Goal: Task Accomplishment & Management: Manage account settings

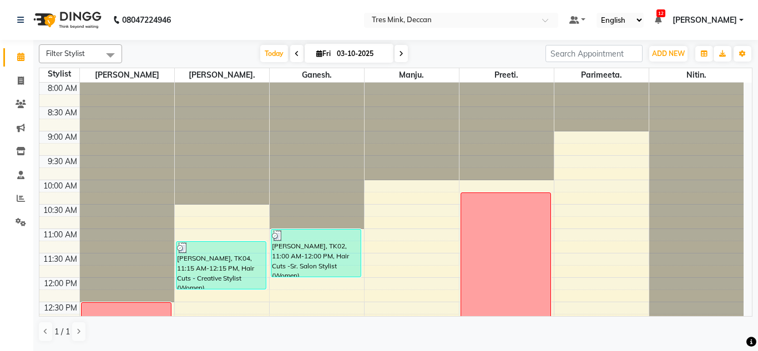
scroll to position [270, 0]
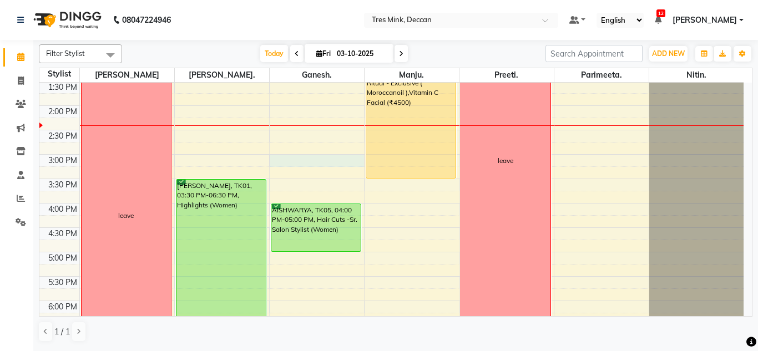
click at [312, 158] on div "8:00 AM 8:30 AM 9:00 AM 9:30 AM 10:00 AM 10:30 AM 11:00 AM 11:30 AM 12:00 PM 12…" at bounding box center [391, 130] width 705 height 635
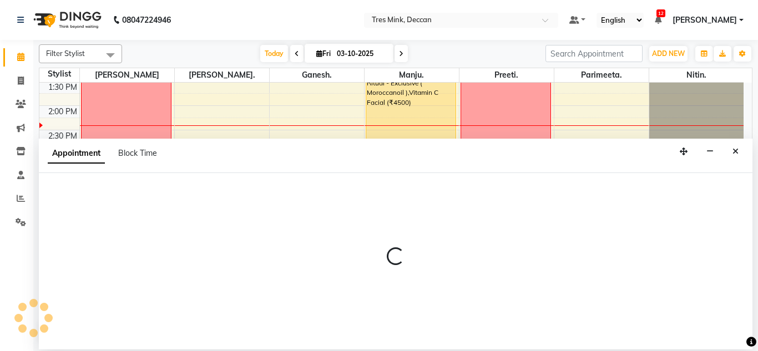
select select "59501"
select select "900"
select select "tentative"
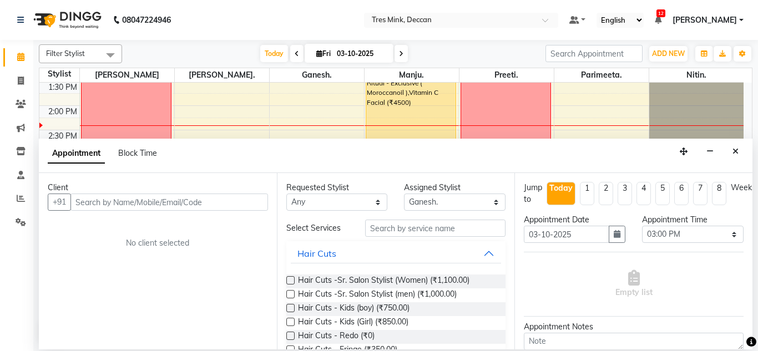
click at [134, 202] on input "text" at bounding box center [170, 202] width 198 height 17
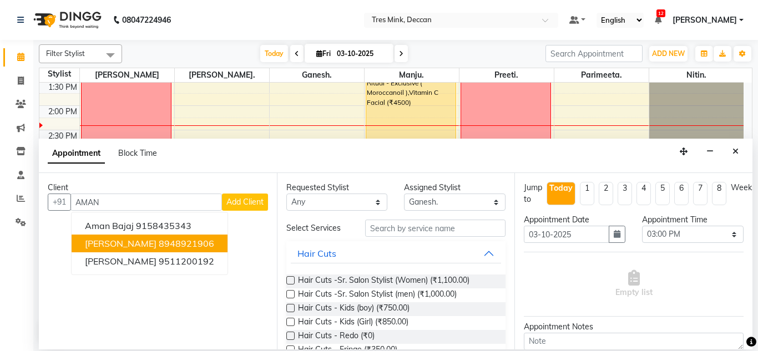
click at [159, 240] on ngb-highlight "8948921906" at bounding box center [187, 243] width 56 height 11
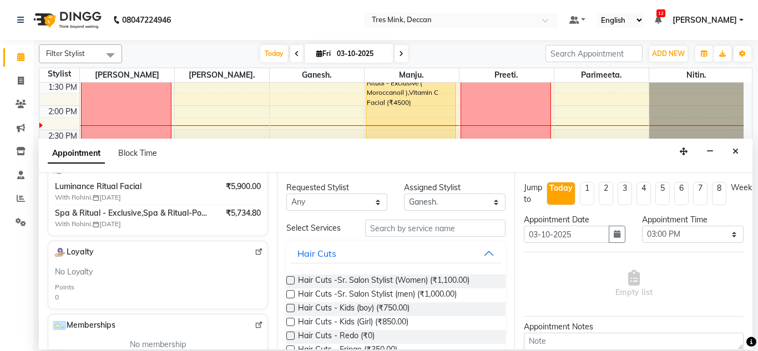
scroll to position [222, 0]
type input "8948921906"
click at [403, 235] on input "text" at bounding box center [435, 228] width 141 height 17
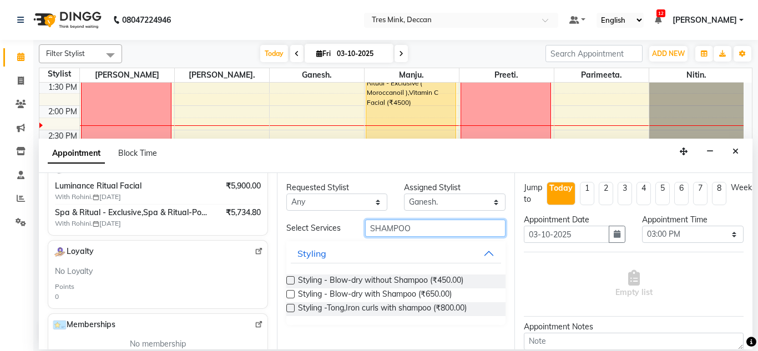
type input "SHAMPOO"
click at [288, 295] on label at bounding box center [290, 294] width 8 height 8
click at [288, 295] on input "checkbox" at bounding box center [289, 295] width 7 height 7
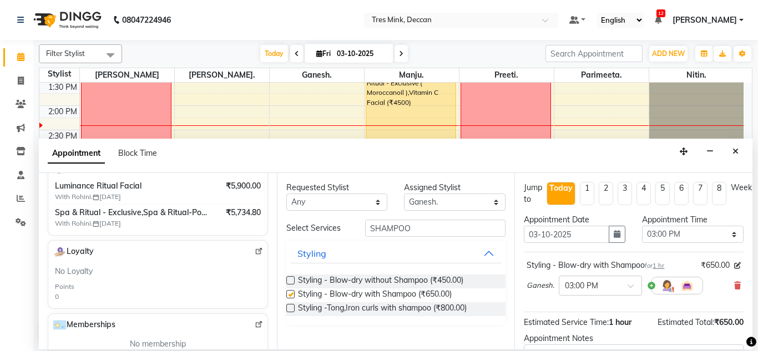
checkbox input "false"
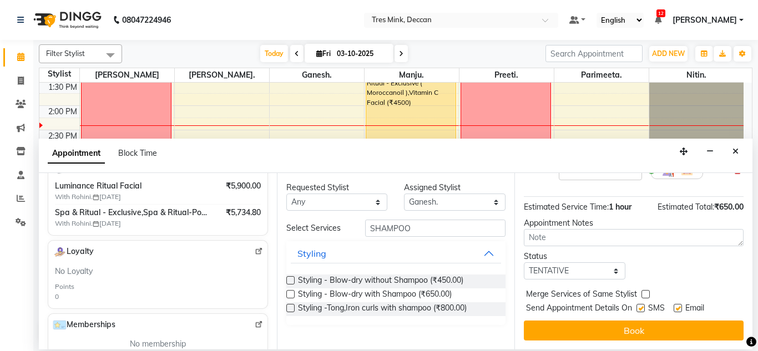
scroll to position [124, 0]
drag, startPoint x: 609, startPoint y: 241, endPoint x: 604, endPoint y: 237, distance: 6.3
click at [605, 239] on div "Jump to [DATE] 1 2 3 4 5 6 7 8 Weeks Appointment Date [DATE] Appointment Time S…" at bounding box center [634, 261] width 238 height 177
click at [604, 237] on textarea at bounding box center [634, 237] width 220 height 17
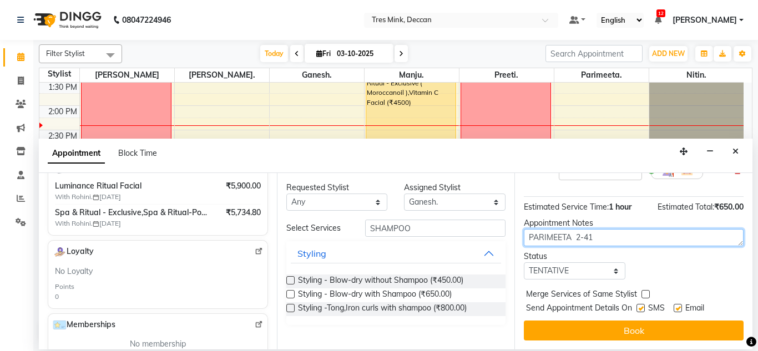
type textarea "PARIMEETA 2-41"
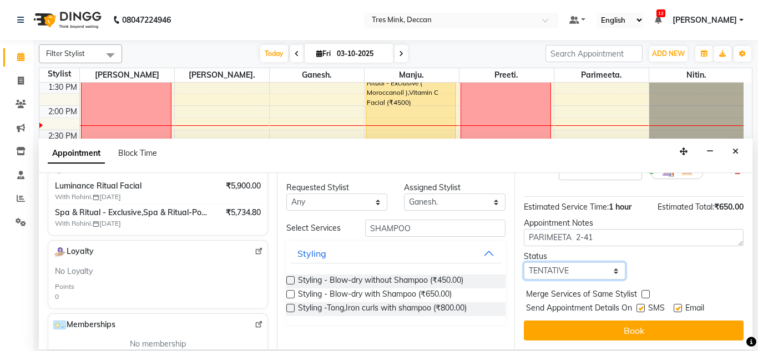
click at [582, 263] on select "Select TENTATIVE CONFIRM CHECK-IN UPCOMING" at bounding box center [575, 271] width 102 height 17
select select "confirm booking"
click at [524, 263] on select "Select TENTATIVE CONFIRM CHECK-IN UPCOMING" at bounding box center [575, 271] width 102 height 17
click at [555, 321] on button "Book" at bounding box center [634, 331] width 220 height 20
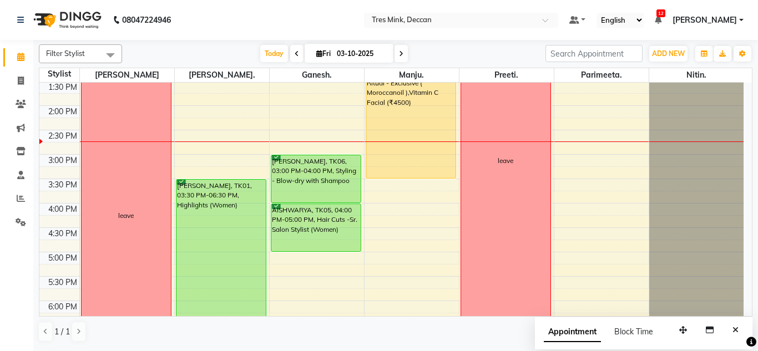
click at [396, 55] on span at bounding box center [401, 53] width 13 height 17
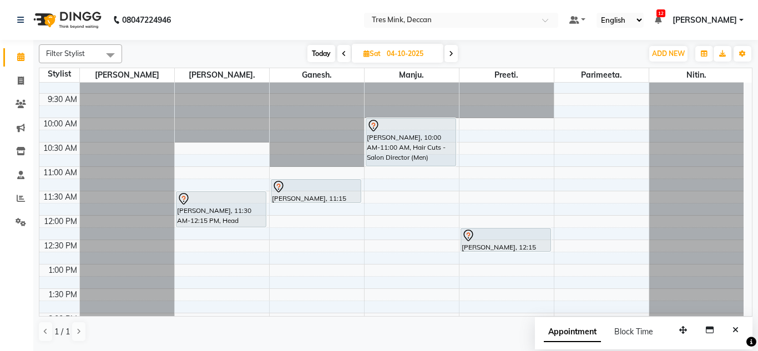
scroll to position [62, 0]
click at [456, 50] on span at bounding box center [451, 53] width 13 height 17
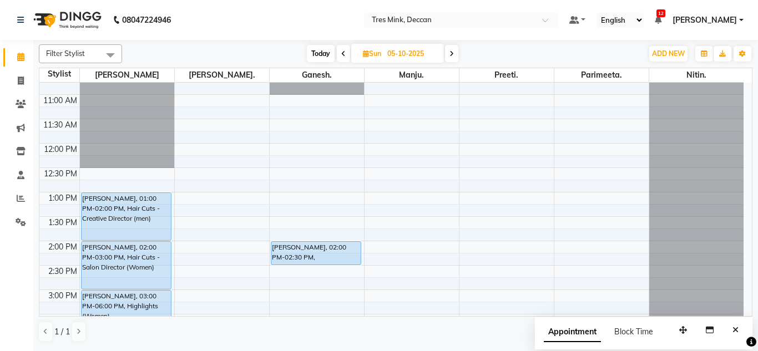
scroll to position [0, 0]
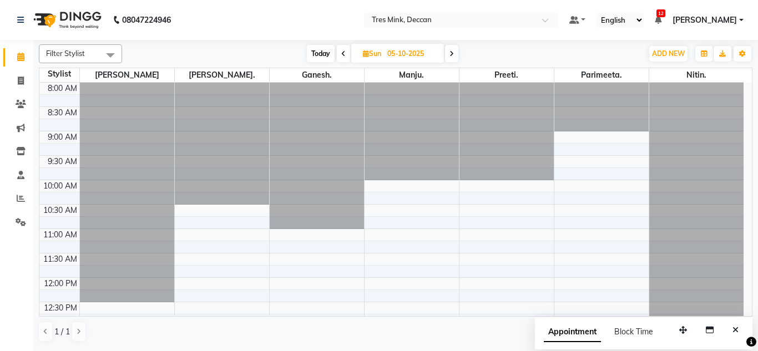
click at [313, 53] on span "Today" at bounding box center [321, 53] width 28 height 17
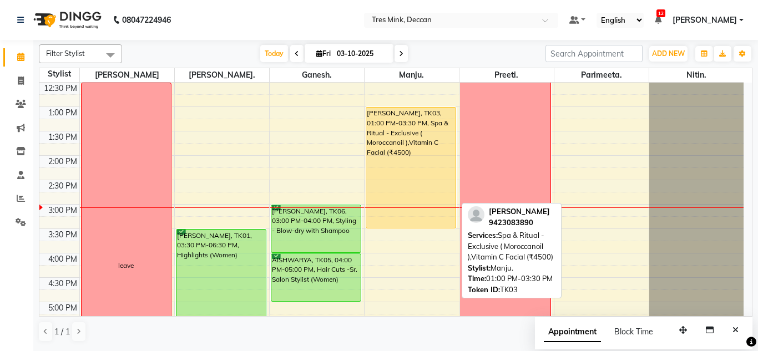
scroll to position [183, 0]
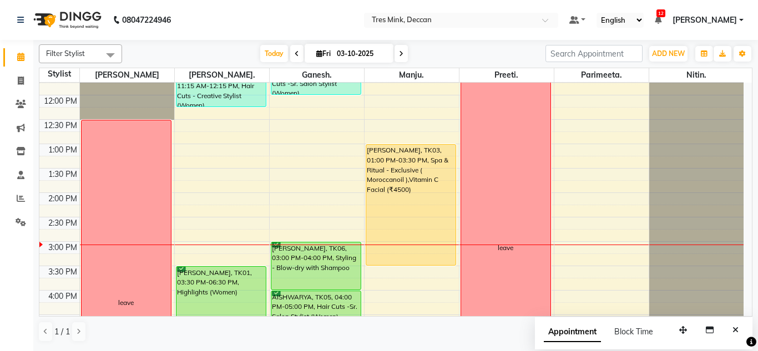
click at [399, 51] on icon at bounding box center [401, 54] width 4 height 7
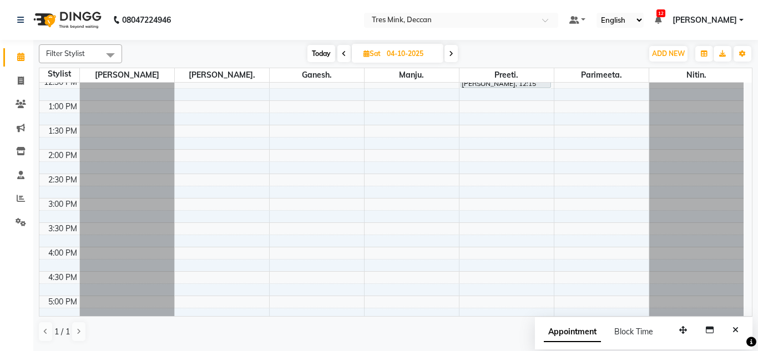
scroll to position [176, 0]
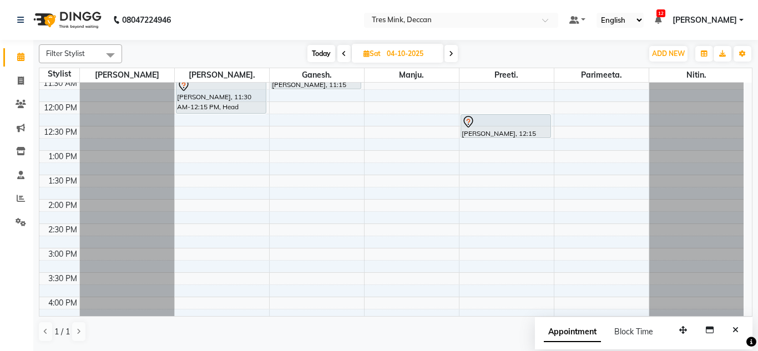
click at [340, 56] on span at bounding box center [344, 53] width 13 height 17
type input "03-10-2025"
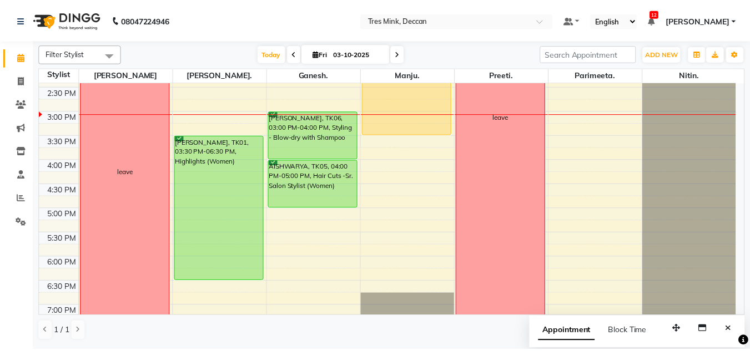
scroll to position [287, 0]
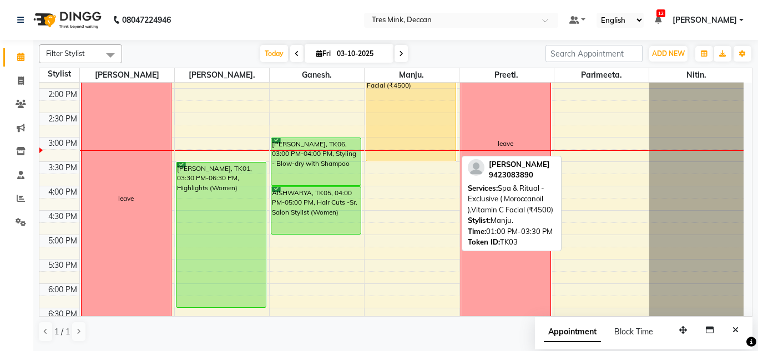
click at [413, 103] on div "[PERSON_NAME], TK03, 01:00 PM-03:30 PM, Spa & Ritual - Exclusive ( Moroccanoil …" at bounding box center [411, 101] width 90 height 120
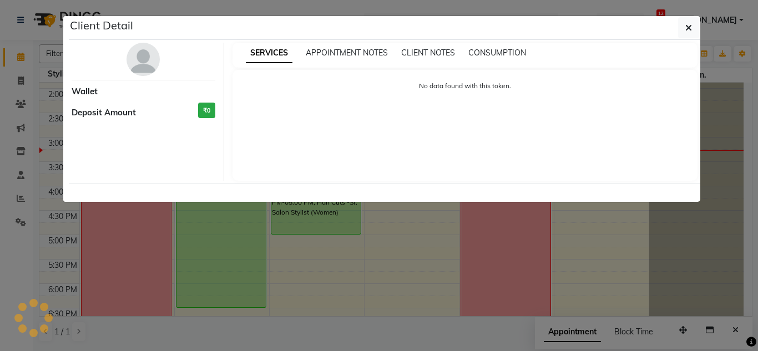
select select "1"
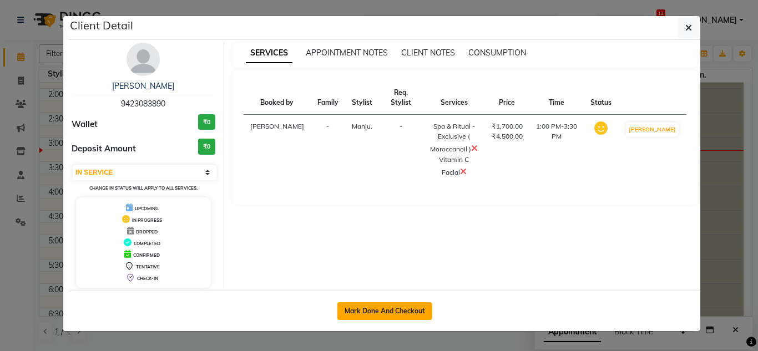
click at [396, 307] on button "Mark Done And Checkout" at bounding box center [385, 312] width 95 height 18
select select "service"
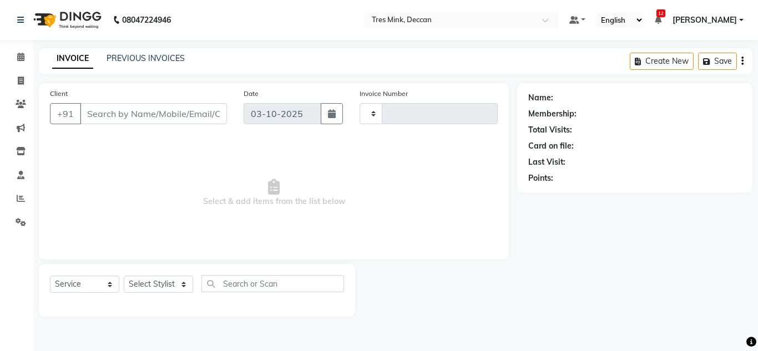
type input "1145"
select select "3"
select select "8055"
type input "9423083890"
select select "61556"
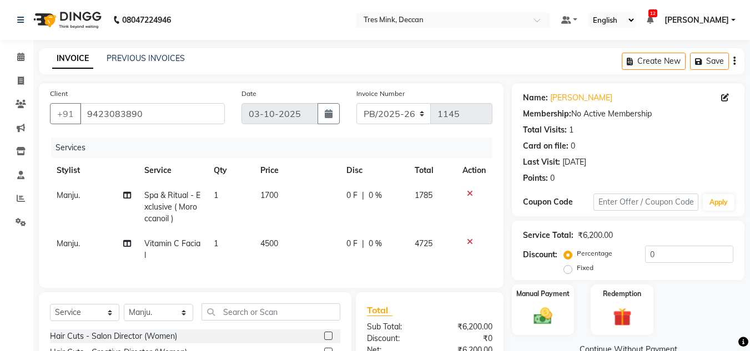
click at [266, 194] on span "1700" at bounding box center [269, 195] width 18 height 10
click at [254, 194] on td "1" at bounding box center [230, 207] width 47 height 48
select select "61556"
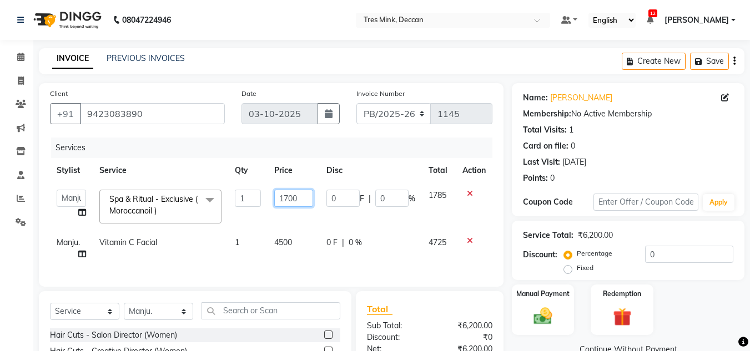
click at [286, 198] on input "1700" at bounding box center [293, 198] width 38 height 17
type input "2800"
click at [285, 264] on td "4500" at bounding box center [294, 248] width 52 height 37
select select "61556"
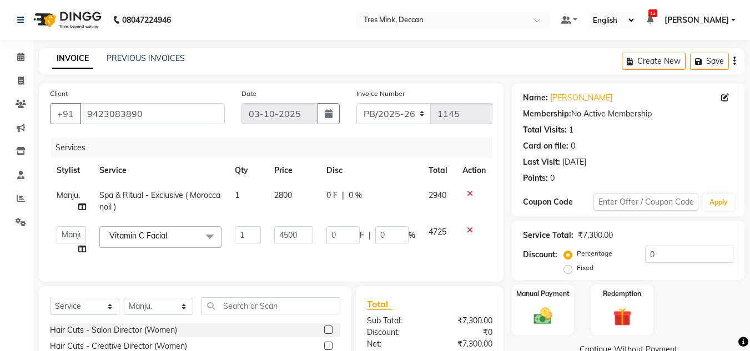
click at [470, 233] on icon at bounding box center [470, 231] width 6 height 8
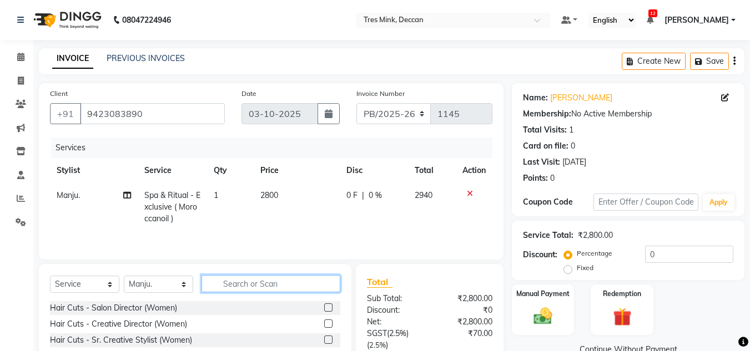
click at [233, 282] on input "text" at bounding box center [271, 283] width 139 height 17
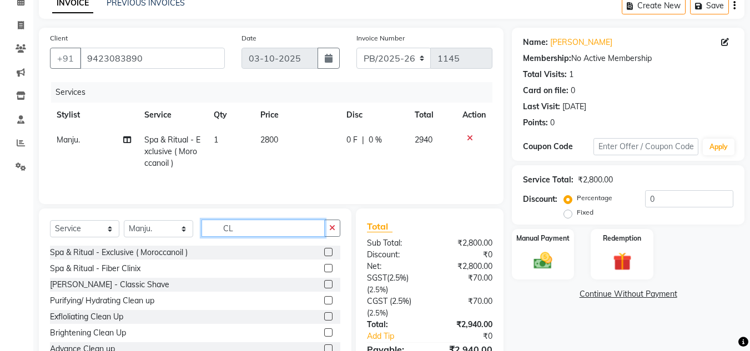
type input "CL"
click at [324, 334] on label at bounding box center [328, 333] width 8 height 8
click at [324, 334] on input "checkbox" at bounding box center [327, 333] width 7 height 7
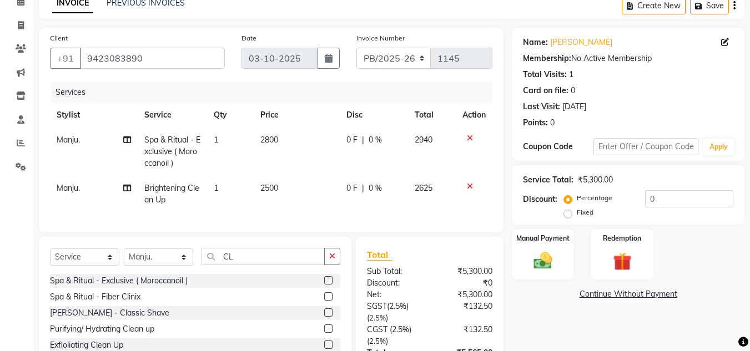
checkbox input "false"
click at [231, 264] on input "CL" at bounding box center [263, 256] width 123 height 17
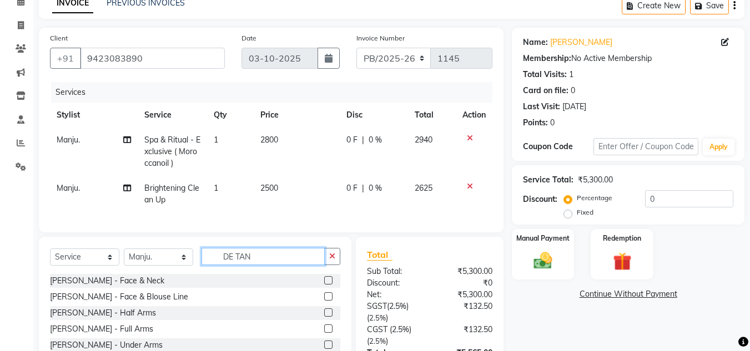
type input "DE TAN"
click at [324, 285] on label at bounding box center [328, 280] width 8 height 8
click at [324, 285] on input "checkbox" at bounding box center [327, 281] width 7 height 7
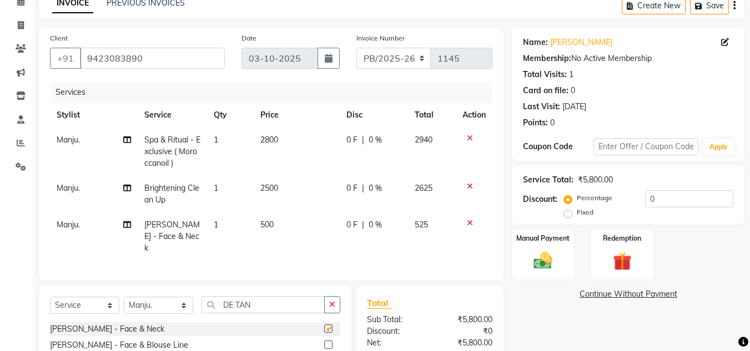
checkbox input "false"
click at [261, 231] on td "500" at bounding box center [297, 237] width 86 height 48
select select "61556"
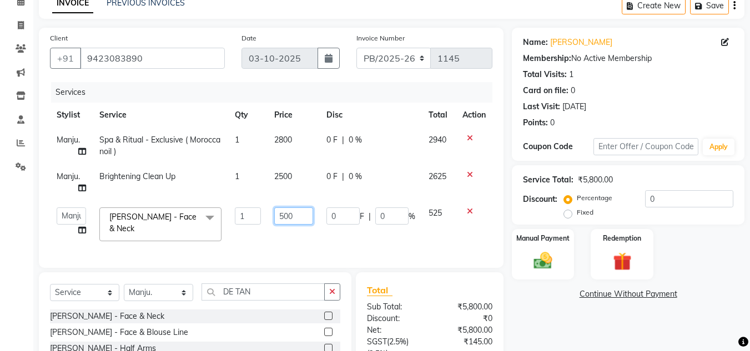
click at [281, 218] on input "500" at bounding box center [293, 216] width 38 height 17
type input "700"
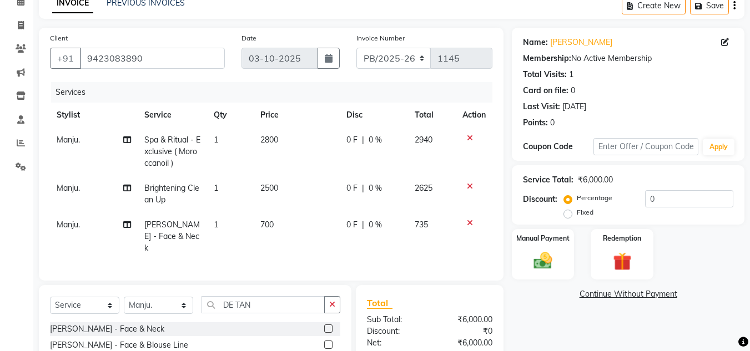
click at [283, 236] on td "700" at bounding box center [297, 237] width 86 height 48
select select "61556"
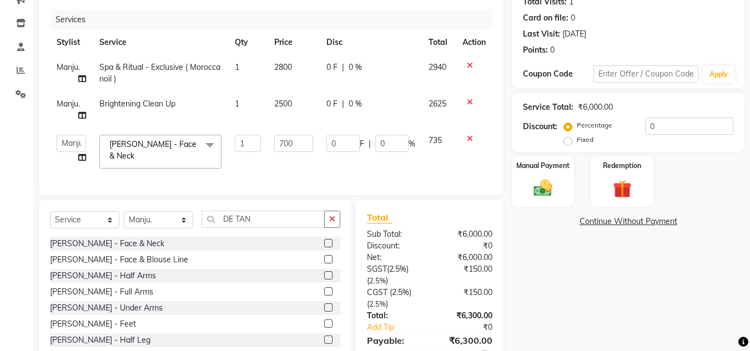
scroll to position [183, 0]
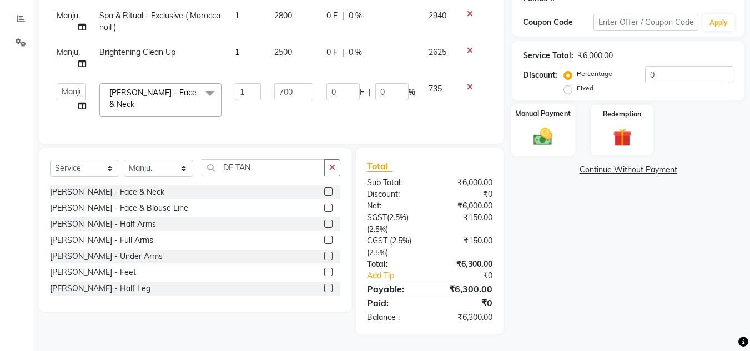
click at [551, 149] on div "Manual Payment" at bounding box center [543, 130] width 65 height 53
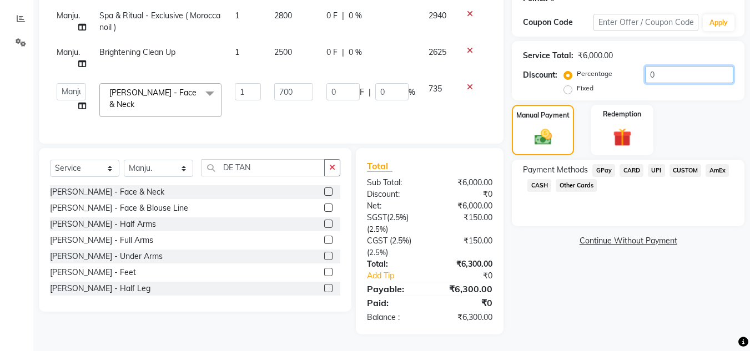
click at [653, 77] on input "0" at bounding box center [689, 74] width 88 height 17
type input "2"
type input "14"
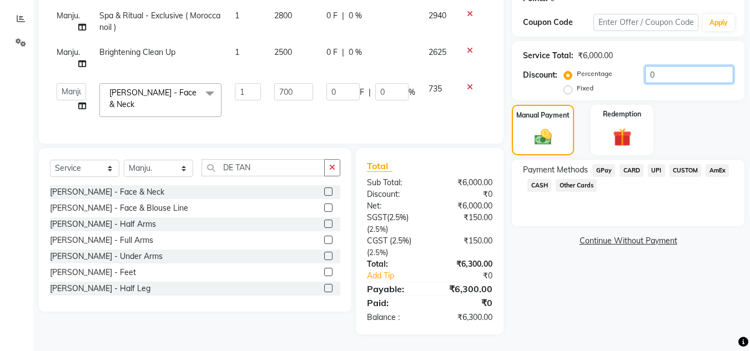
type input "2"
type input "20"
type input "140"
type input "20"
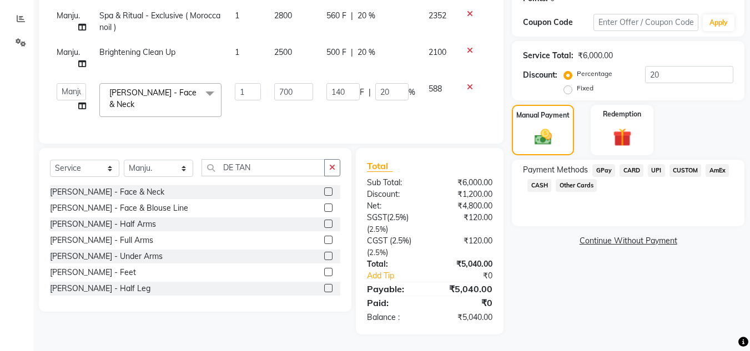
click at [652, 170] on span "UPI" at bounding box center [656, 170] width 17 height 13
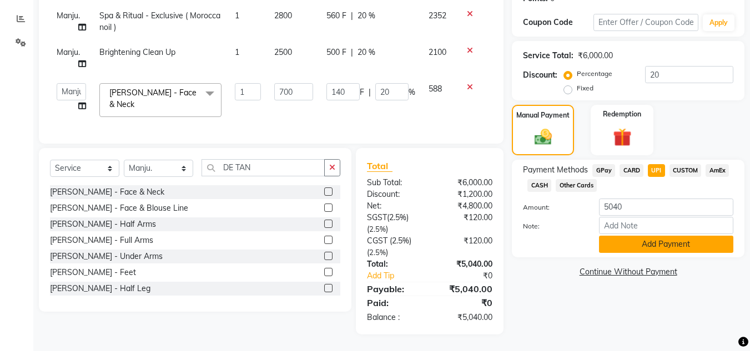
click at [654, 247] on button "Add Payment" at bounding box center [666, 244] width 134 height 17
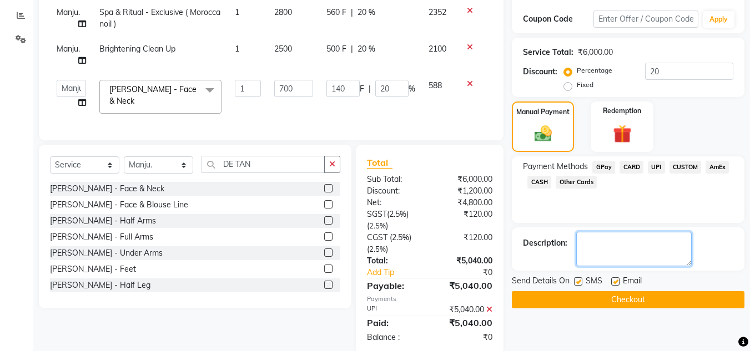
click at [655, 243] on textarea at bounding box center [633, 249] width 115 height 34
type textarea "PARIMEETA"
click at [622, 299] on button "Checkout" at bounding box center [628, 299] width 233 height 17
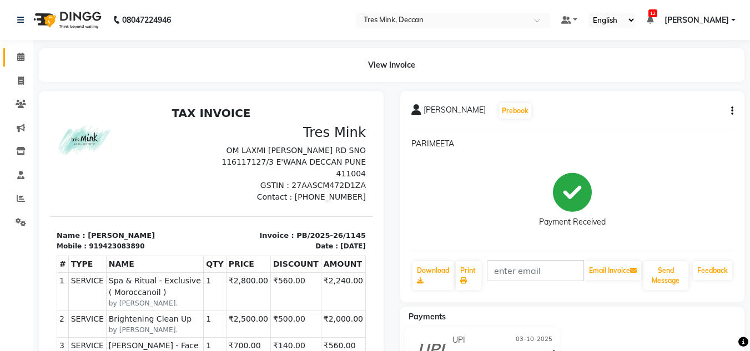
click at [20, 48] on link "Calendar" at bounding box center [16, 57] width 27 height 18
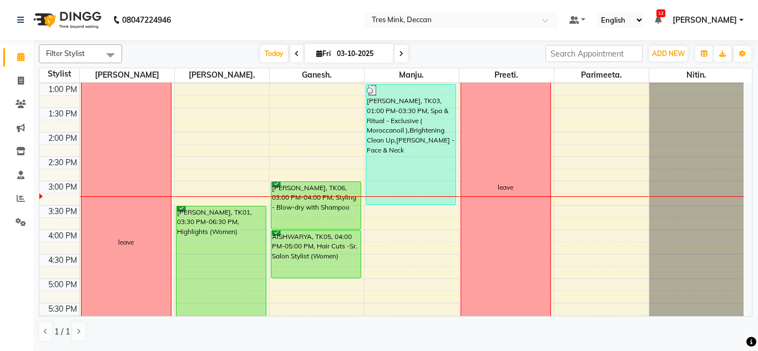
scroll to position [278, 0]
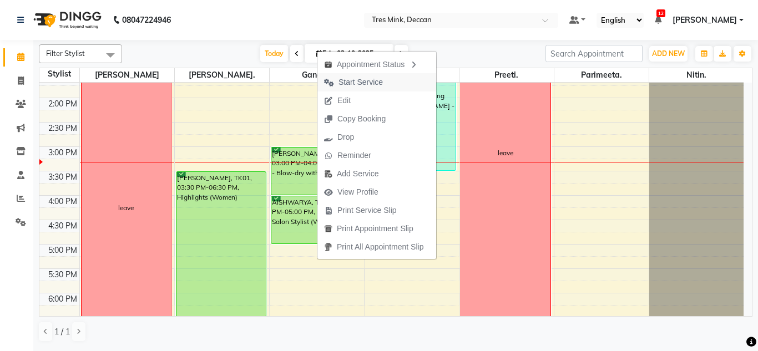
click at [349, 86] on span "Start Service" at bounding box center [361, 83] width 44 height 12
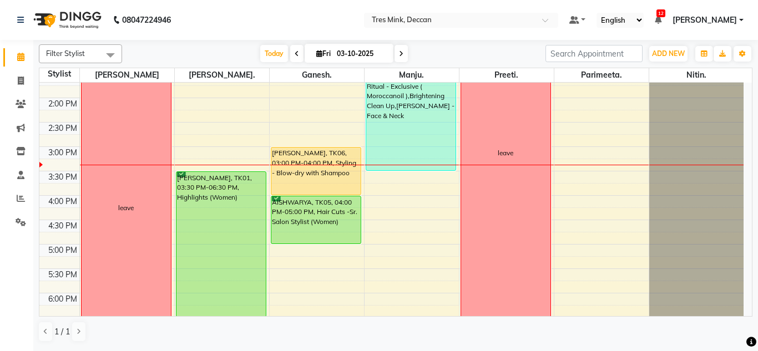
click at [349, 86] on div "8:00 AM 8:30 AM 9:00 AM 9:30 AM 10:00 AM 10:30 AM 11:00 AM 11:30 AM 12:00 PM 12…" at bounding box center [391, 122] width 705 height 635
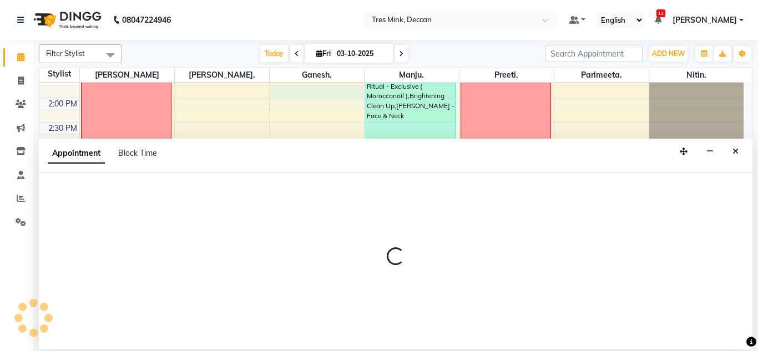
select select "59501"
select select "tentative"
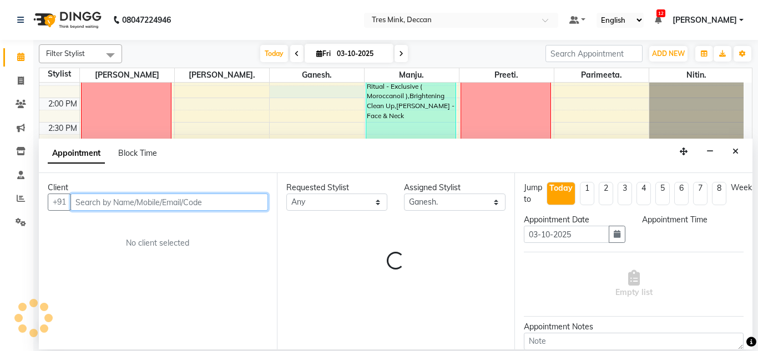
select select "825"
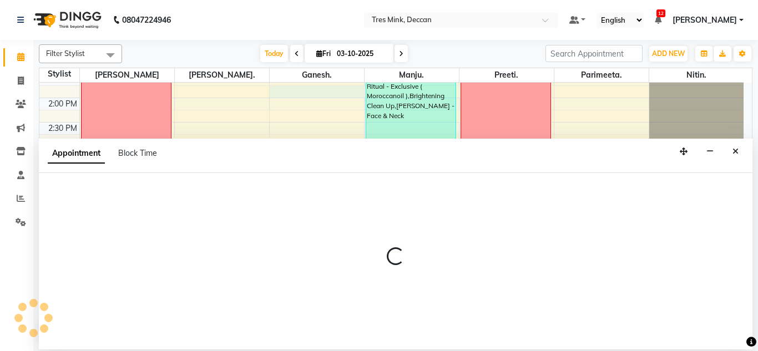
select select "59501"
select select "825"
select select "tentative"
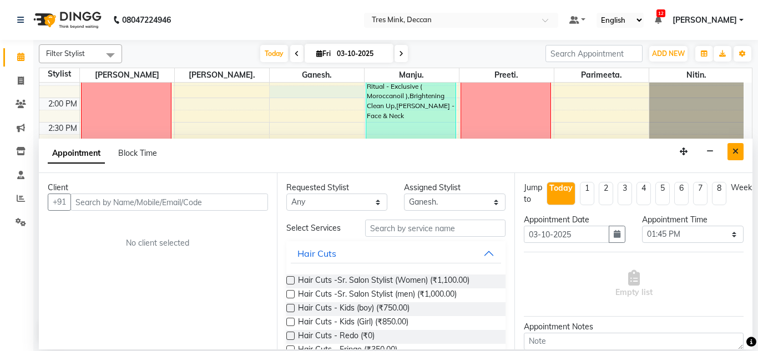
click at [732, 151] on button "Close" at bounding box center [736, 151] width 16 height 17
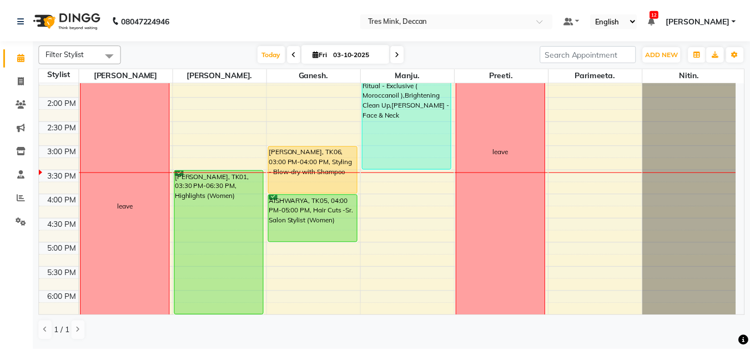
scroll to position [222, 0]
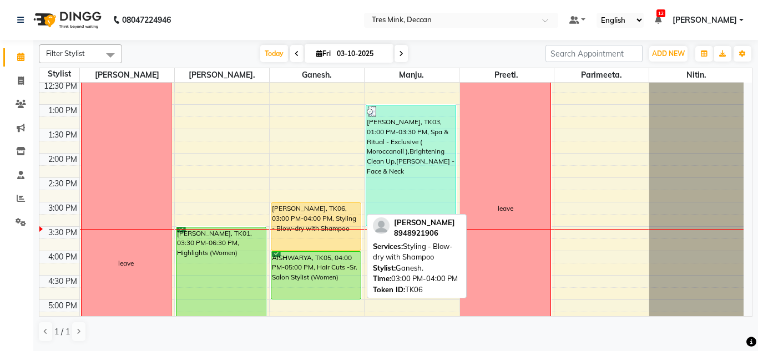
click at [311, 227] on div "[PERSON_NAME], TK06, 03:00 PM-04:00 PM, Styling - Blow-dry with Shampoo" at bounding box center [316, 226] width 90 height 47
select select "1"
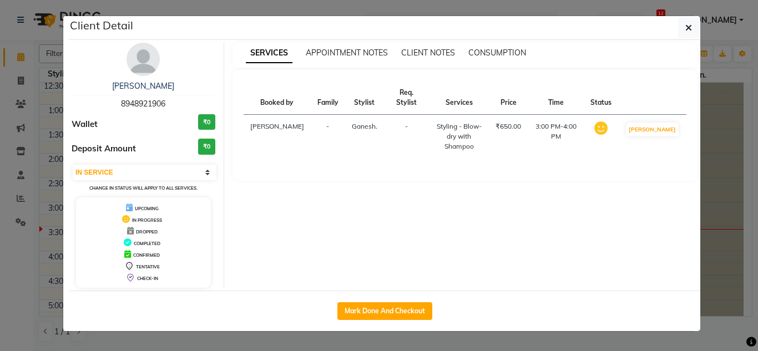
click at [138, 79] on div "[PERSON_NAME] 8948921906 Wallet ₹0 Deposit Amount ₹0 Select IN SERVICE CONFIRME…" at bounding box center [143, 165] width 161 height 245
click at [140, 88] on link "[PERSON_NAME]" at bounding box center [143, 86] width 62 height 10
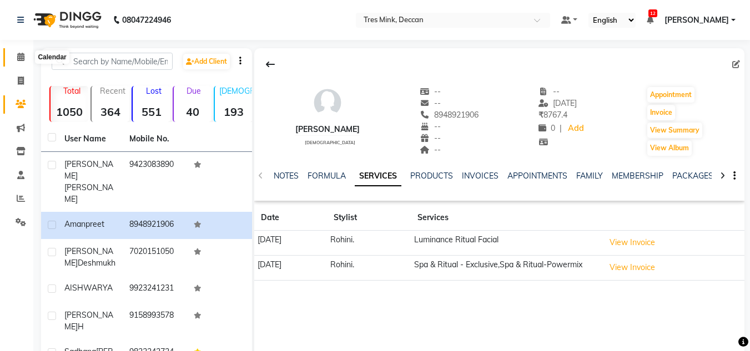
click at [18, 54] on icon at bounding box center [20, 57] width 7 height 8
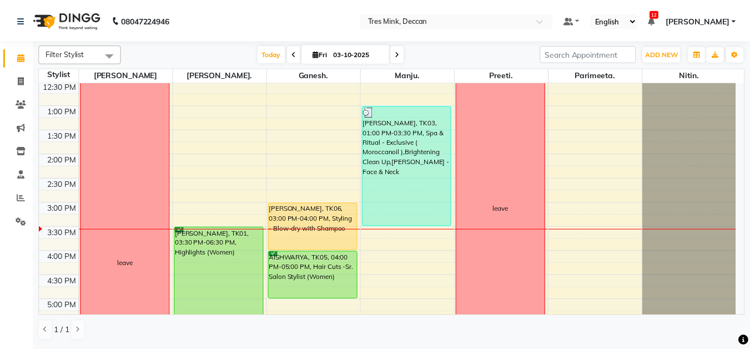
scroll to position [222, 0]
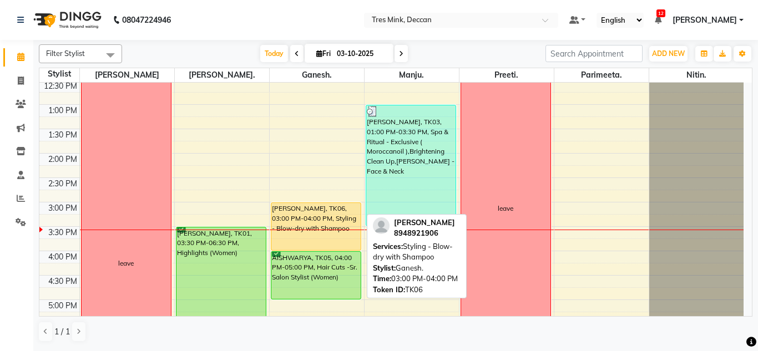
click at [286, 242] on div "[PERSON_NAME], TK06, 03:00 PM-04:00 PM, Styling - Blow-dry with Shampoo" at bounding box center [316, 226] width 90 height 47
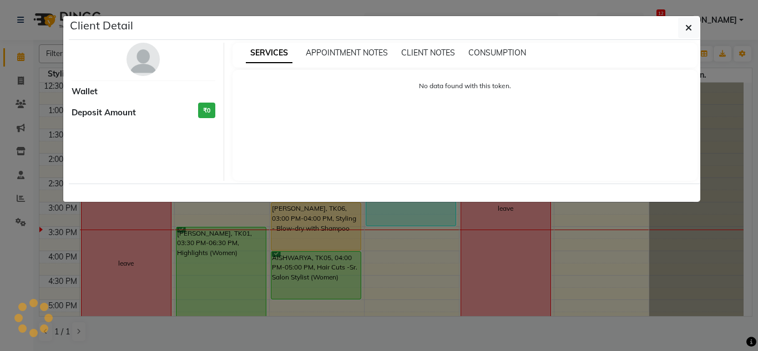
select select "1"
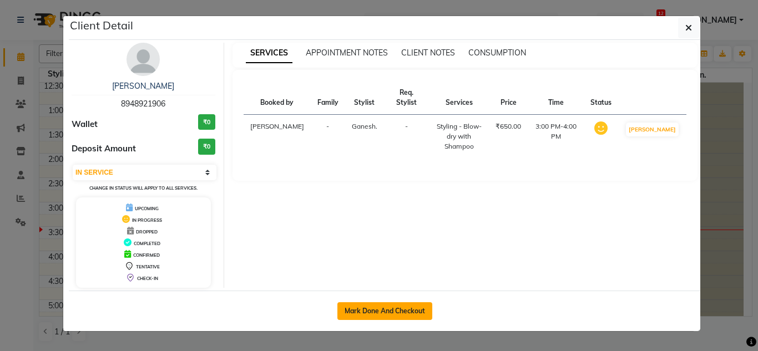
click at [395, 319] on button "Mark Done And Checkout" at bounding box center [385, 312] width 95 height 18
select select "service"
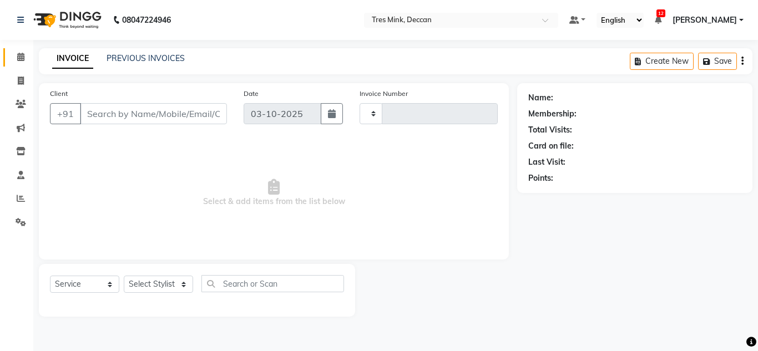
type input "1146"
select select "8055"
type input "8948921906"
select select "59501"
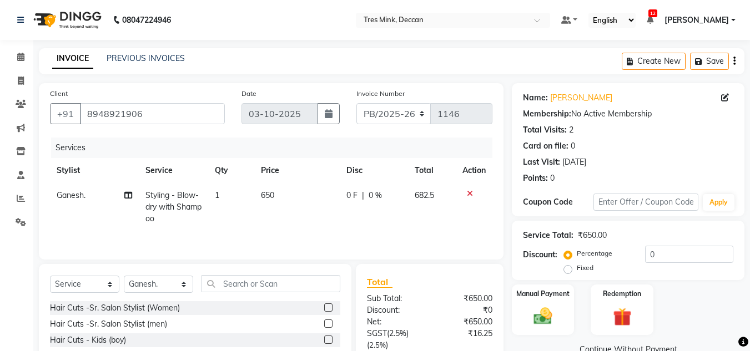
click at [272, 193] on span "650" at bounding box center [267, 195] width 13 height 10
select select "59501"
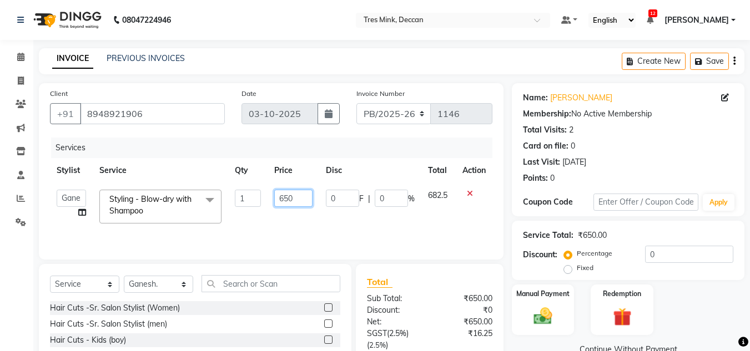
click at [292, 200] on input "650" at bounding box center [293, 198] width 38 height 17
type input "750"
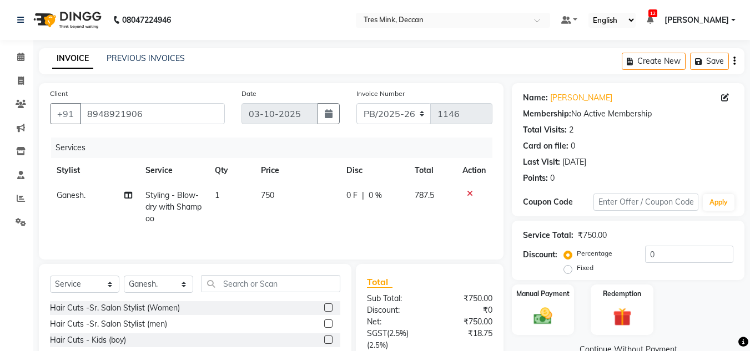
click at [291, 220] on td "750" at bounding box center [296, 207] width 85 height 48
select select "59501"
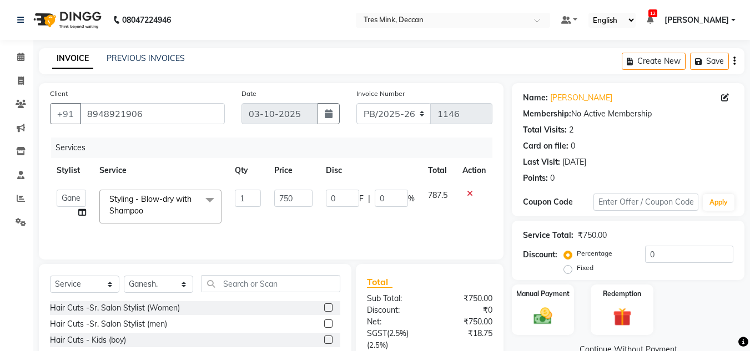
click at [292, 219] on td "750" at bounding box center [294, 206] width 52 height 47
click at [160, 291] on select "Select Stylist [PERSON_NAME]. [PERSON_NAME]. [PERSON_NAME]. [GEOGRAPHIC_DATA]. …" at bounding box center [158, 284] width 69 height 17
select select "61556"
click at [124, 276] on select "Select Stylist [PERSON_NAME]. [PERSON_NAME]. [PERSON_NAME]. [GEOGRAPHIC_DATA]. …" at bounding box center [158, 284] width 69 height 17
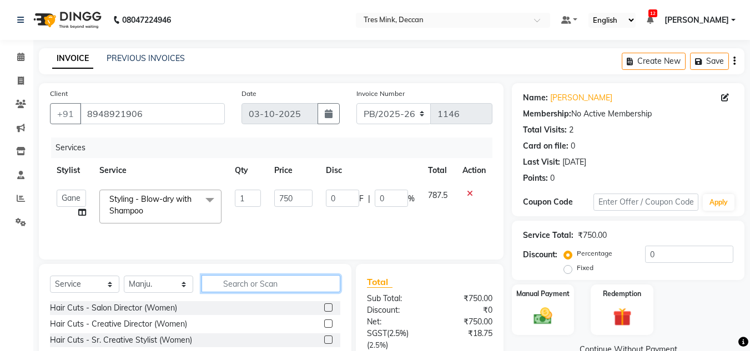
click at [228, 279] on input "text" at bounding box center [271, 283] width 139 height 17
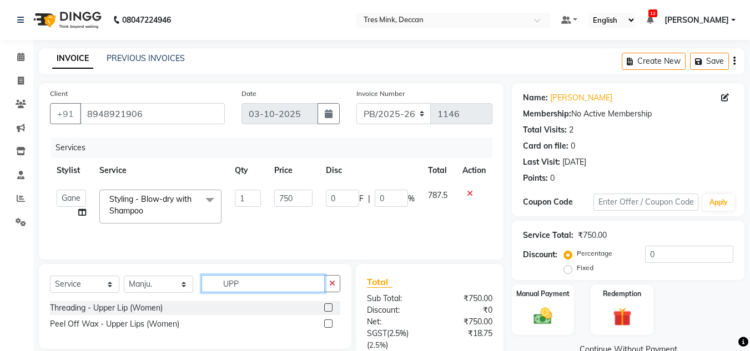
type input "UPP"
click at [326, 324] on label at bounding box center [328, 324] width 8 height 8
click at [326, 324] on input "checkbox" at bounding box center [327, 324] width 7 height 7
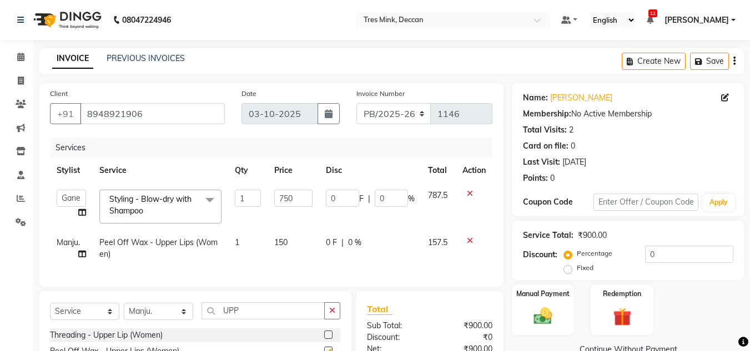
checkbox input "false"
click at [223, 315] on input "UPP" at bounding box center [263, 311] width 123 height 17
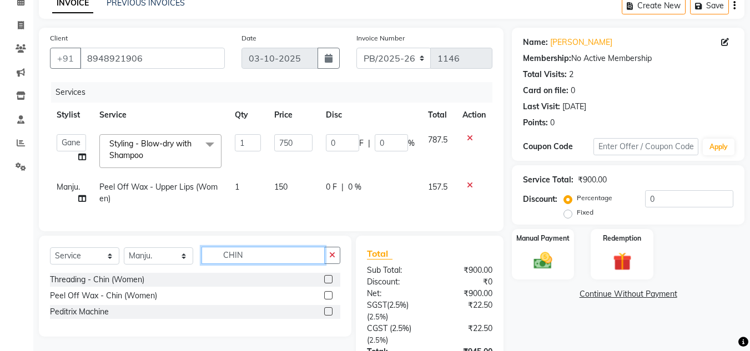
type input "CHIN"
click at [330, 300] on label at bounding box center [328, 295] width 8 height 8
click at [330, 300] on input "checkbox" at bounding box center [327, 296] width 7 height 7
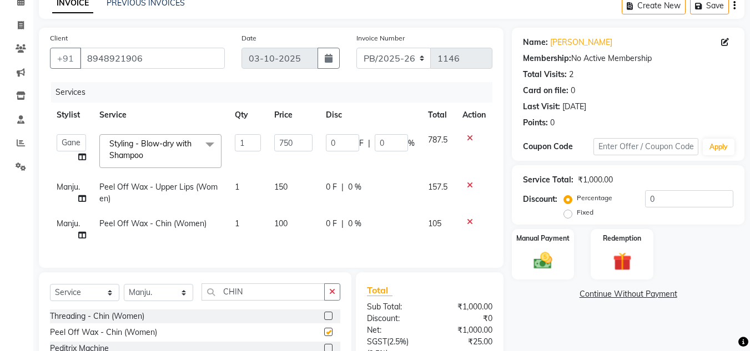
checkbox input "false"
click at [285, 226] on span "100" at bounding box center [280, 224] width 13 height 10
select select "61556"
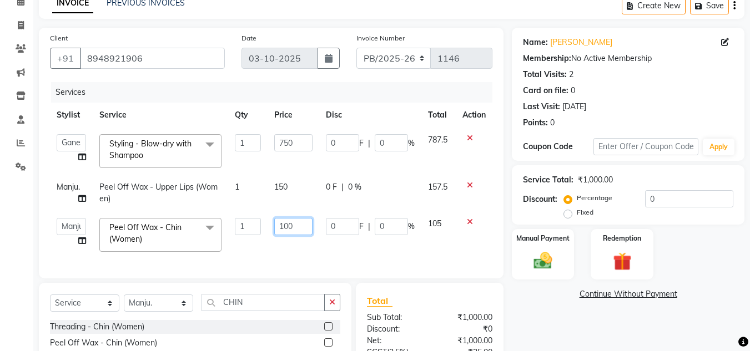
click at [285, 226] on input "100" at bounding box center [293, 226] width 38 height 17
type input "150"
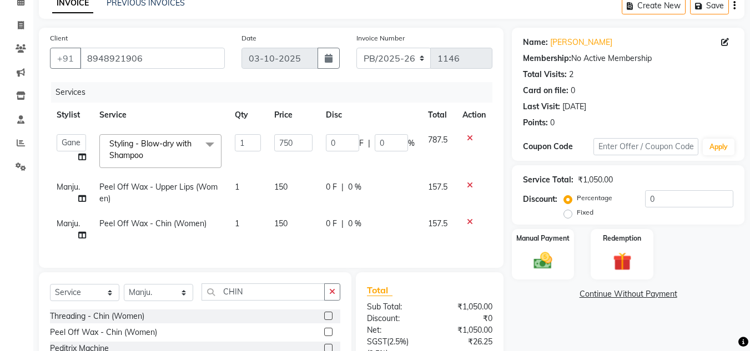
click at [277, 247] on td "150" at bounding box center [294, 230] width 52 height 37
select select "61556"
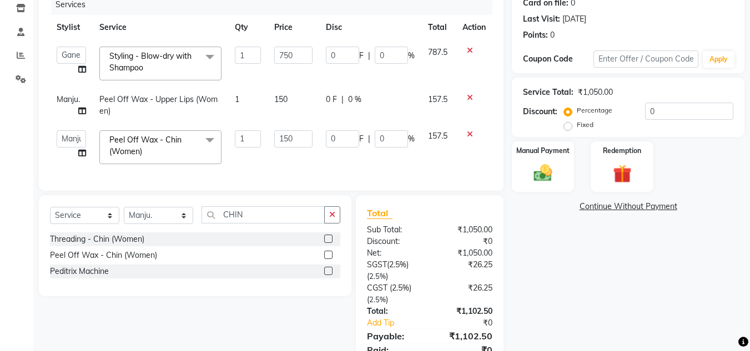
scroll to position [199, 0]
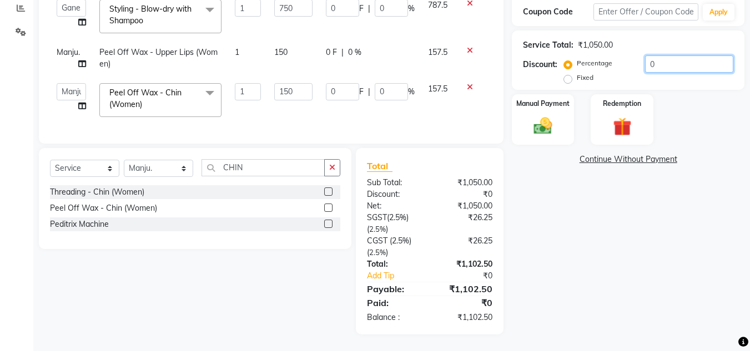
click at [648, 57] on input "0" at bounding box center [689, 64] width 88 height 17
type input "2"
type input "15"
type input "2"
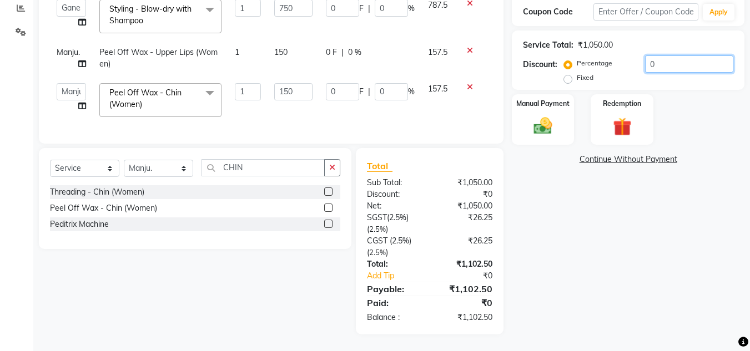
type input "3"
type input "2"
type input "20"
type input "150"
type input "20"
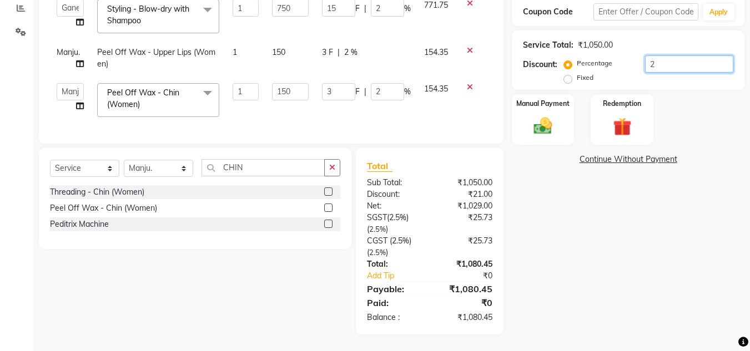
type input "30"
type input "20"
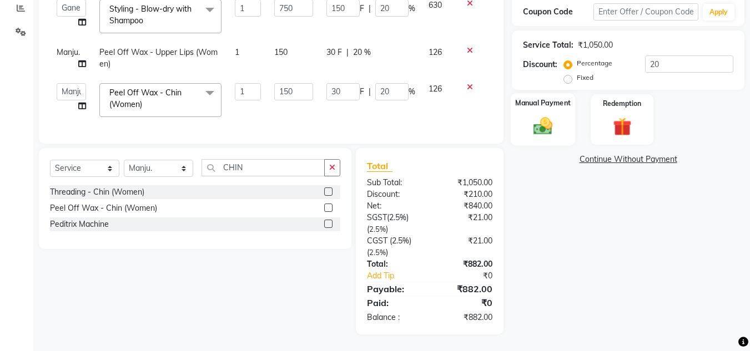
click at [572, 133] on div "Manual Payment" at bounding box center [543, 119] width 65 height 53
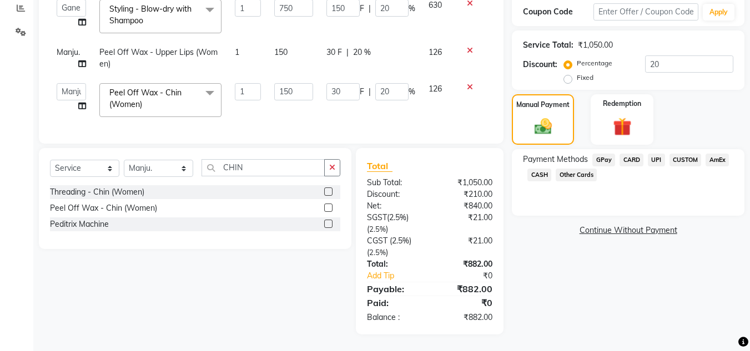
click at [637, 155] on span "CARD" at bounding box center [632, 160] width 24 height 13
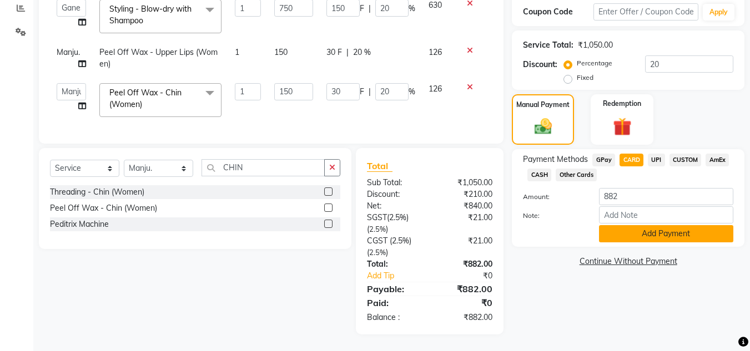
click at [624, 227] on button "Add Payment" at bounding box center [666, 233] width 134 height 17
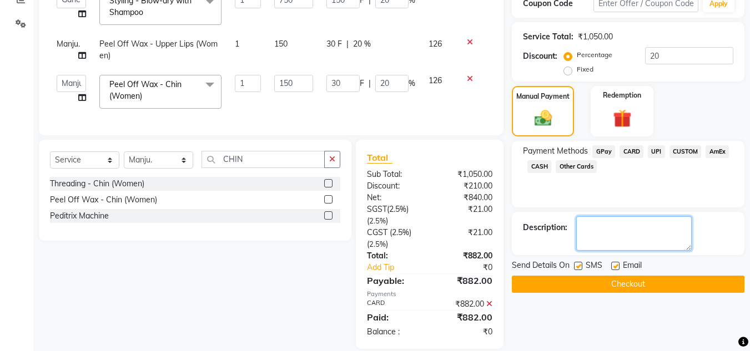
click at [624, 227] on textarea at bounding box center [633, 234] width 115 height 34
type textarea "PARIMEETA"
click at [613, 288] on button "Checkout" at bounding box center [628, 284] width 233 height 17
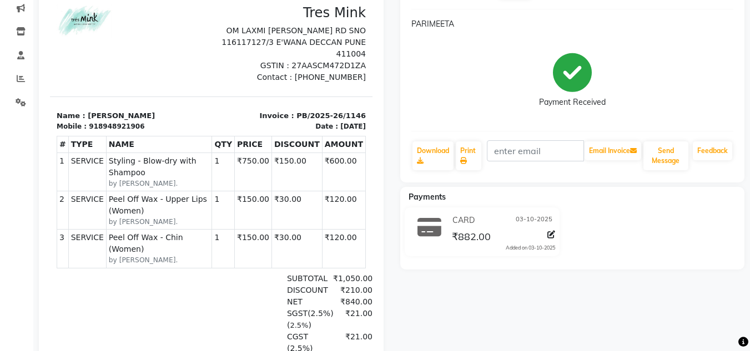
scroll to position [64, 0]
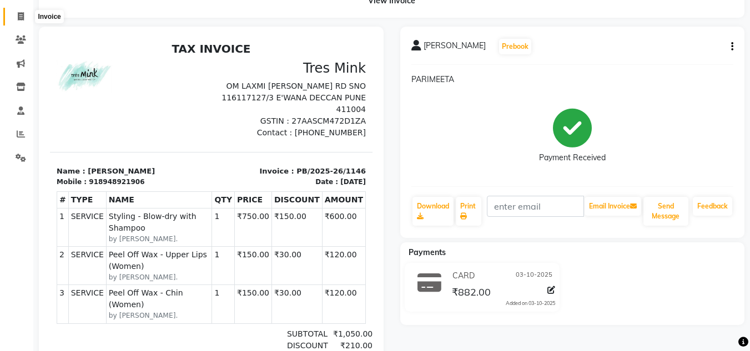
click at [24, 15] on span at bounding box center [20, 17] width 19 height 13
select select "service"
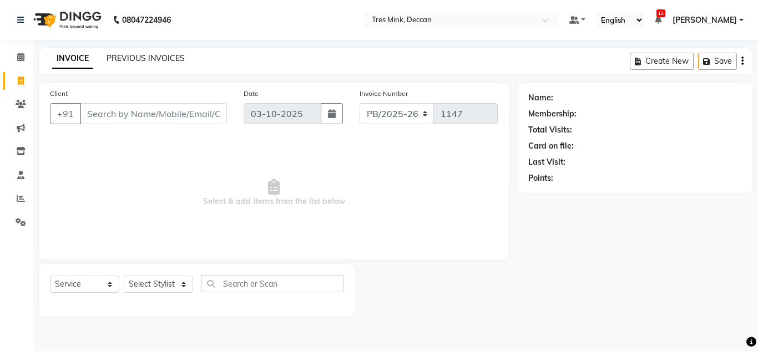
click at [120, 59] on link "PREVIOUS INVOICES" at bounding box center [146, 58] width 78 height 10
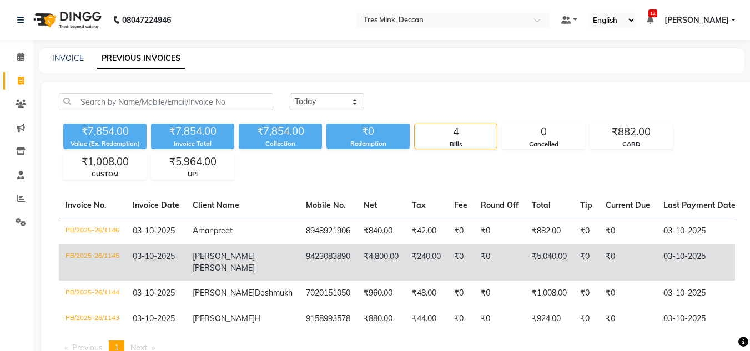
click at [72, 256] on td "PB/2025-26/1145" at bounding box center [92, 262] width 67 height 37
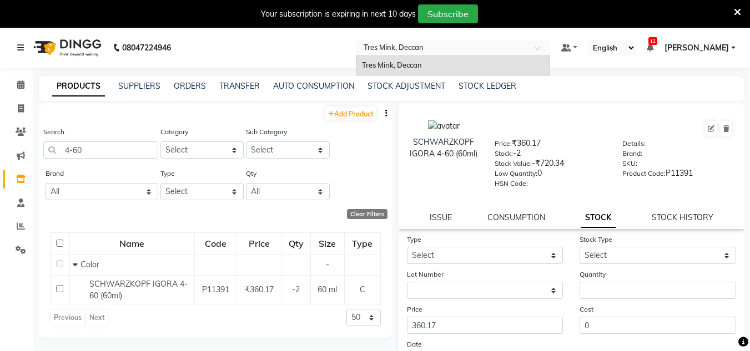
select select
click at [24, 90] on span at bounding box center [20, 85] width 19 height 13
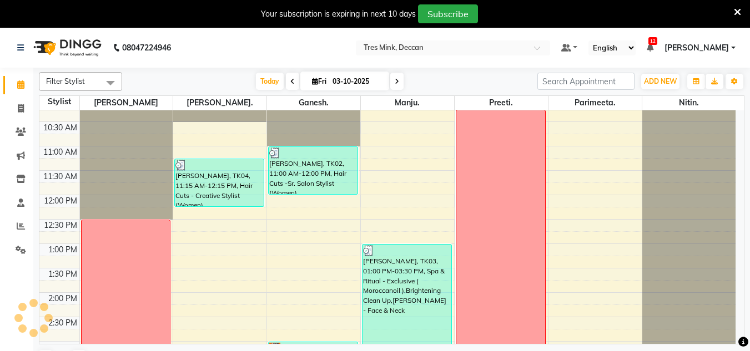
scroll to position [222, 0]
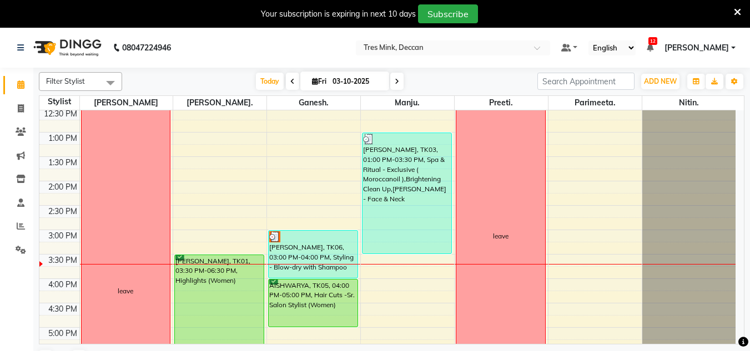
click at [395, 81] on icon at bounding box center [397, 81] width 4 height 7
type input "04-10-2025"
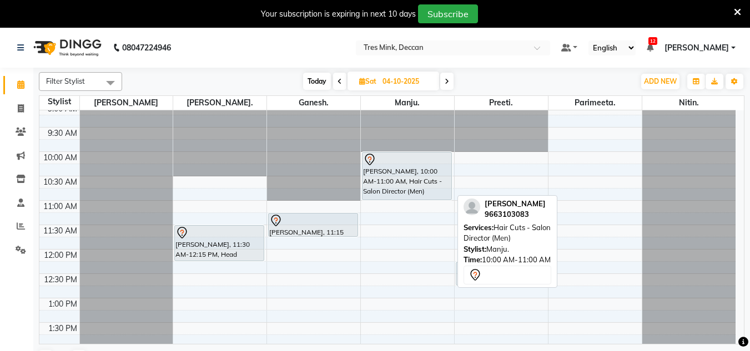
scroll to position [56, 0]
click at [395, 195] on div "[PERSON_NAME], 10:00 AM-11:00 AM, Hair Cuts - Salon Director (Men)" at bounding box center [407, 176] width 89 height 47
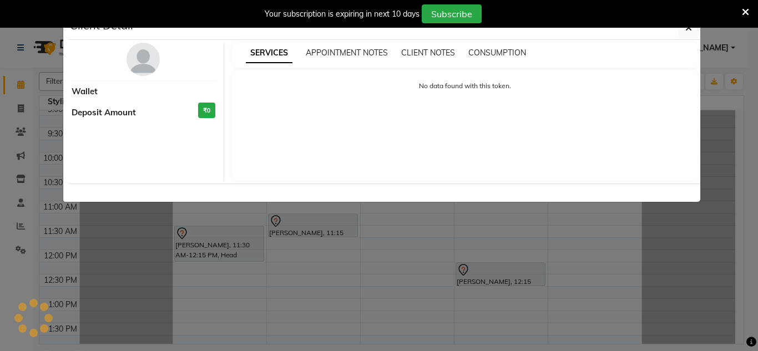
select select "7"
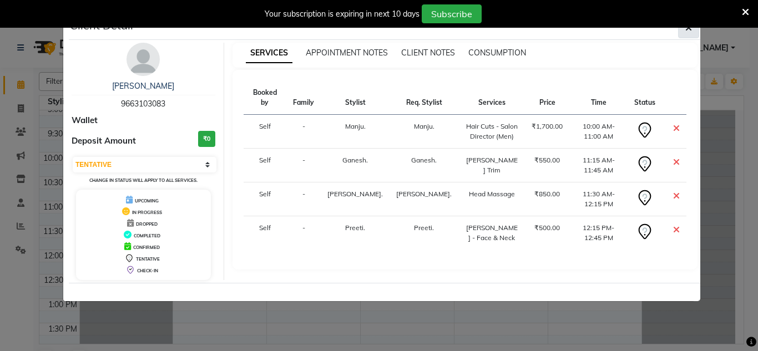
click at [687, 28] on icon "button" at bounding box center [689, 27] width 7 height 9
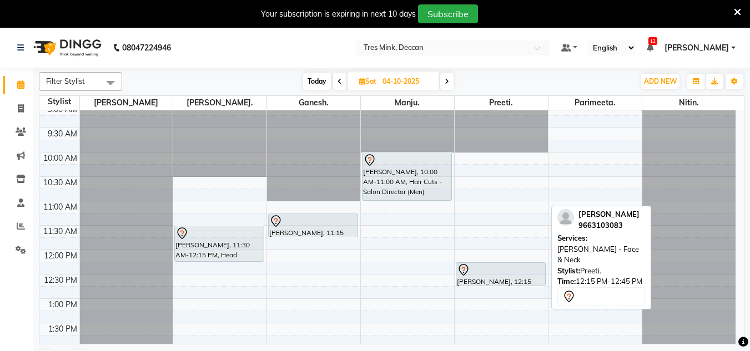
click at [500, 270] on div at bounding box center [501, 270] width 88 height 13
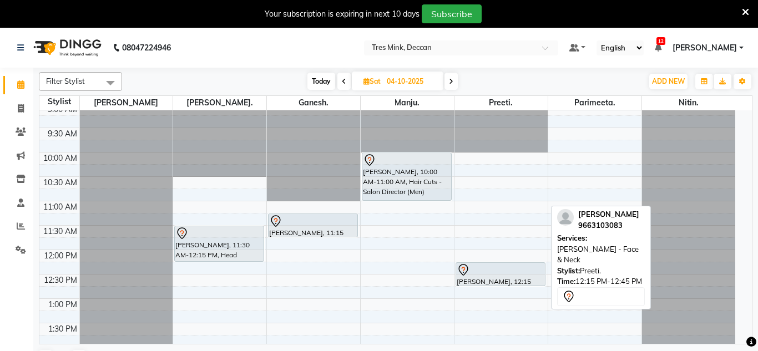
select select "7"
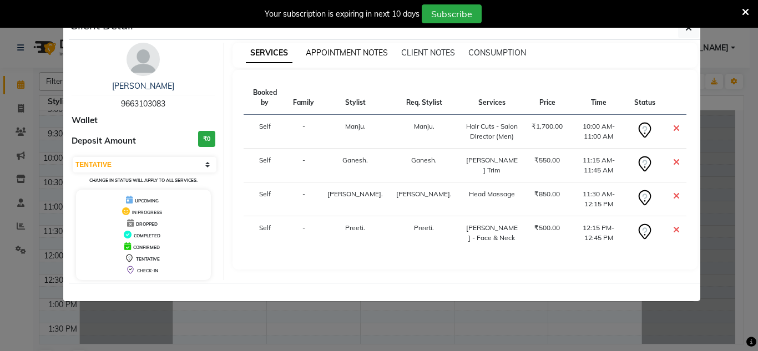
click at [365, 53] on span "APPOINTMENT NOTES" at bounding box center [347, 53] width 82 height 10
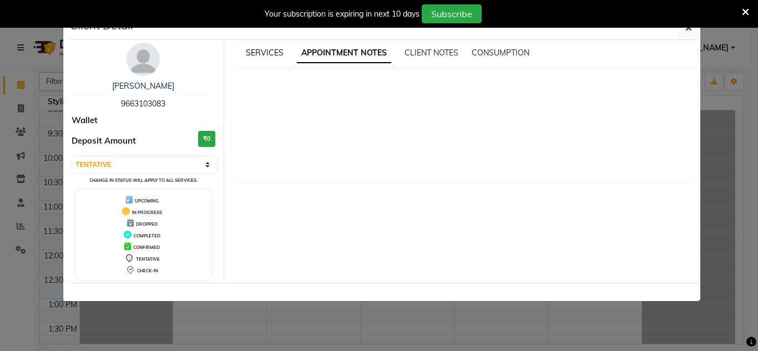
click at [269, 57] on span "SERVICES" at bounding box center [265, 53] width 38 height 10
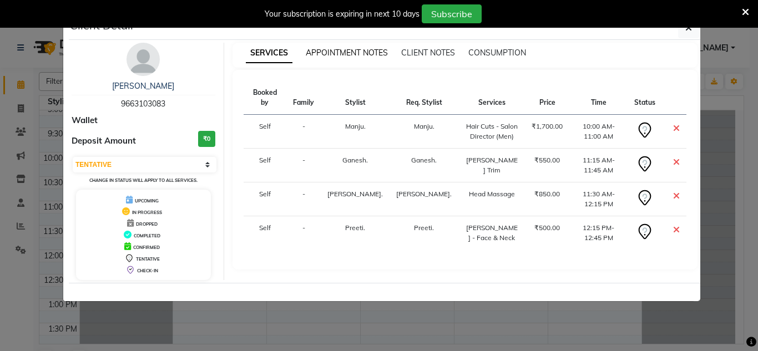
click at [385, 56] on span "APPOINTMENT NOTES" at bounding box center [347, 53] width 82 height 10
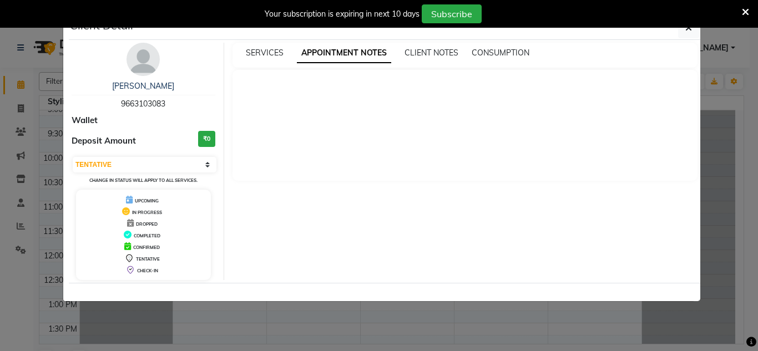
click at [732, 133] on ngb-modal-window "Client Detail Akshay Dutt 9663103083 Wallet Deposit Amount ₹0 Select CONFIRMED …" at bounding box center [379, 175] width 758 height 351
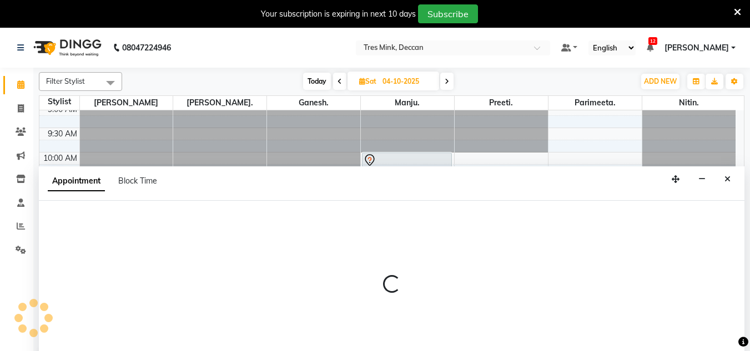
scroll to position [28, 0]
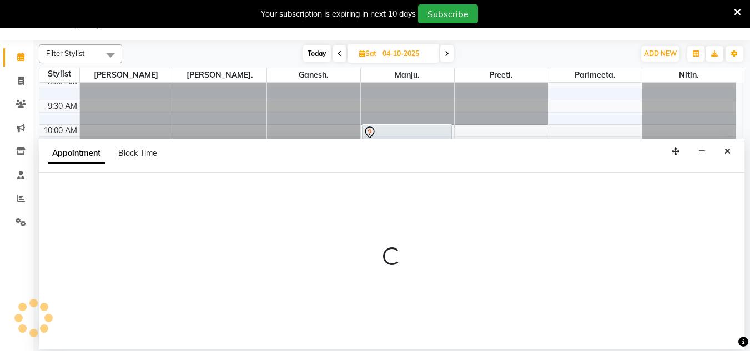
select select "59499"
select select "645"
select select "tentative"
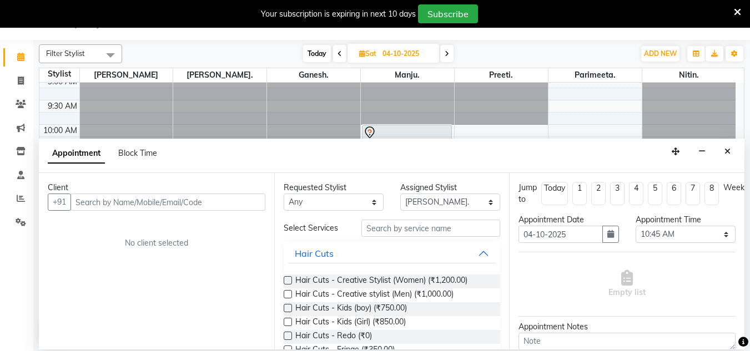
click at [97, 197] on input "text" at bounding box center [168, 202] width 195 height 17
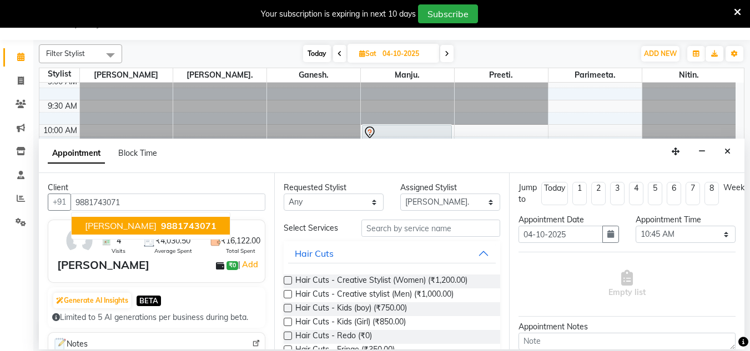
click at [105, 230] on span "Trupti Nanal" at bounding box center [121, 225] width 72 height 11
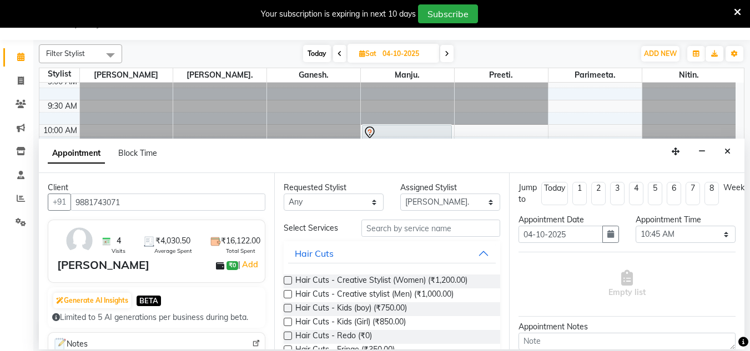
type input "9881743071"
click at [394, 233] on input "text" at bounding box center [430, 228] width 139 height 17
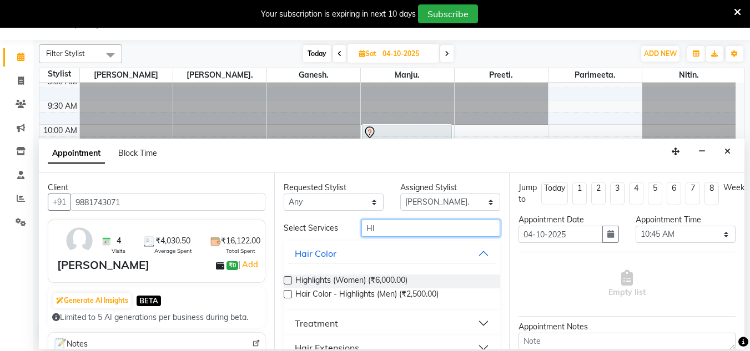
type input "HI"
click at [286, 281] on label at bounding box center [288, 280] width 8 height 8
click at [286, 281] on input "checkbox" at bounding box center [287, 281] width 7 height 7
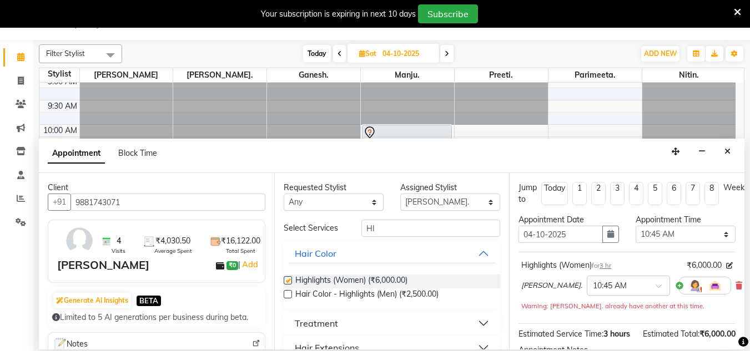
checkbox input "false"
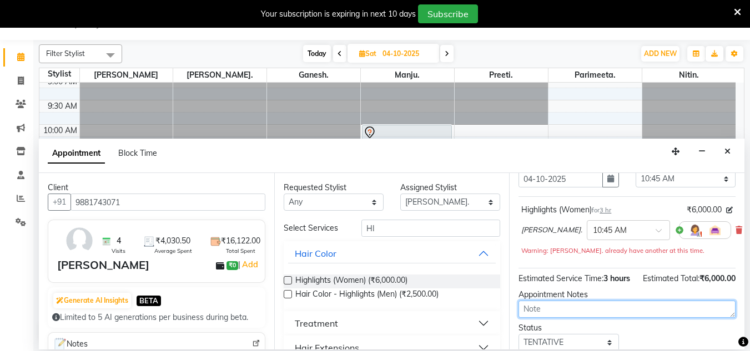
click at [532, 318] on textarea at bounding box center [627, 309] width 217 height 17
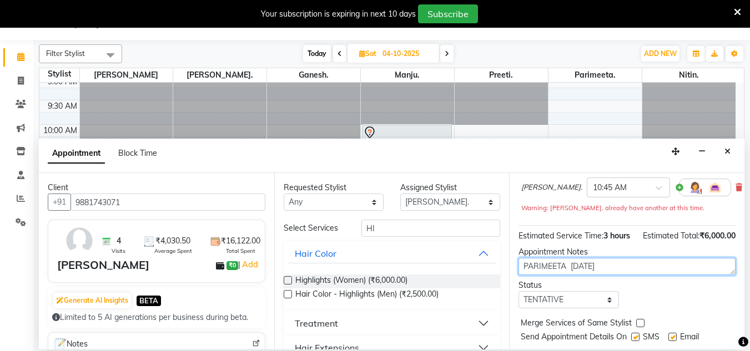
scroll to position [147, 0]
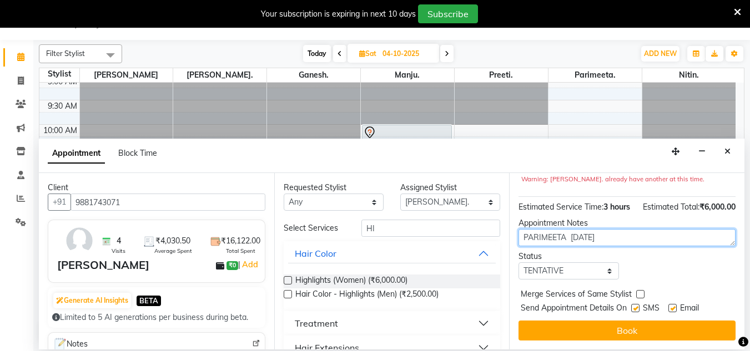
type textarea "PARIMEETA 3-10-2025"
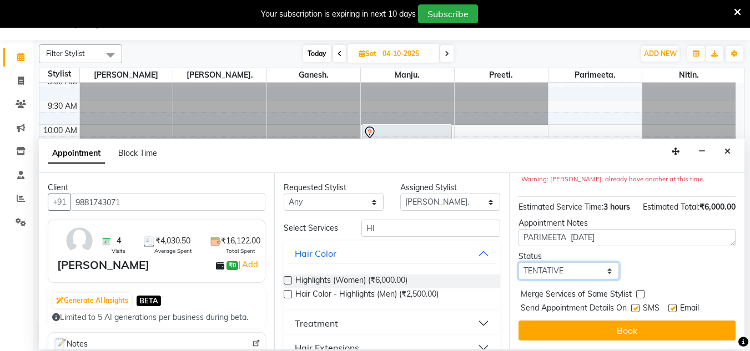
click at [545, 266] on select "Select TENTATIVE CONFIRM UPCOMING" at bounding box center [569, 271] width 100 height 17
select select "upcoming"
click at [519, 263] on select "Select TENTATIVE CONFIRM UPCOMING" at bounding box center [569, 271] width 100 height 17
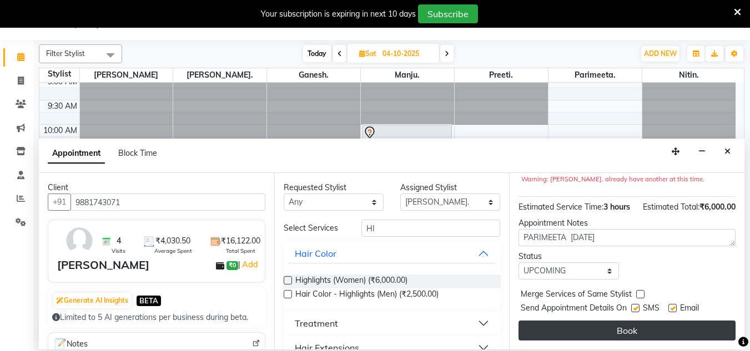
click at [538, 321] on button "Book" at bounding box center [627, 331] width 217 height 20
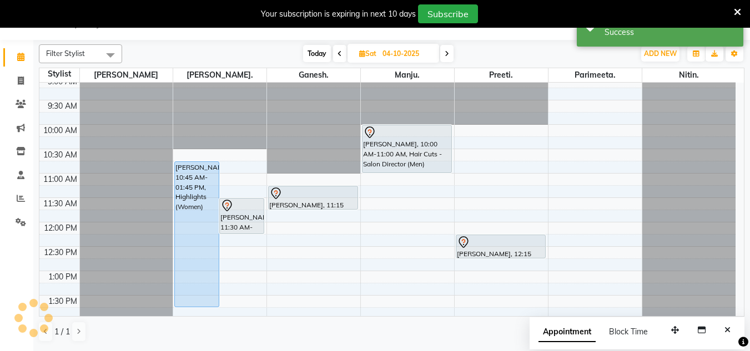
scroll to position [0, 0]
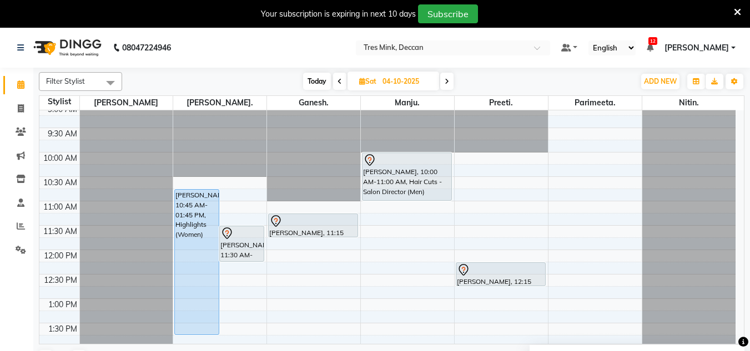
click at [317, 85] on span "Today" at bounding box center [317, 81] width 28 height 17
type input "03-10-2025"
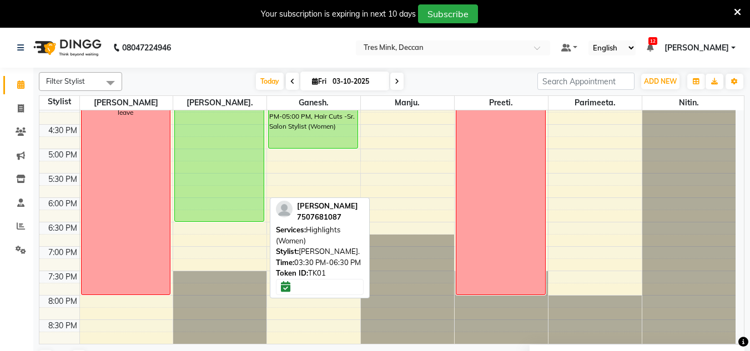
scroll to position [345, 0]
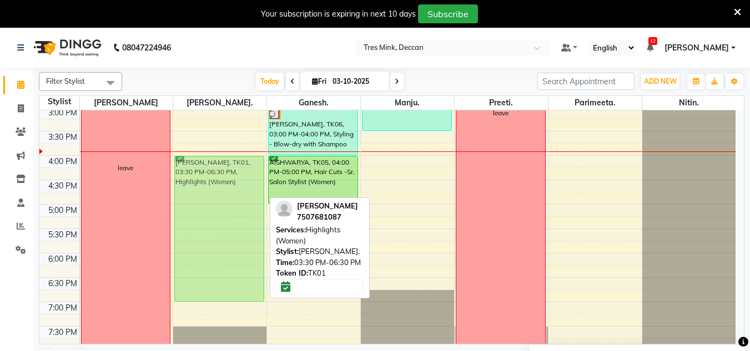
drag, startPoint x: 244, startPoint y: 198, endPoint x: 240, endPoint y: 220, distance: 22.0
click at [240, 220] on div "Sanjana Deshmukh, TK04, 11:15 AM-12:15 PM, Hair Cuts - Creative Stylist (Women)…" at bounding box center [219, 82] width 93 height 635
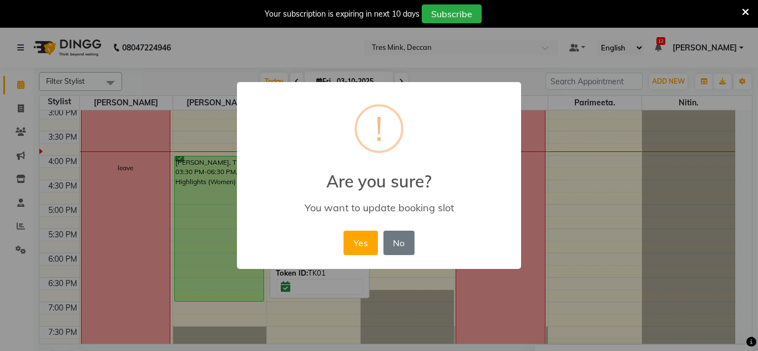
click at [240, 220] on div "× ! Are you sure? You want to update booking slot Yes No No" at bounding box center [379, 175] width 758 height 351
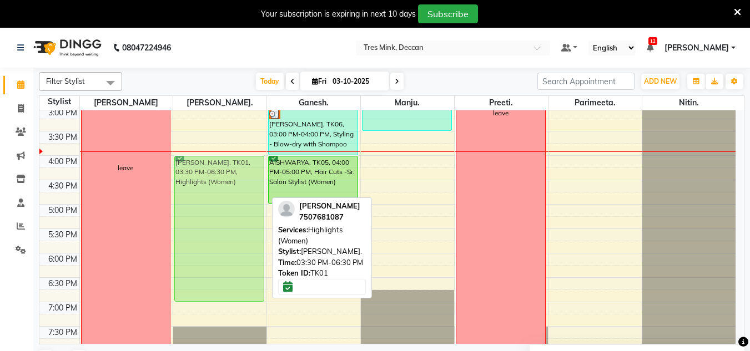
drag, startPoint x: 243, startPoint y: 208, endPoint x: 237, endPoint y: 231, distance: 24.1
click at [237, 231] on div "Sanjana Deshmukh, TK04, 11:15 AM-12:15 PM, Hair Cuts - Creative Stylist (Women)…" at bounding box center [219, 82] width 93 height 635
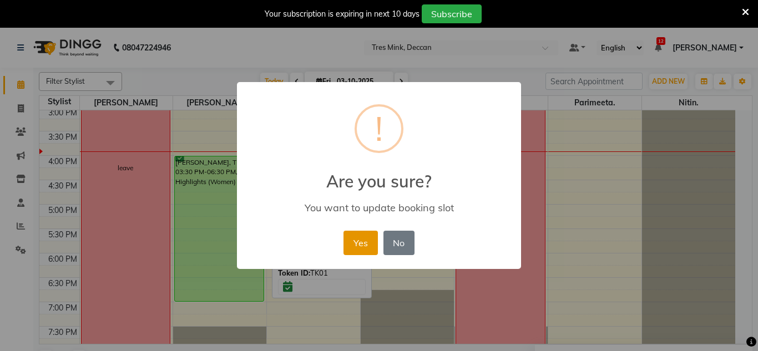
click at [360, 249] on button "Yes" at bounding box center [361, 243] width 34 height 24
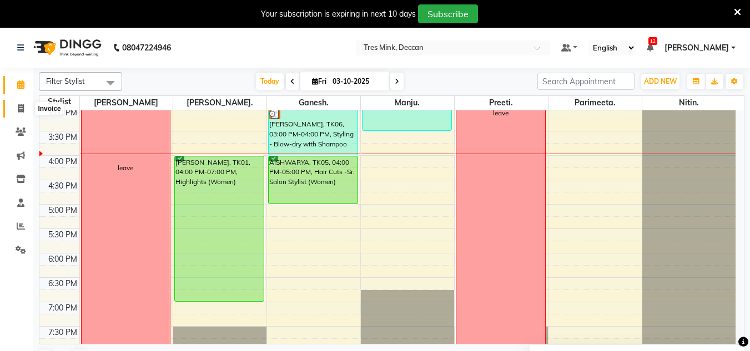
click at [20, 105] on icon at bounding box center [21, 108] width 6 height 8
select select "service"
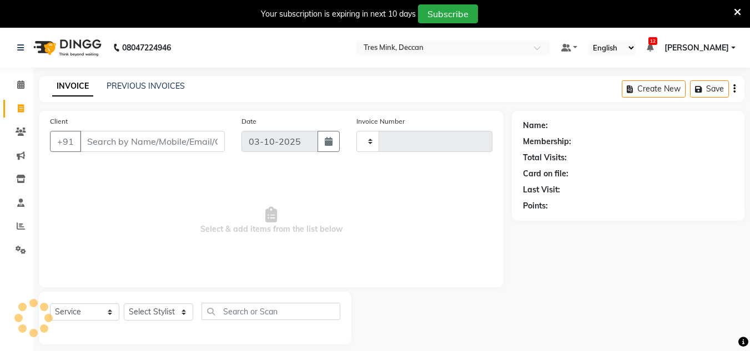
type input "1147"
select select "8055"
click at [133, 88] on link "PREVIOUS INVOICES" at bounding box center [146, 86] width 78 height 10
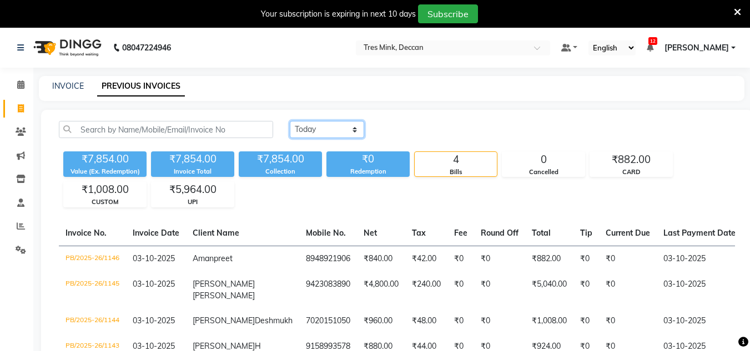
click at [309, 127] on select "Today Yesterday Custom Range" at bounding box center [327, 129] width 74 height 17
select select "range"
click at [290, 121] on select "Today Yesterday Custom Range" at bounding box center [327, 129] width 74 height 17
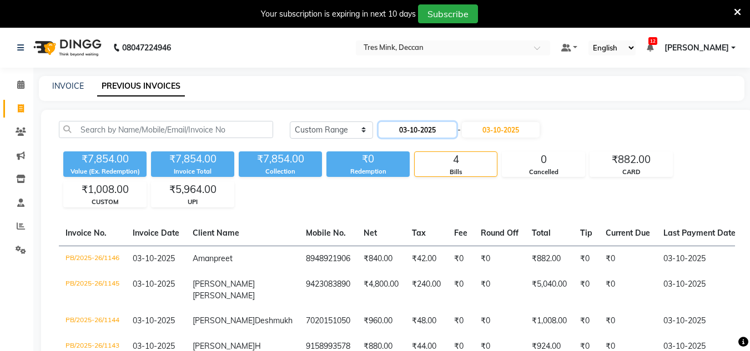
click at [422, 134] on input "03-10-2025" at bounding box center [418, 130] width 78 height 16
select select "10"
select select "2025"
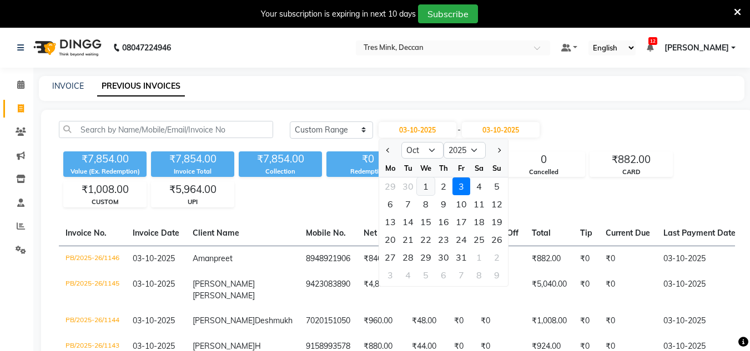
click at [430, 192] on div "1" at bounding box center [426, 187] width 18 height 18
type input "01-10-2025"
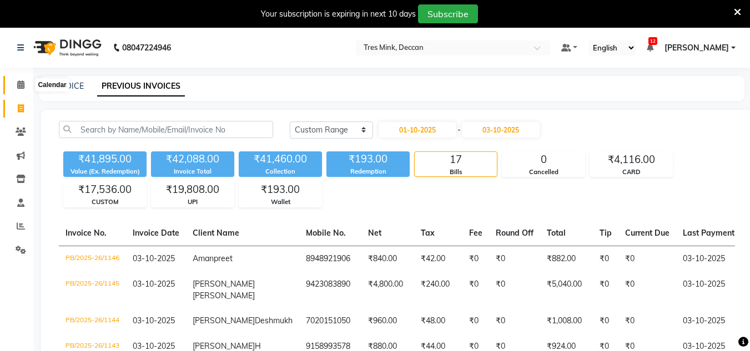
click at [27, 82] on span at bounding box center [20, 85] width 19 height 13
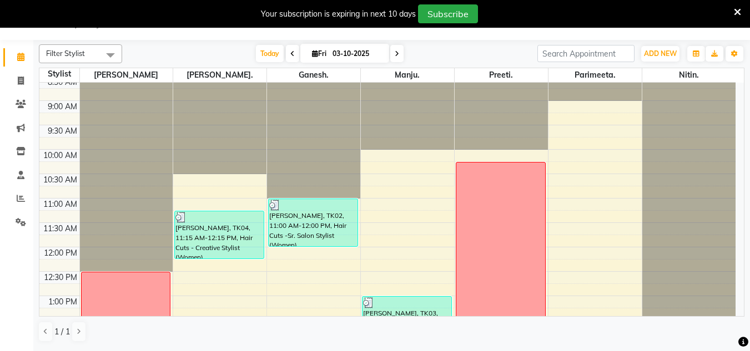
scroll to position [56, 0]
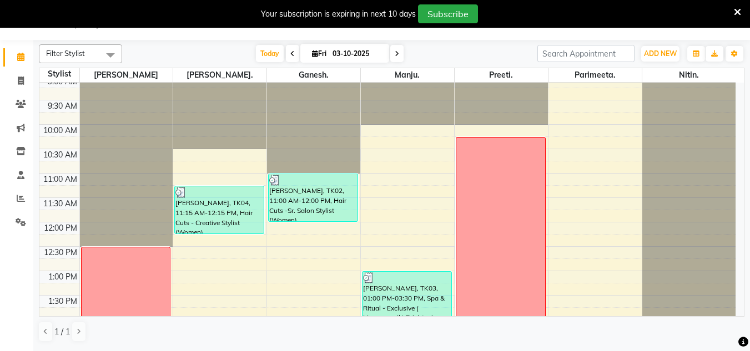
drag, startPoint x: 258, startPoint y: 58, endPoint x: 294, endPoint y: 93, distance: 49.9
click at [258, 58] on span "Today" at bounding box center [270, 53] width 28 height 17
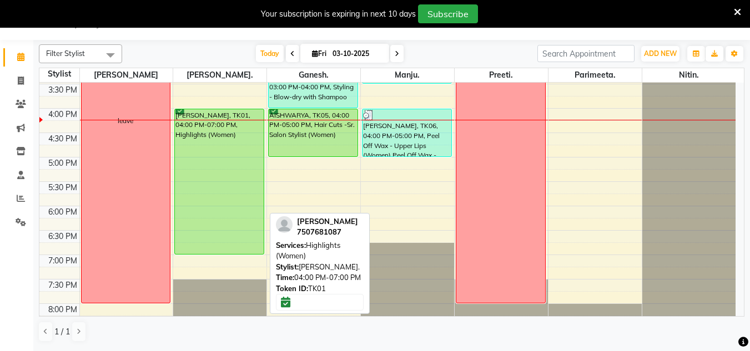
scroll to position [345, 0]
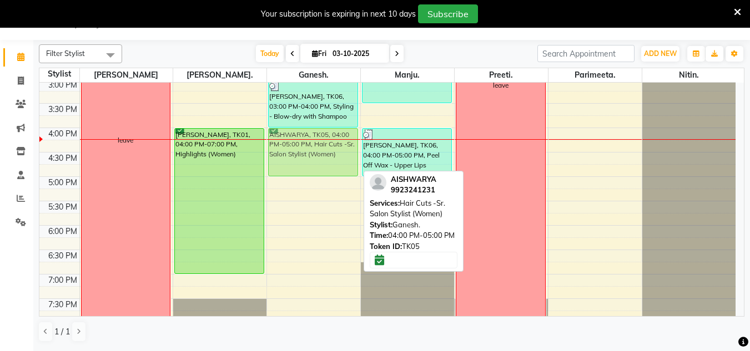
drag, startPoint x: 273, startPoint y: 150, endPoint x: 266, endPoint y: 155, distance: 8.7
click at [266, 155] on div "8:00 AM 8:30 AM 9:00 AM 9:30 AM 10:00 AM 10:30 AM 11:00 AM 11:30 AM 12:00 PM 12…" at bounding box center [387, 54] width 696 height 635
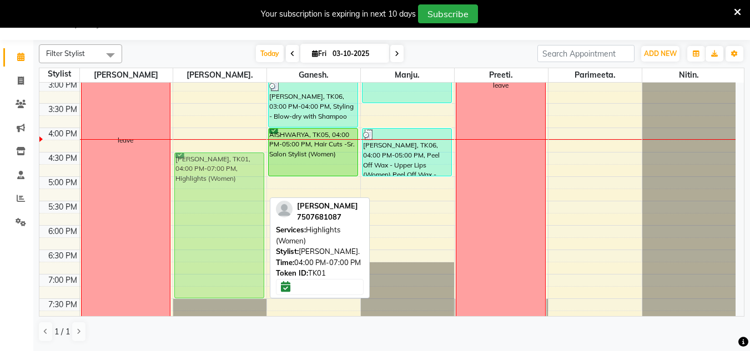
drag, startPoint x: 228, startPoint y: 148, endPoint x: 228, endPoint y: 177, distance: 28.9
click at [228, 177] on div "Sanjana Deshmukh, TK04, 11:15 AM-12:15 PM, Hair Cuts - Creative Stylist (Women)…" at bounding box center [219, 54] width 93 height 635
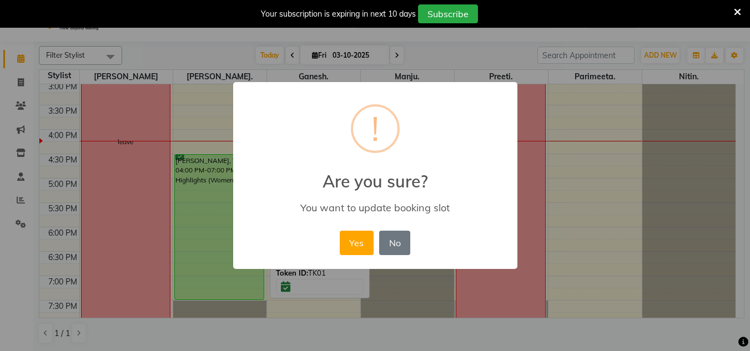
scroll to position [26, 0]
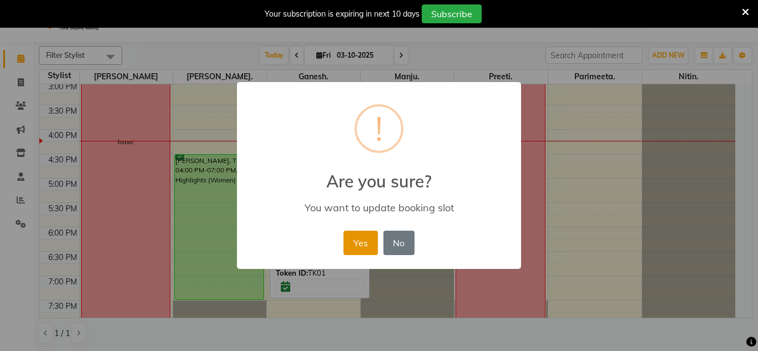
click at [354, 242] on button "Yes" at bounding box center [361, 243] width 34 height 24
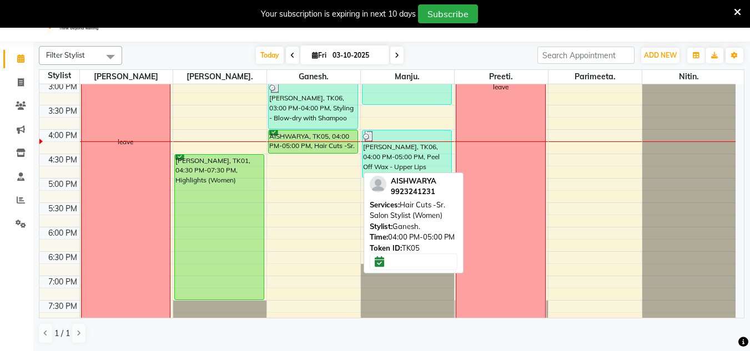
drag, startPoint x: 318, startPoint y: 177, endPoint x: 318, endPoint y: 144, distance: 32.8
click at [318, 144] on div "Pratima H, TK02, 11:00 AM-12:00 PM, Hair Cuts -Sr. Salon Stylist (Women) Aman p…" at bounding box center [313, 56] width 93 height 635
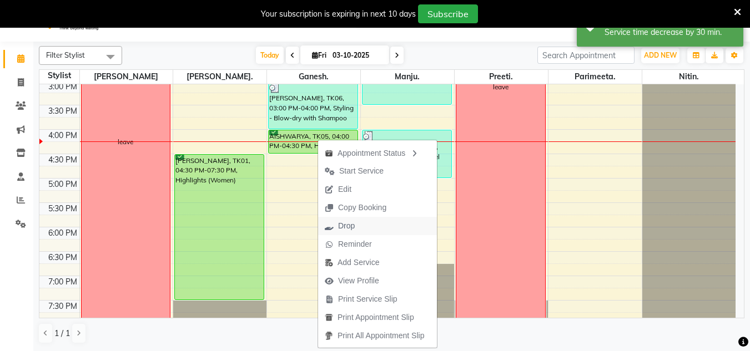
click at [353, 225] on span "Drop" at bounding box center [346, 226] width 17 height 12
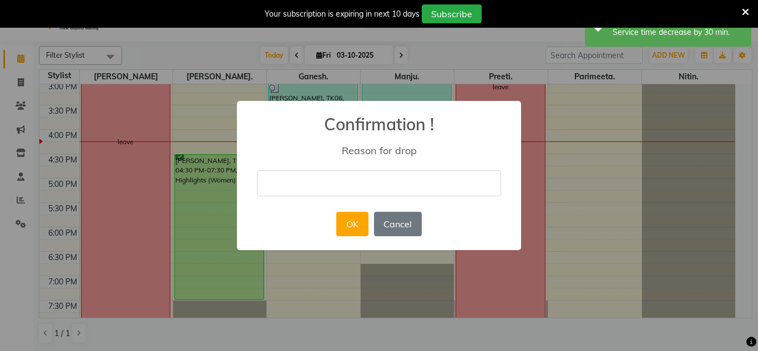
click at [353, 177] on input "text" at bounding box center [379, 183] width 244 height 26
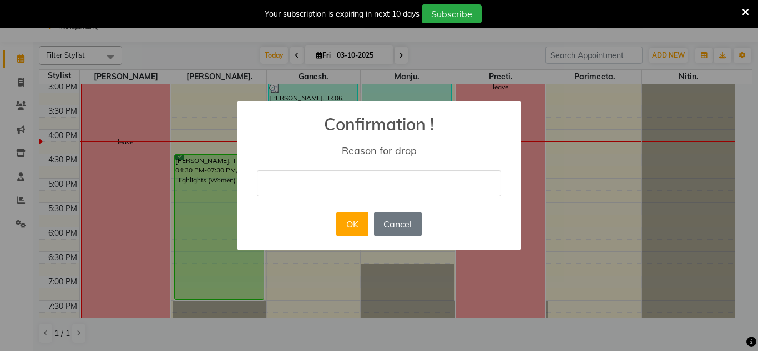
type input "drop"
click at [353, 232] on button "OK" at bounding box center [352, 224] width 32 height 24
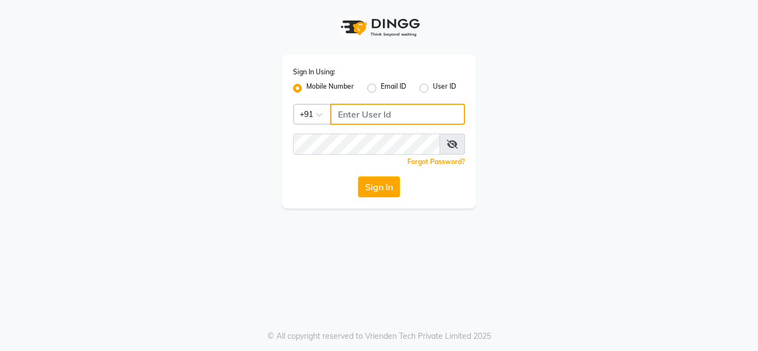
type input "8999659395"
click at [378, 200] on div "Sign In Using: Mobile Number Email ID User ID Country Code × +91 8999659395 Rem…" at bounding box center [379, 132] width 194 height 154
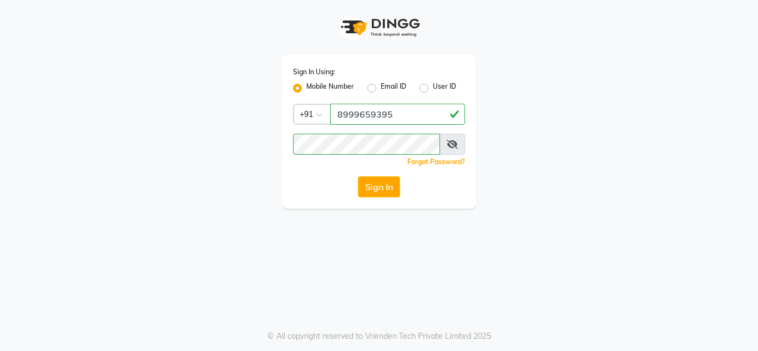
click at [377, 201] on div "Sign In Using: Mobile Number Email ID User ID Country Code × +91 8999659395 Rem…" at bounding box center [379, 132] width 194 height 154
click at [381, 191] on button "Sign In" at bounding box center [379, 187] width 42 height 21
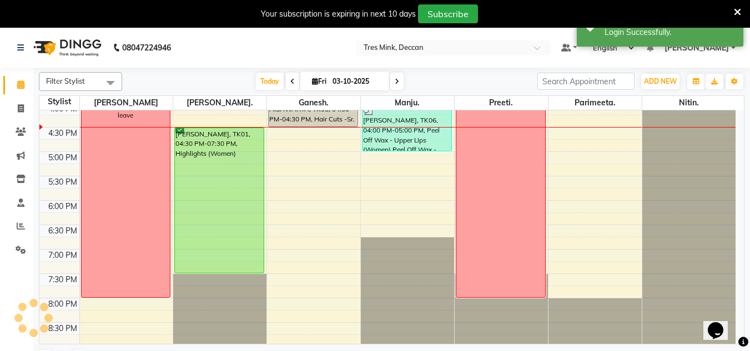
scroll to position [401, 0]
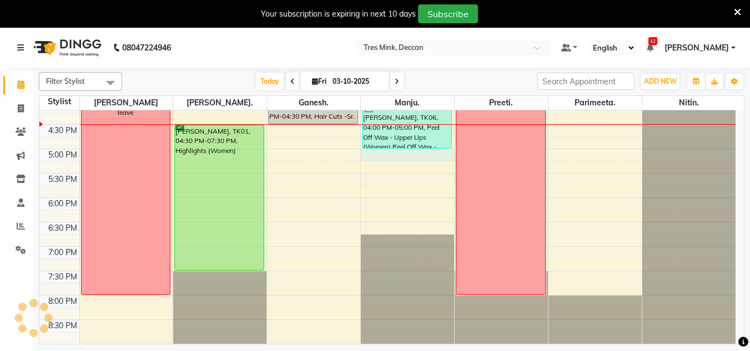
click at [394, 155] on div "8:00 AM 8:30 AM 9:00 AM 9:30 AM 10:00 AM 10:30 AM 11:00 AM 11:30 AM 12:00 PM 12…" at bounding box center [387, 27] width 696 height 635
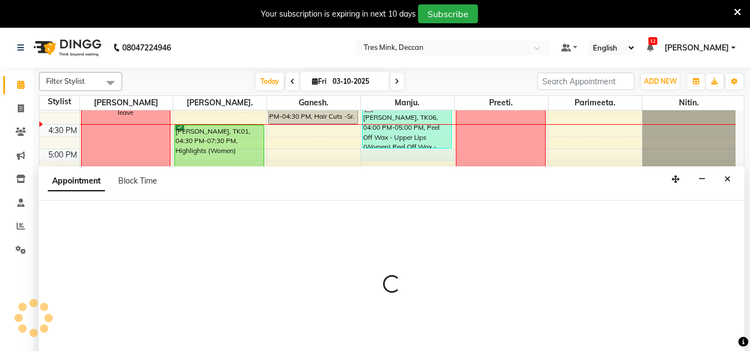
scroll to position [28, 0]
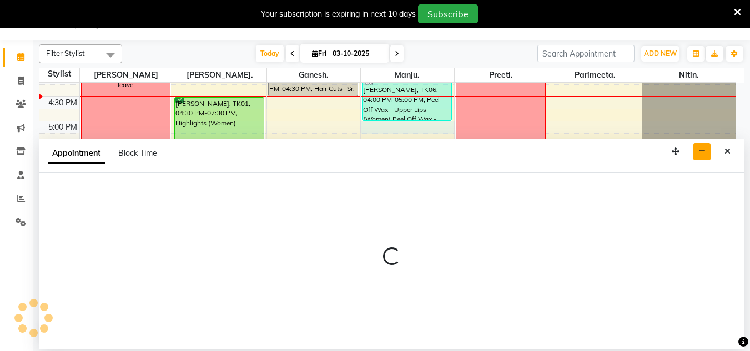
select select "61556"
select select "1020"
select select "tentative"
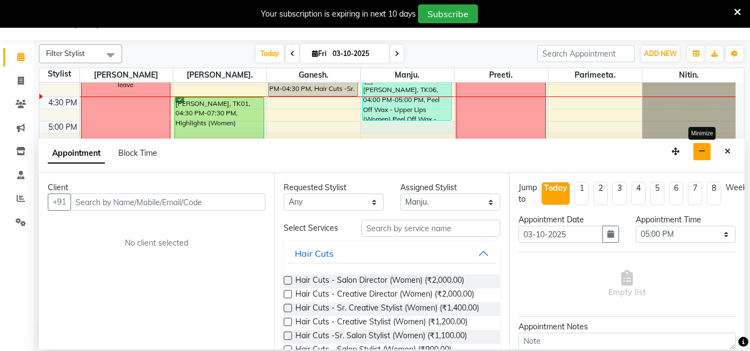
click at [707, 149] on button "button" at bounding box center [701, 151] width 17 height 17
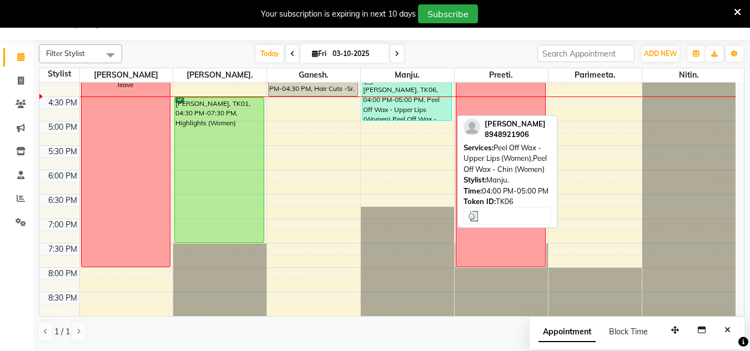
click at [371, 117] on div "[PERSON_NAME], TK06, 04:00 PM-05:00 PM, Peel Off Wax - Upper Lips (Women),Peel …" at bounding box center [407, 96] width 89 height 47
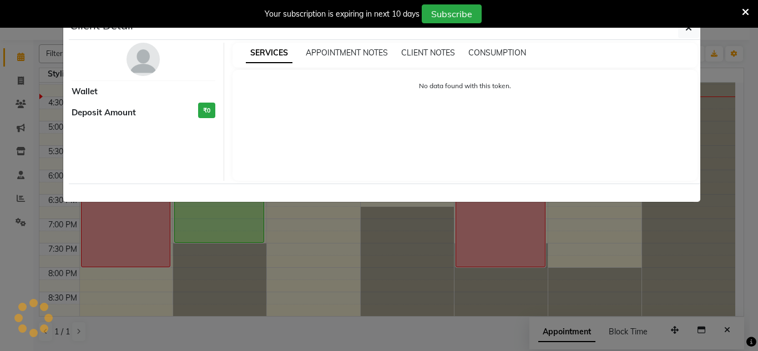
select select "3"
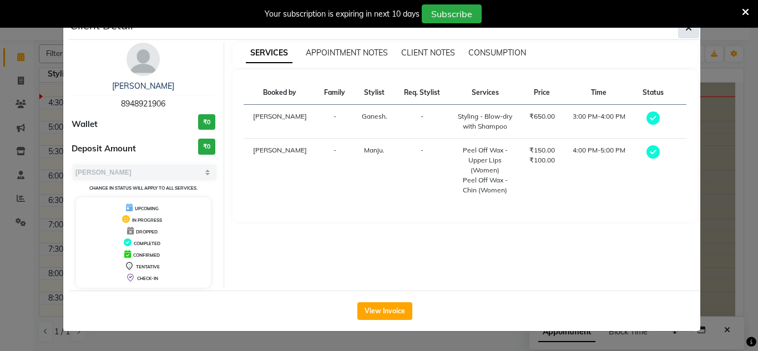
click at [690, 29] on icon "button" at bounding box center [689, 27] width 7 height 9
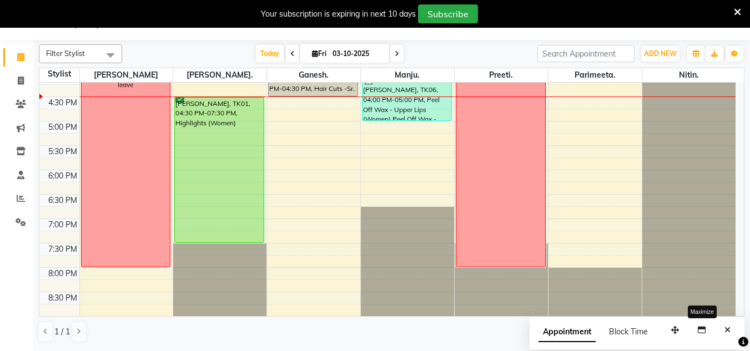
click at [737, 11] on icon at bounding box center [737, 12] width 7 height 10
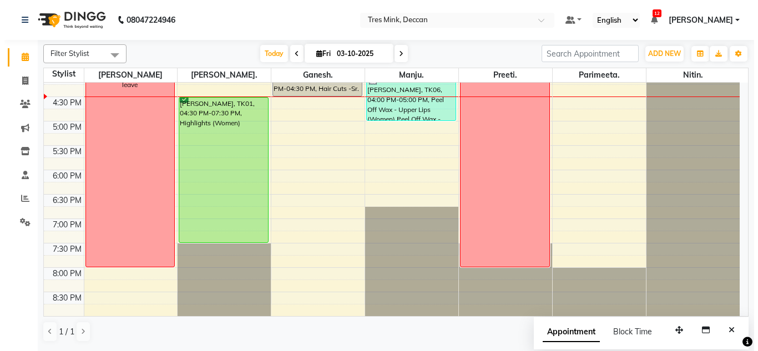
scroll to position [0, 0]
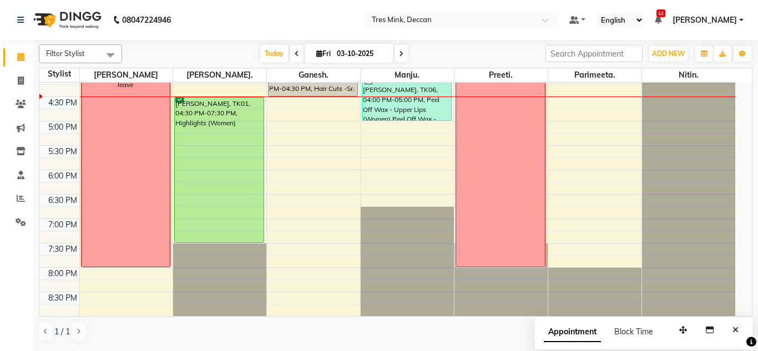
click at [396, 50] on span at bounding box center [401, 53] width 13 height 17
type input "04-10-2025"
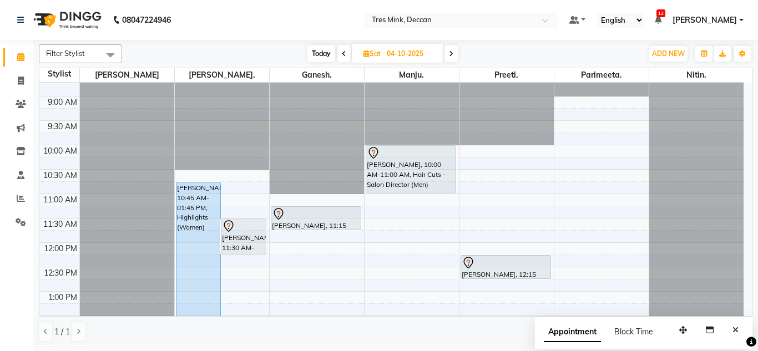
scroll to position [3, 0]
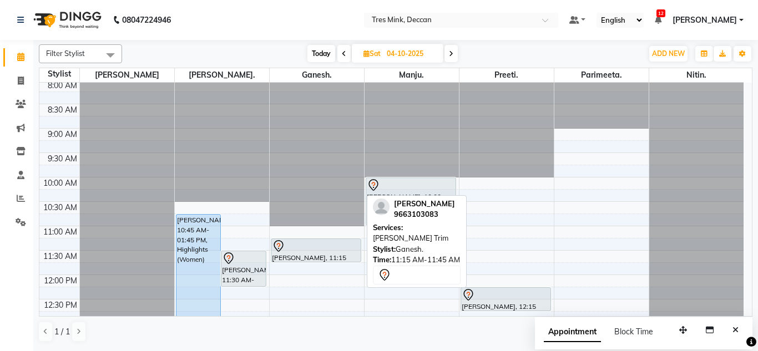
click at [318, 248] on div at bounding box center [316, 246] width 89 height 13
select select "7"
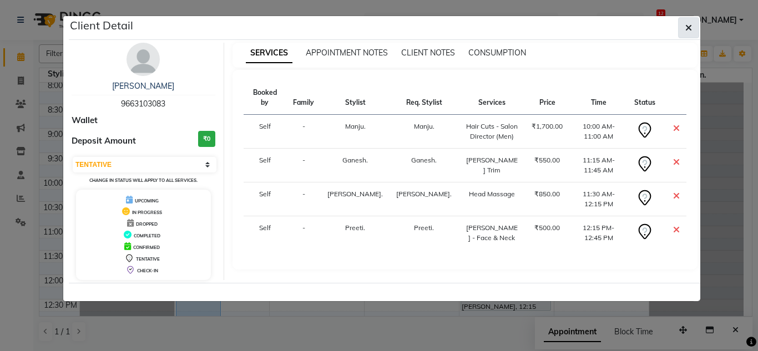
click at [686, 28] on icon "button" at bounding box center [689, 27] width 7 height 9
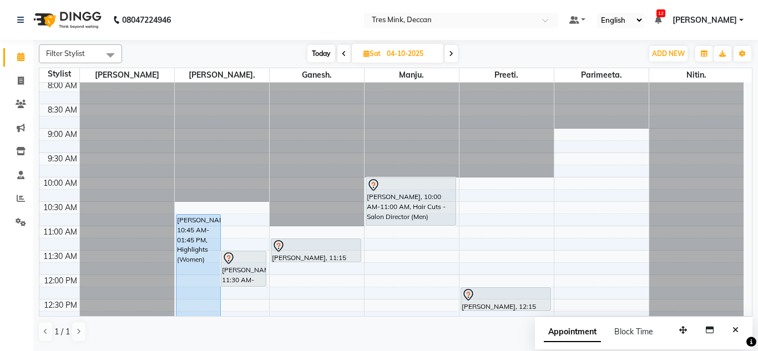
select select "59501"
select select "tentative"
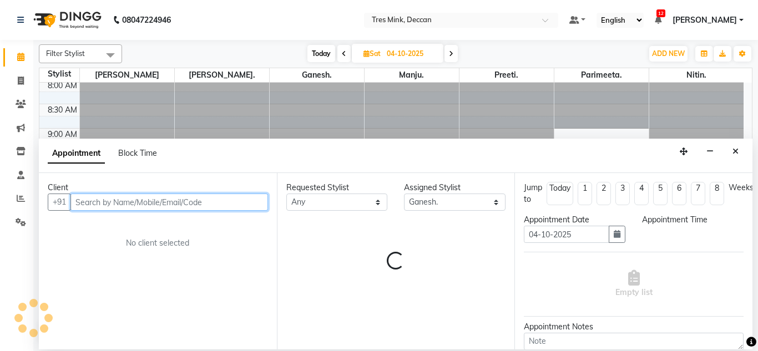
select select "660"
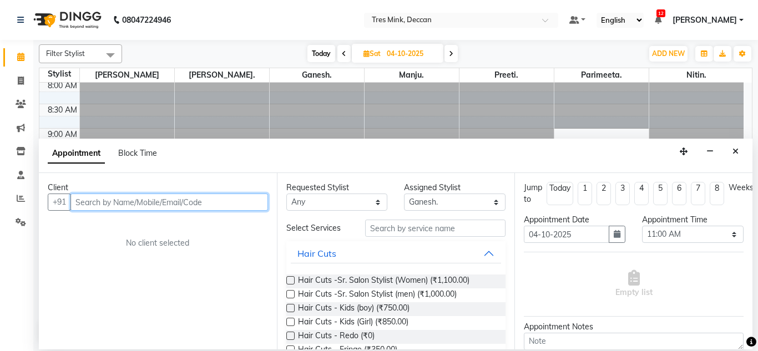
click at [223, 202] on input "text" at bounding box center [170, 202] width 198 height 17
type input "9960646673"
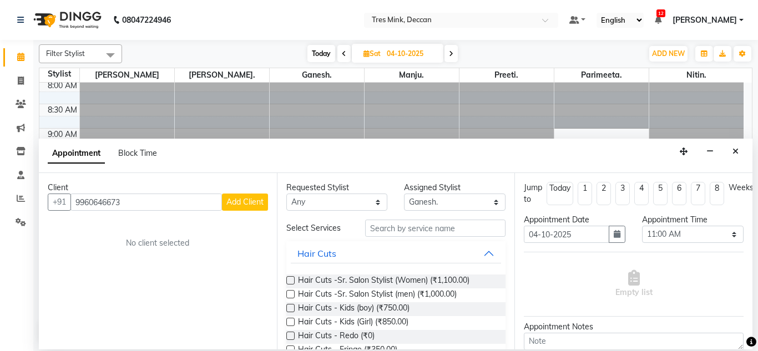
click at [242, 195] on button "Add Client" at bounding box center [245, 202] width 46 height 17
select select "22"
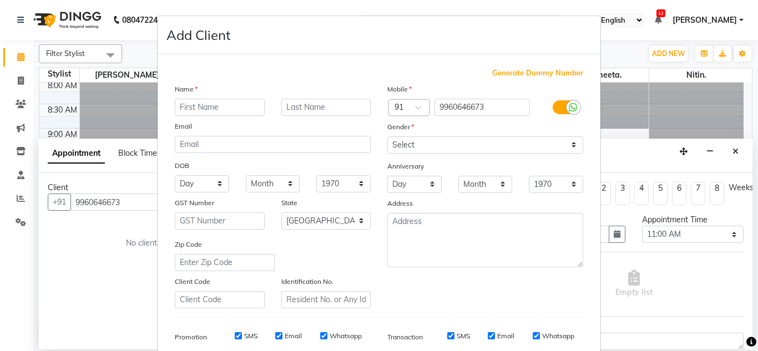
click at [195, 105] on input "text" at bounding box center [220, 107] width 90 height 17
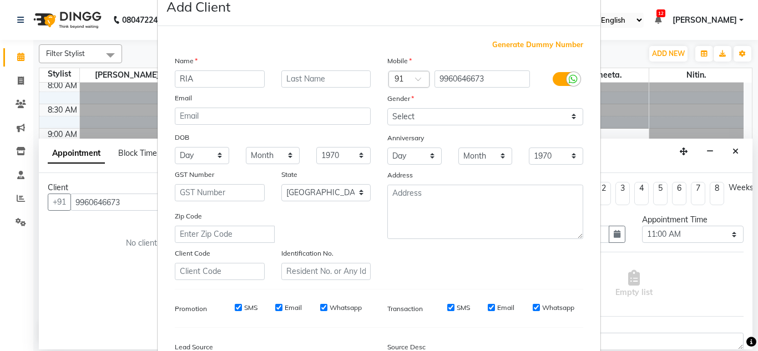
scroll to position [56, 0]
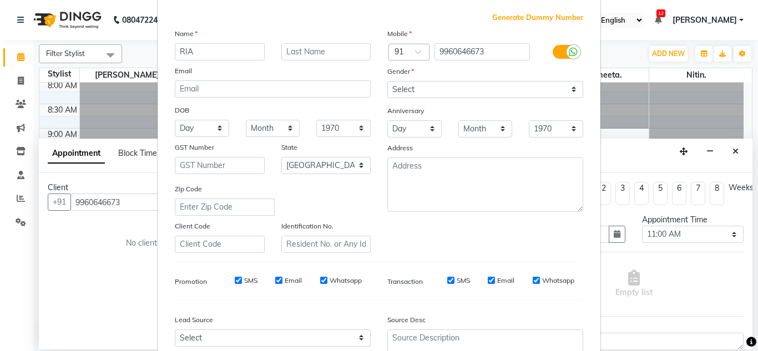
type input "RIA"
click at [199, 334] on select "Select Walk-in Referral Internet Friend Word of Mouth Advertisement Facebook Ju…" at bounding box center [273, 338] width 196 height 17
select select "49144"
click at [175, 330] on select "Select Walk-in Referral Internet Friend Word of Mouth Advertisement Facebook Ju…" at bounding box center [273, 338] width 196 height 17
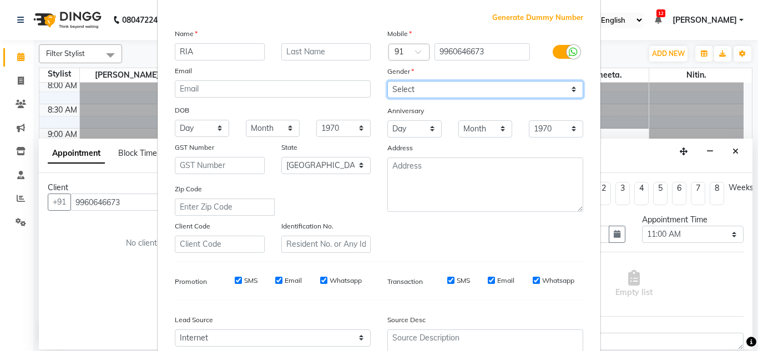
click at [410, 92] on select "Select Male Female Other Prefer Not To Say" at bounding box center [486, 89] width 196 height 17
select select "[DEMOGRAPHIC_DATA]"
click at [388, 81] on select "Select Male Female Other Prefer Not To Say" at bounding box center [486, 89] width 196 height 17
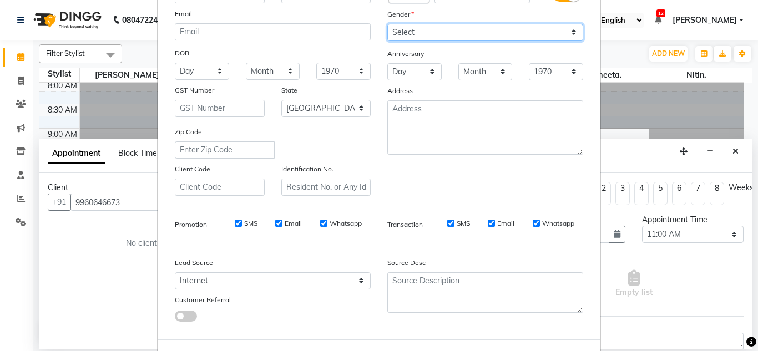
scroll to position [161, 0]
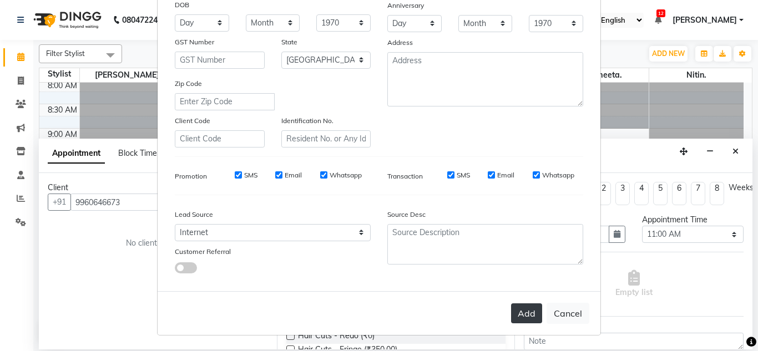
click at [524, 320] on button "Add" at bounding box center [526, 314] width 31 height 20
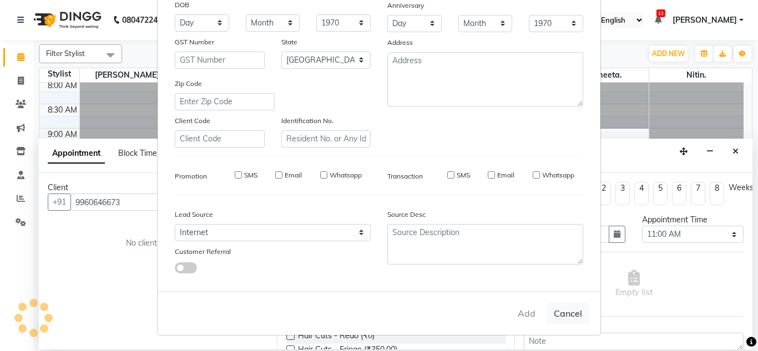
select select
select select "null"
select select
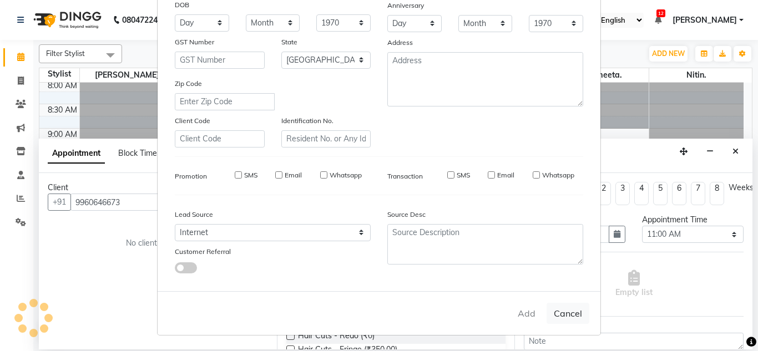
select select
checkbox input "false"
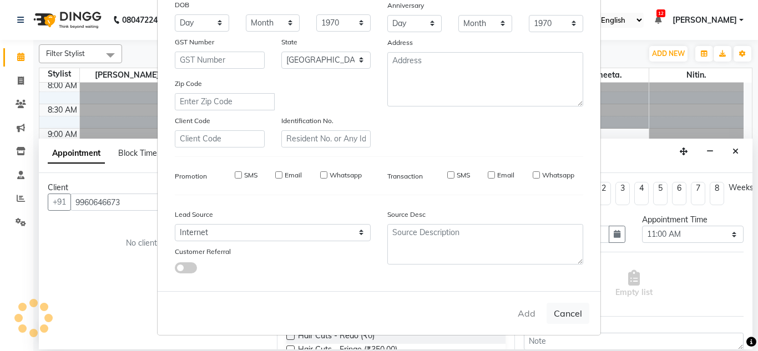
checkbox input "false"
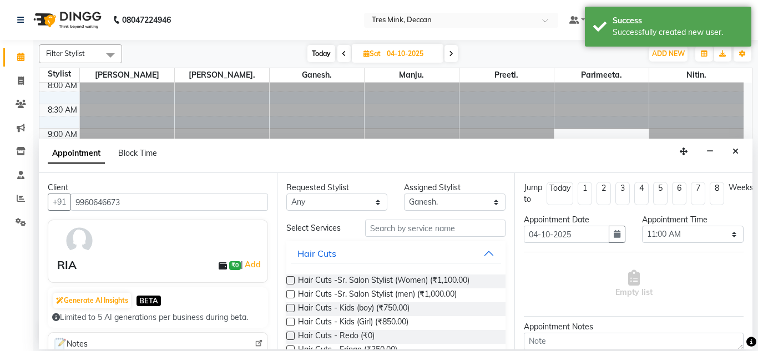
click at [293, 281] on label at bounding box center [290, 280] width 8 height 8
click at [293, 281] on input "checkbox" at bounding box center [289, 281] width 7 height 7
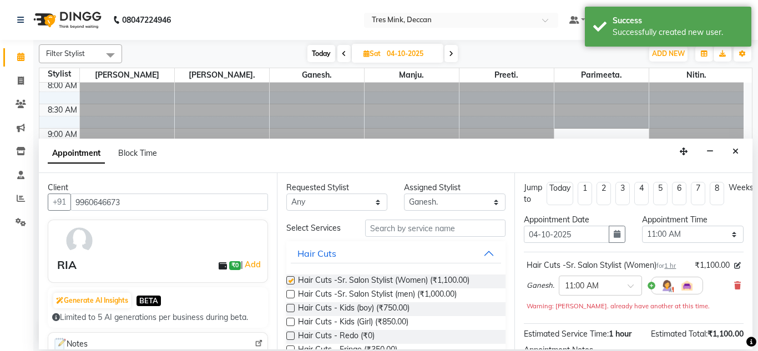
checkbox input "false"
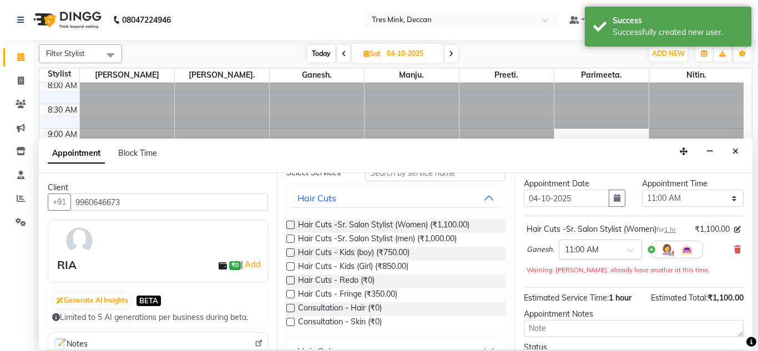
scroll to position [56, 0]
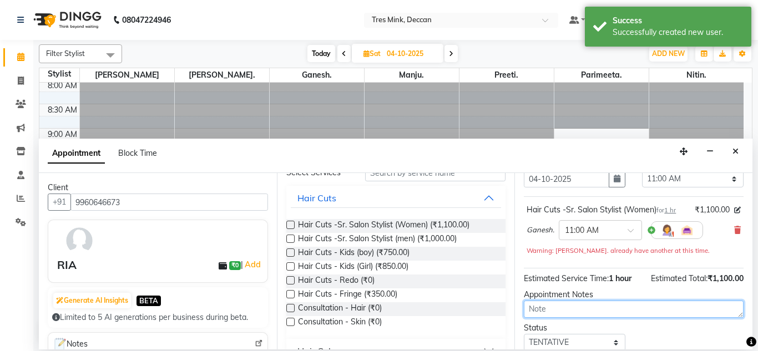
click at [560, 307] on textarea at bounding box center [634, 309] width 220 height 17
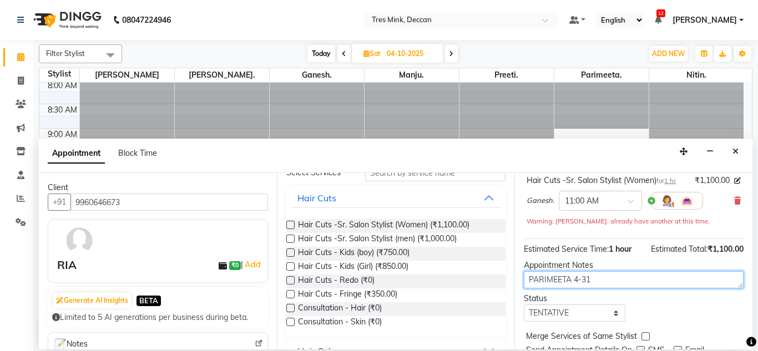
scroll to position [111, 0]
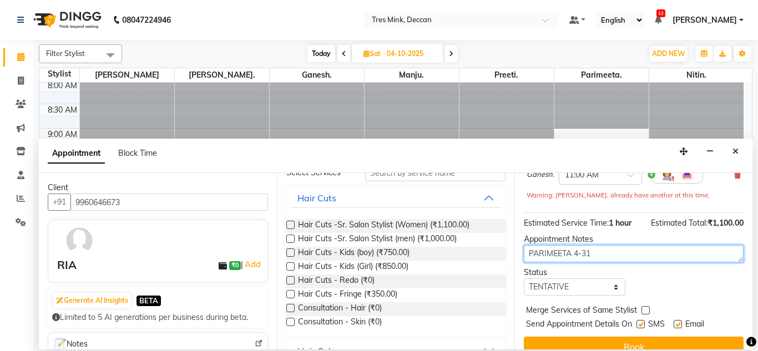
type textarea "PARIMEETA 4-31"
click at [565, 276] on div "Status" at bounding box center [575, 273] width 102 height 12
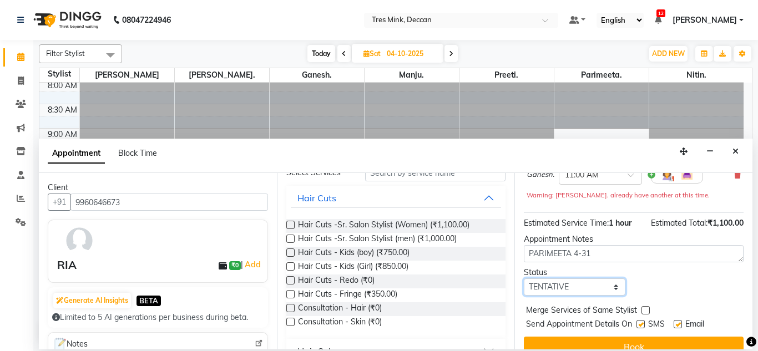
click at [562, 290] on select "Select TENTATIVE CONFIRM UPCOMING" at bounding box center [575, 287] width 102 height 17
click at [524, 279] on select "Select TENTATIVE CONFIRM UPCOMING" at bounding box center [575, 287] width 102 height 17
click at [555, 292] on select "Select TENTATIVE CONFIRM UPCOMING" at bounding box center [575, 287] width 102 height 17
select select "upcoming"
click at [524, 279] on select "Select TENTATIVE CONFIRM UPCOMING" at bounding box center [575, 287] width 102 height 17
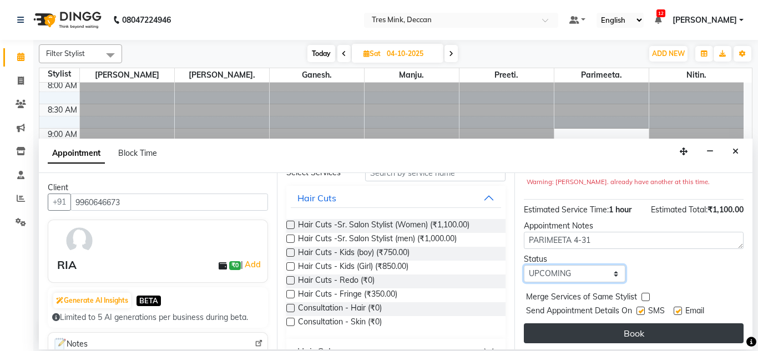
scroll to position [135, 0]
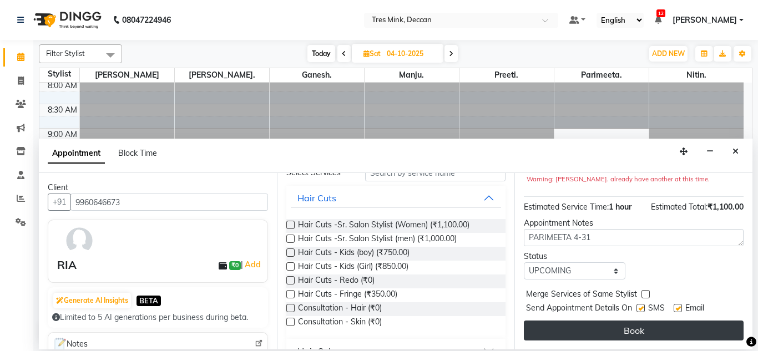
click at [554, 325] on button "Book" at bounding box center [634, 331] width 220 height 20
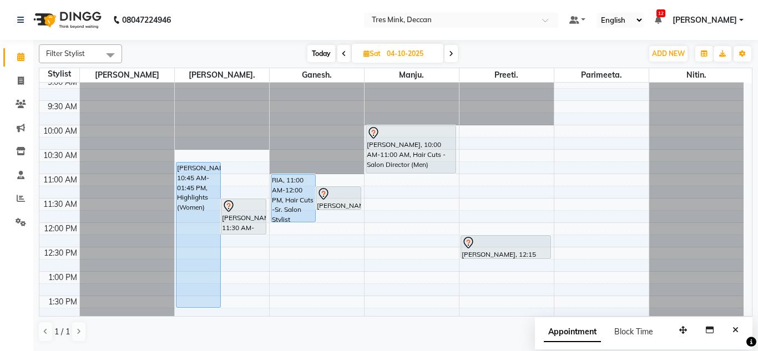
scroll to position [169, 0]
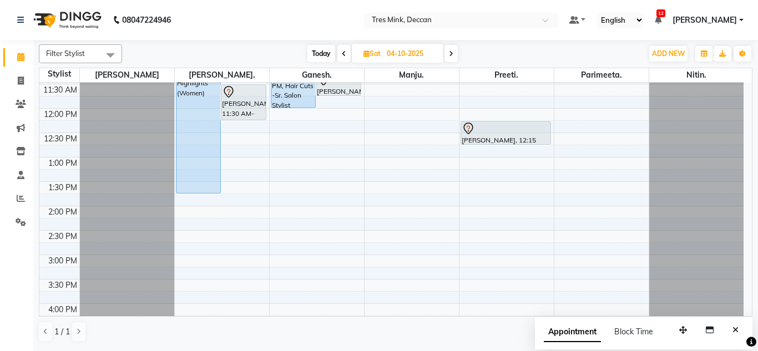
click at [318, 52] on span "Today" at bounding box center [322, 53] width 28 height 17
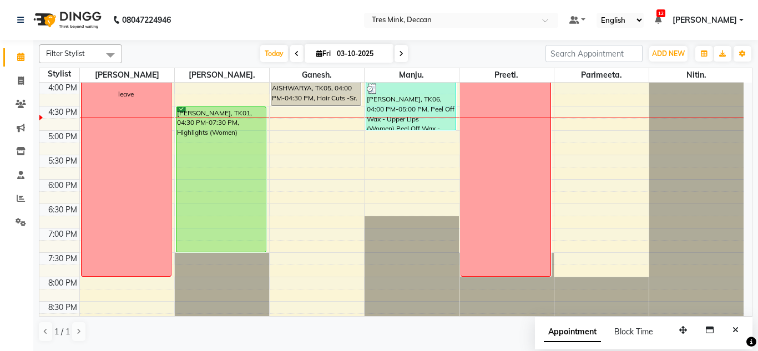
click at [603, 5] on nav "08047224946 Select Location × Tres Mink, Deccan Default Panel My Panel English …" at bounding box center [379, 20] width 758 height 40
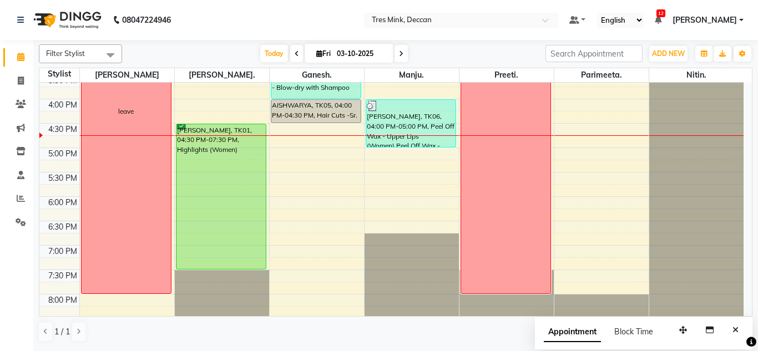
scroll to position [401, 0]
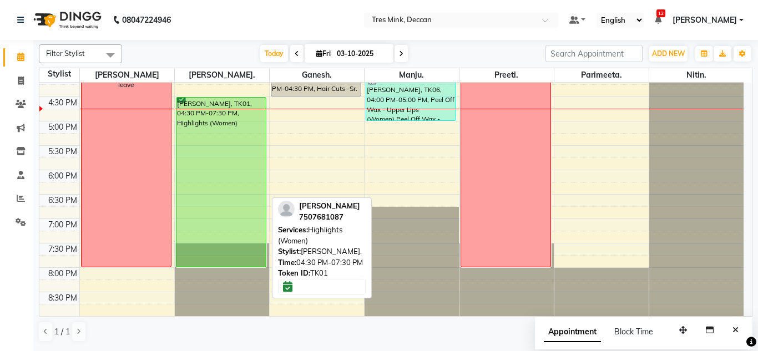
drag, startPoint x: 200, startPoint y: 241, endPoint x: 203, endPoint y: 260, distance: 19.2
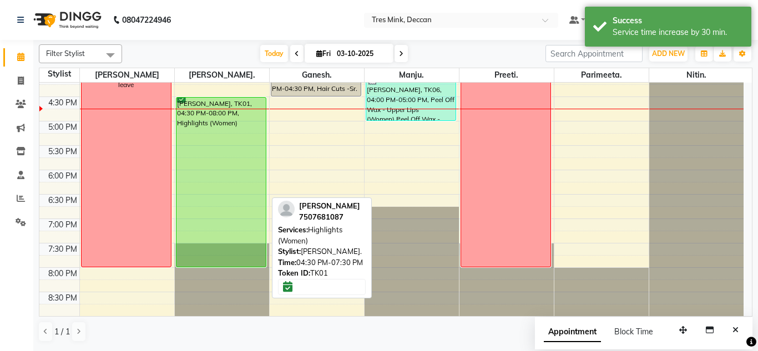
scroll to position [345, 0]
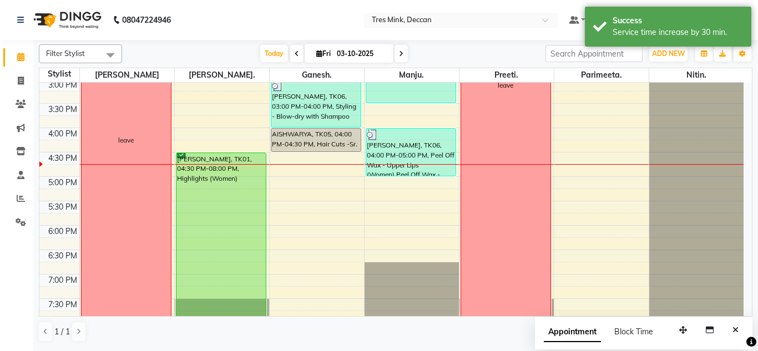
click at [399, 48] on span at bounding box center [401, 53] width 13 height 17
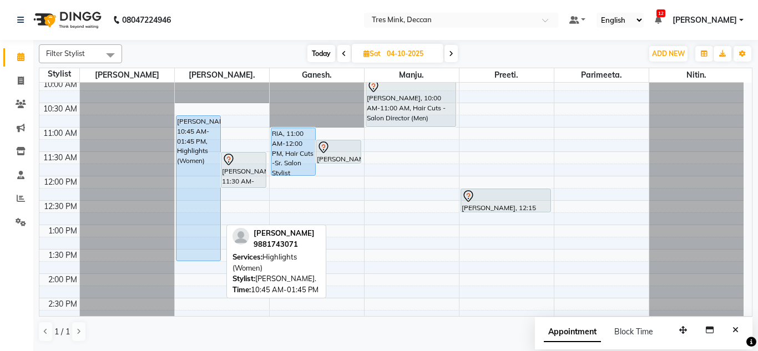
scroll to position [169, 0]
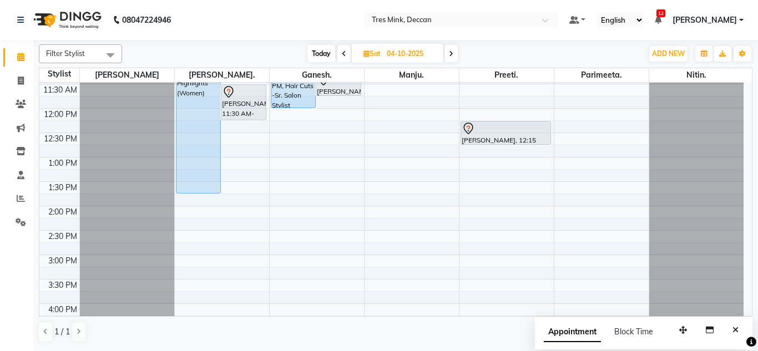
click at [318, 49] on span "Today" at bounding box center [322, 53] width 28 height 17
type input "03-10-2025"
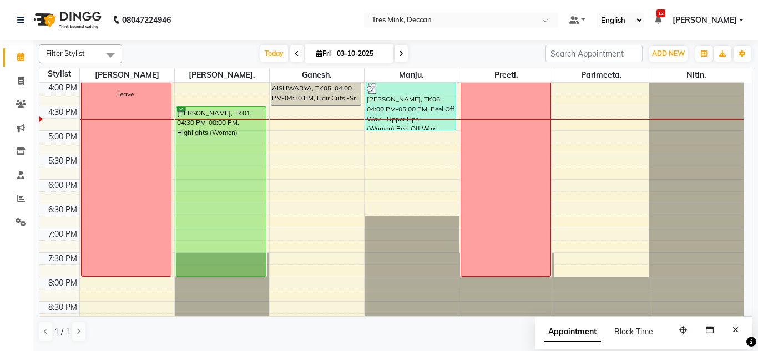
scroll to position [401, 0]
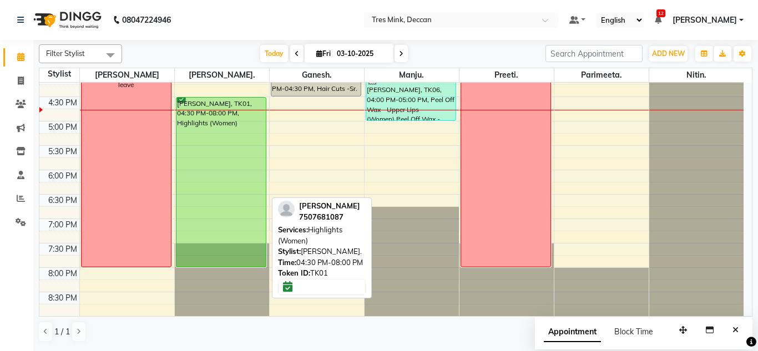
click at [239, 138] on div "ANUJA, TK01, 04:30 PM-08:00 PM, Highlights (Women)" at bounding box center [222, 182] width 90 height 169
select select "6"
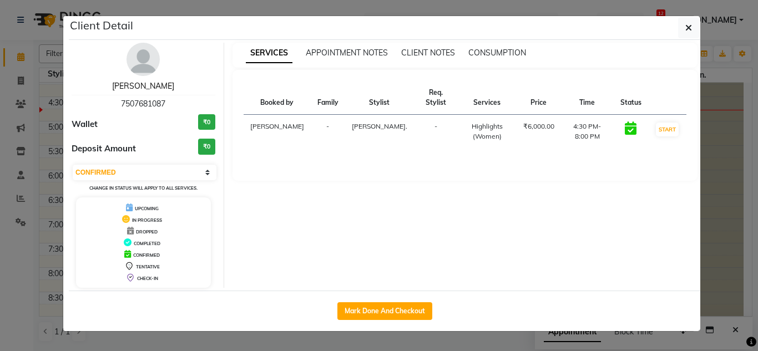
click at [141, 83] on link "[PERSON_NAME]" at bounding box center [143, 86] width 62 height 10
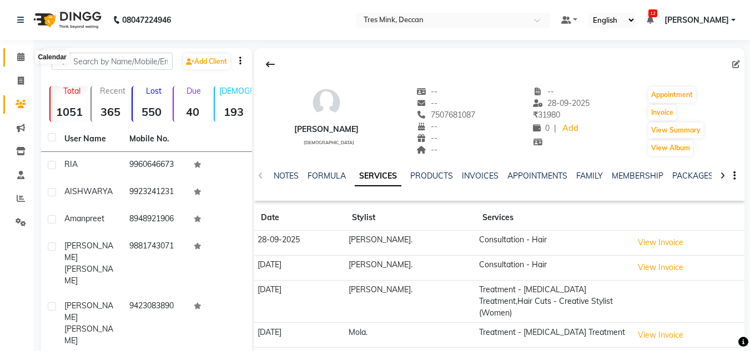
click at [17, 54] on icon at bounding box center [20, 57] width 7 height 8
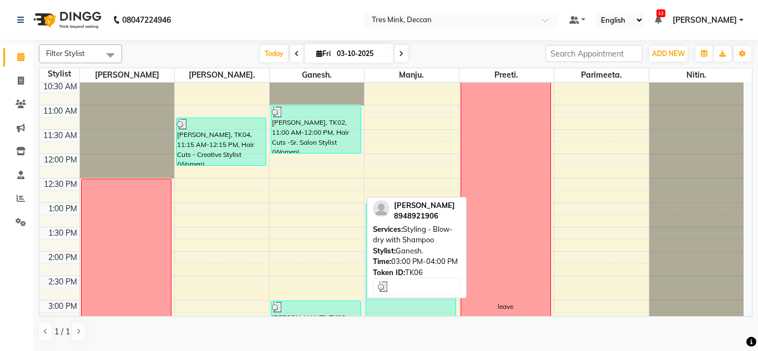
scroll to position [68, 0]
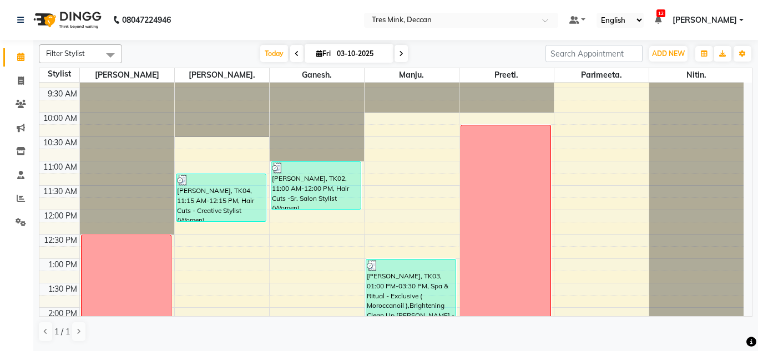
click at [400, 57] on icon at bounding box center [401, 54] width 4 height 7
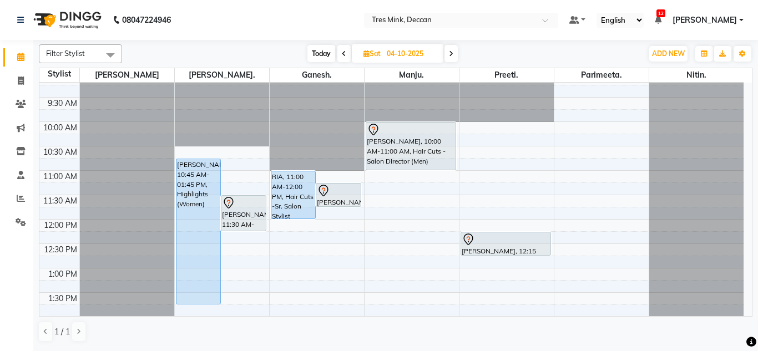
scroll to position [3, 0]
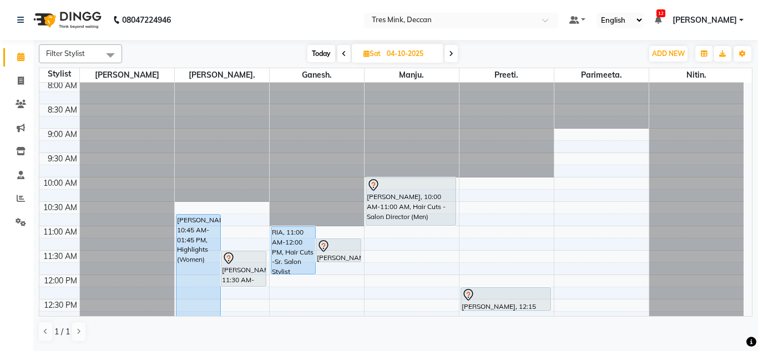
click at [450, 53] on icon at bounding box center [451, 54] width 4 height 7
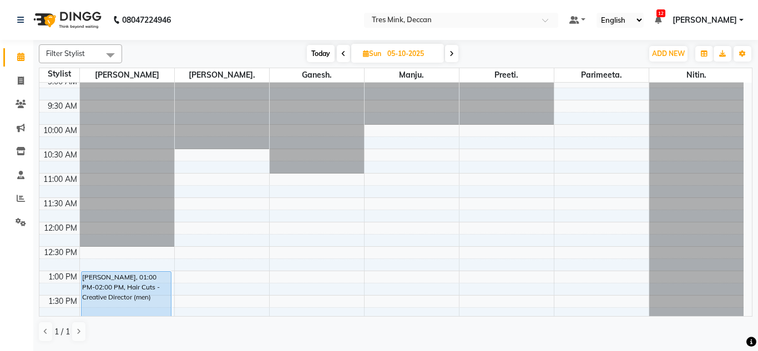
scroll to position [278, 0]
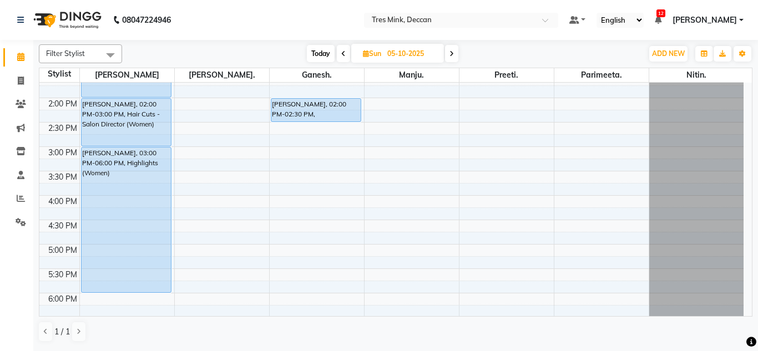
click at [454, 53] on icon at bounding box center [452, 54] width 4 height 7
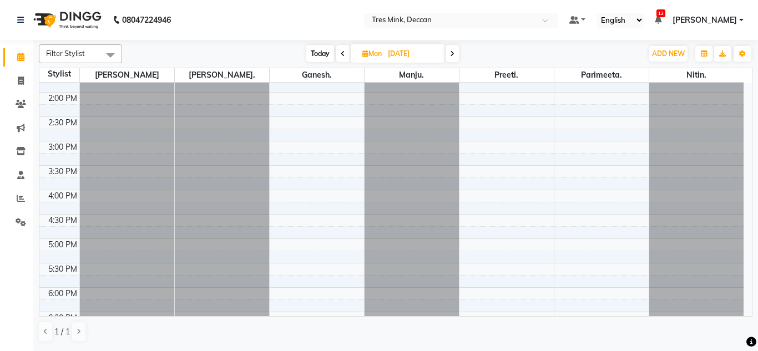
scroll to position [401, 0]
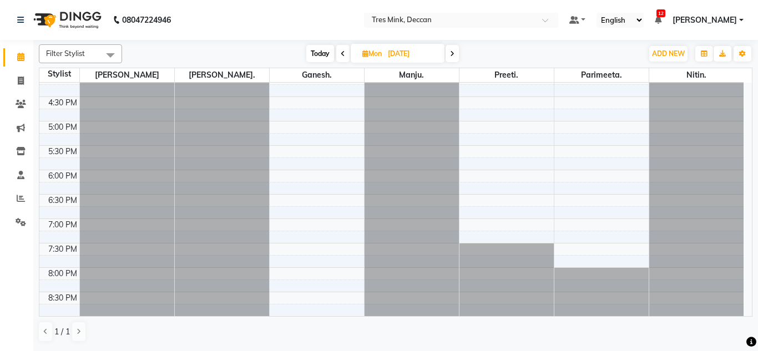
click at [449, 51] on span at bounding box center [452, 53] width 13 height 17
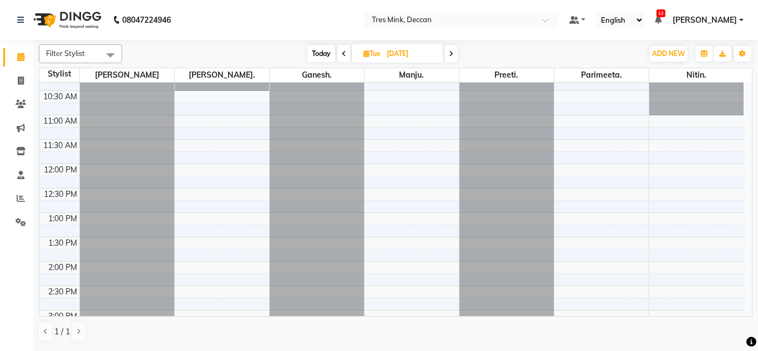
scroll to position [0, 0]
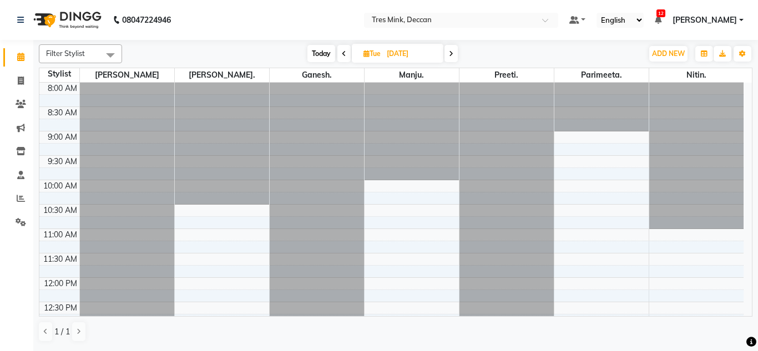
click at [455, 52] on span at bounding box center [451, 53] width 13 height 17
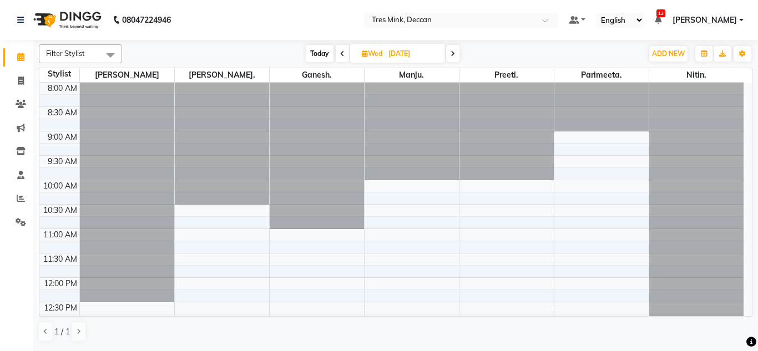
click at [457, 46] on span at bounding box center [452, 53] width 13 height 17
click at [322, 53] on span "Today" at bounding box center [321, 53] width 28 height 17
type input "03-10-2025"
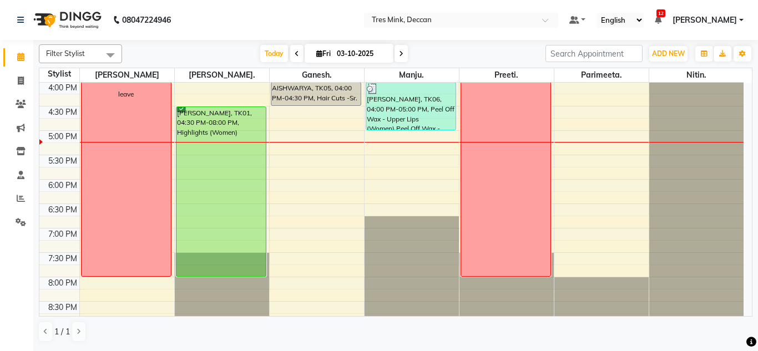
scroll to position [401, 0]
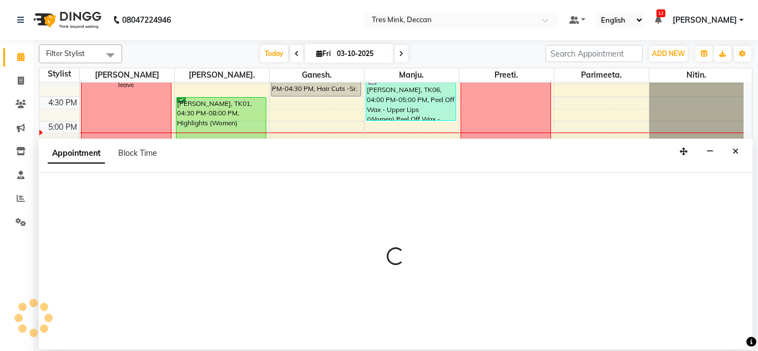
select select "59501"
select select "1080"
select select "tentative"
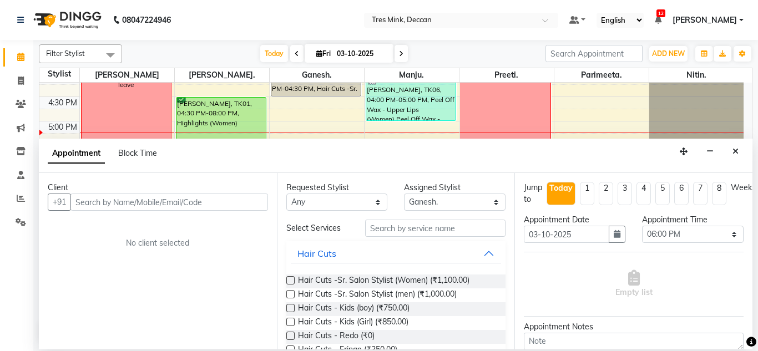
click at [139, 202] on input "text" at bounding box center [170, 202] width 198 height 17
type input "8975554265"
click at [239, 204] on span "Add Client" at bounding box center [245, 202] width 37 height 10
select select "22"
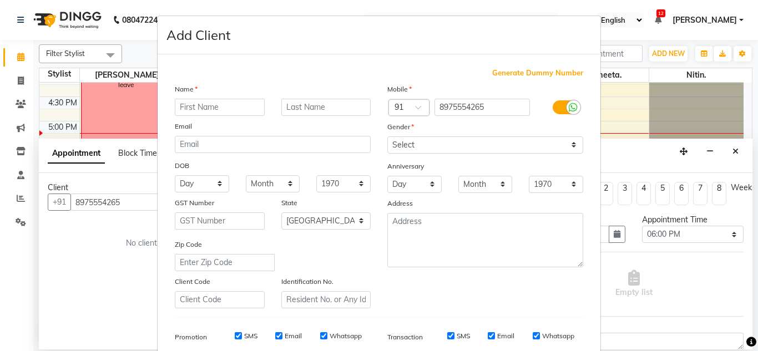
click at [208, 110] on input "text" at bounding box center [220, 107] width 90 height 17
type input "Pooja"
click at [305, 105] on input "text" at bounding box center [326, 107] width 90 height 17
type input "Rande"
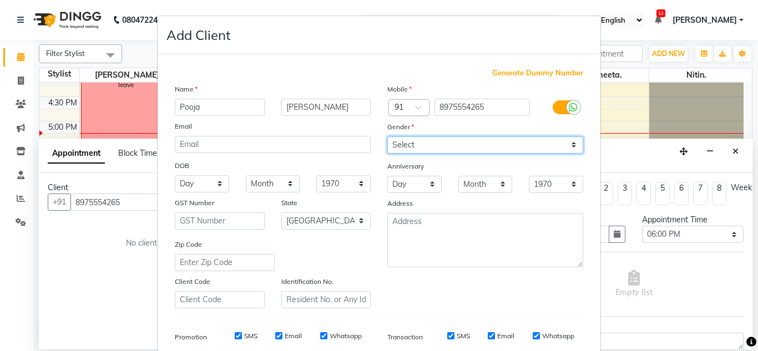
click at [406, 142] on select "Select Male Female Other Prefer Not To Say" at bounding box center [486, 145] width 196 height 17
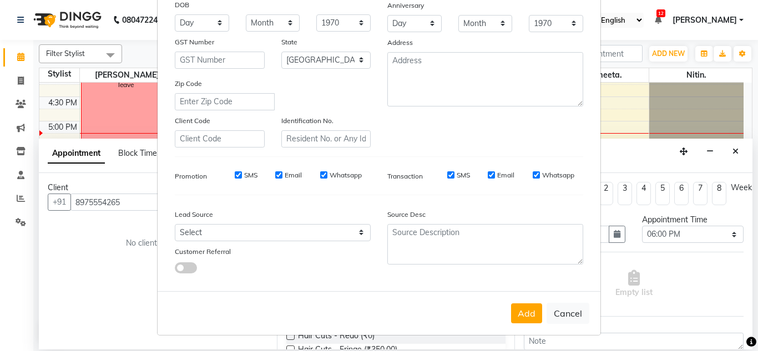
scroll to position [0, 0]
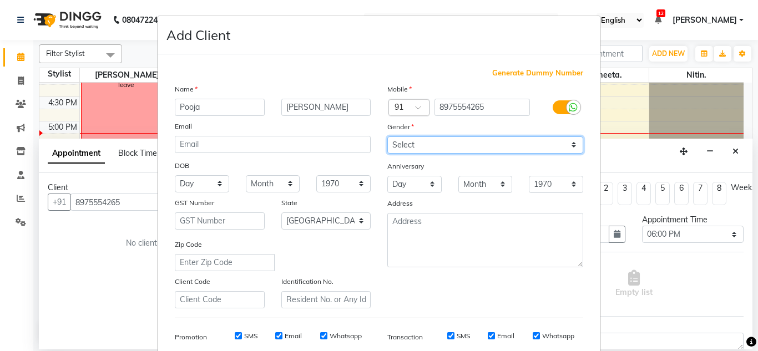
click at [398, 143] on select "Select Male Female Other Prefer Not To Say" at bounding box center [486, 145] width 196 height 17
select select "[DEMOGRAPHIC_DATA]"
click at [388, 137] on select "Select Male Female Other Prefer Not To Say" at bounding box center [486, 145] width 196 height 17
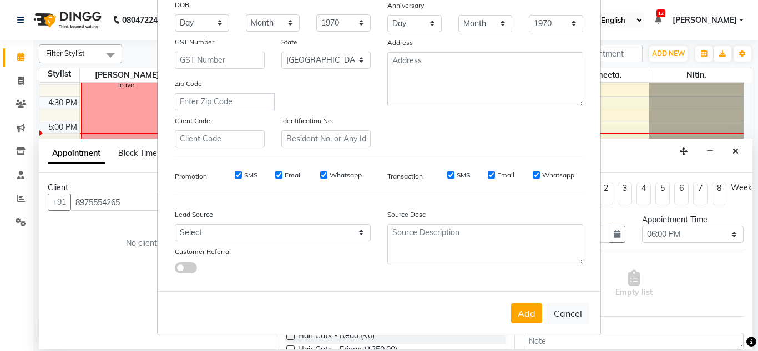
click at [524, 308] on button "Add" at bounding box center [526, 314] width 31 height 20
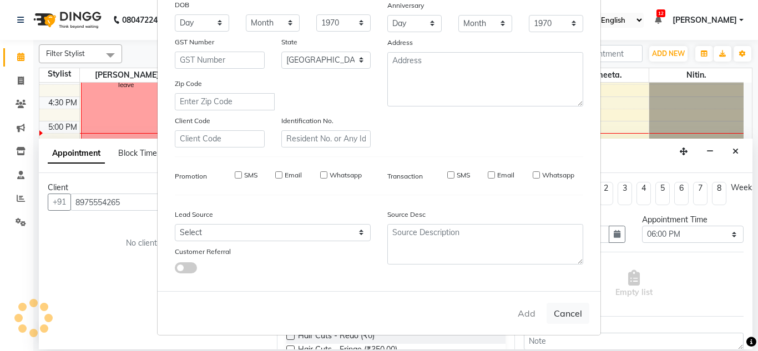
select select
select select "null"
select select
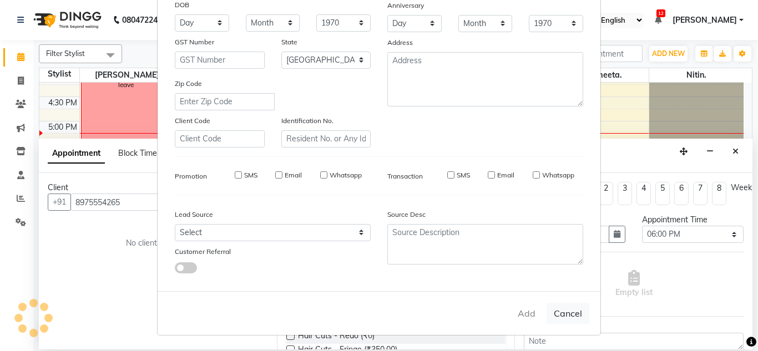
select select
checkbox input "false"
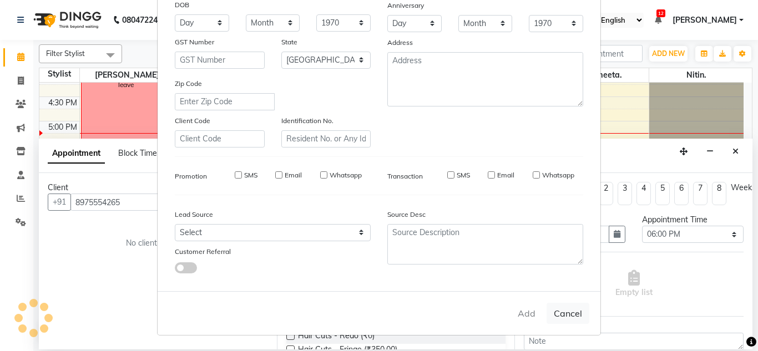
checkbox input "false"
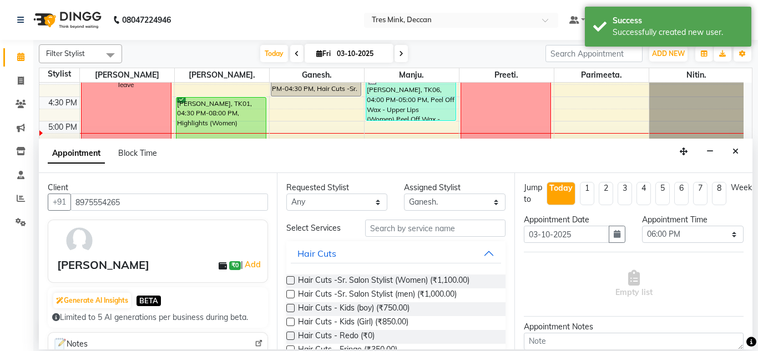
click at [289, 278] on label at bounding box center [290, 280] width 8 height 8
click at [289, 278] on input "checkbox" at bounding box center [289, 281] width 7 height 7
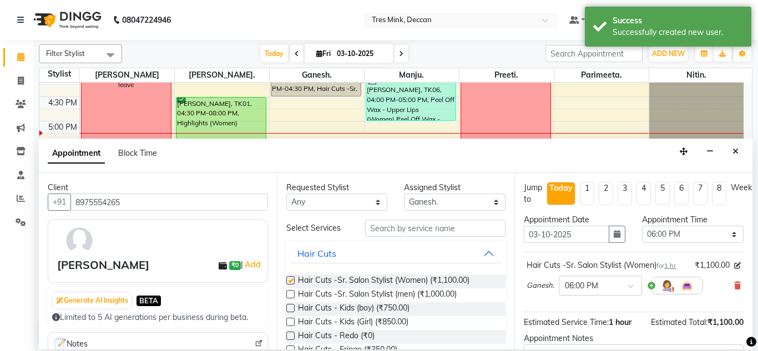
checkbox input "false"
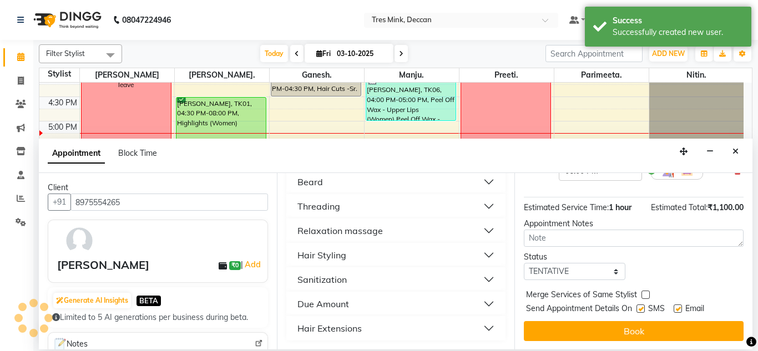
scroll to position [124, 0]
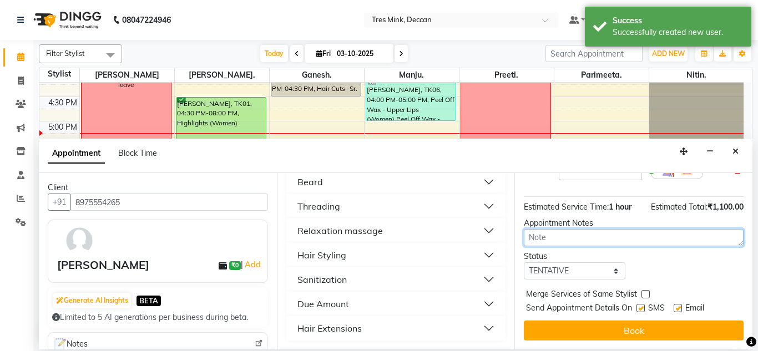
click at [541, 232] on textarea at bounding box center [634, 237] width 220 height 17
type textarea "gunjan"
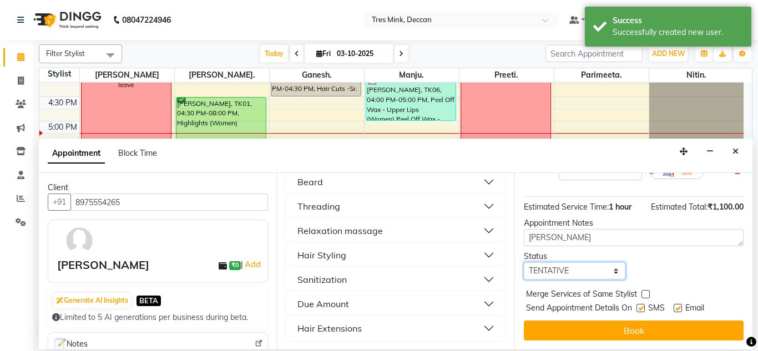
click at [536, 268] on select "Select TENTATIVE CONFIRM CHECK-IN UPCOMING" at bounding box center [575, 271] width 102 height 17
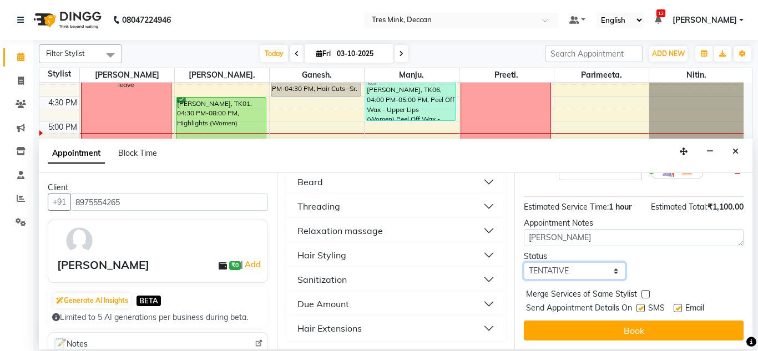
select select "upcoming"
click at [524, 263] on select "Select TENTATIVE CONFIRM CHECK-IN UPCOMING" at bounding box center [575, 271] width 102 height 17
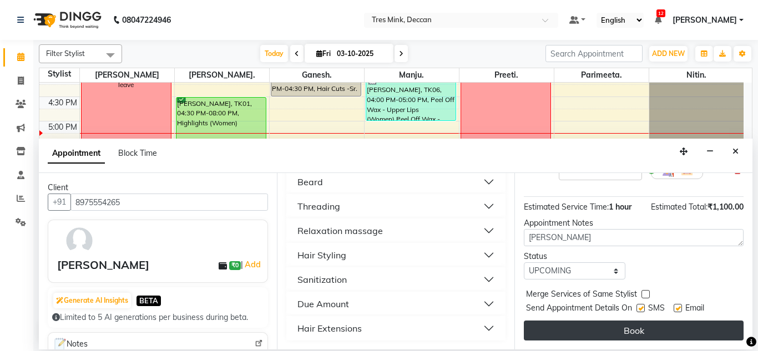
click at [542, 328] on button "Book" at bounding box center [634, 331] width 220 height 20
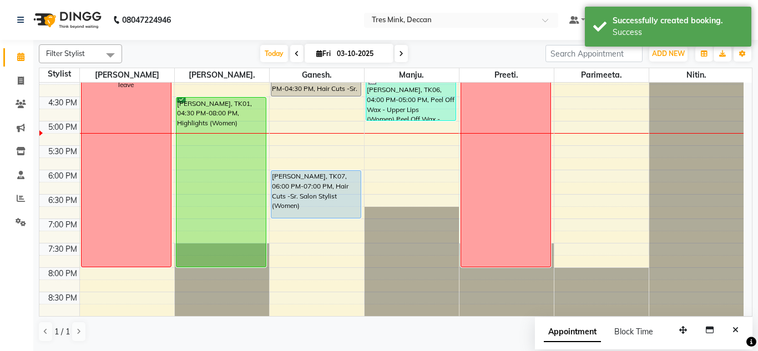
scroll to position [345, 0]
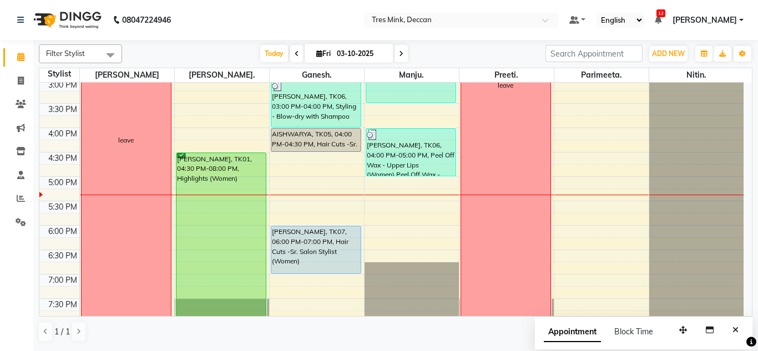
click at [298, 285] on div "8:00 AM 8:30 AM 9:00 AM 9:30 AM 10:00 AM 10:30 AM 11:00 AM 11:30 AM 12:00 PM 12…" at bounding box center [391, 54] width 705 height 635
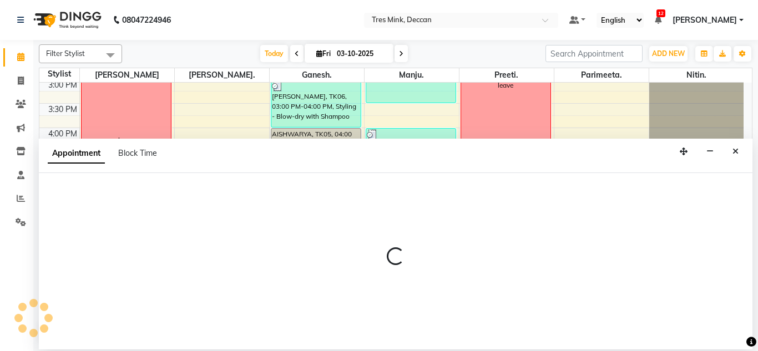
select select "59501"
select select "tentative"
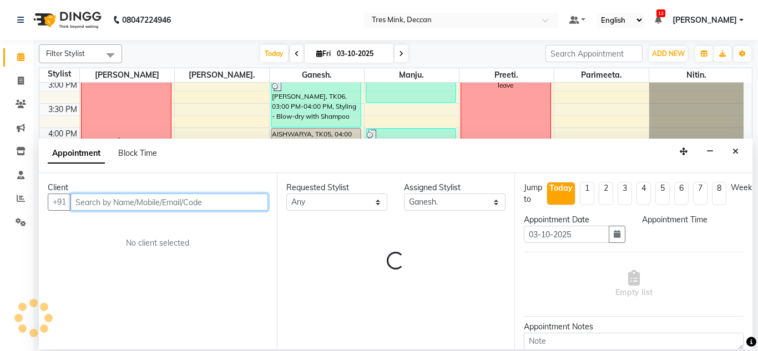
select select "1140"
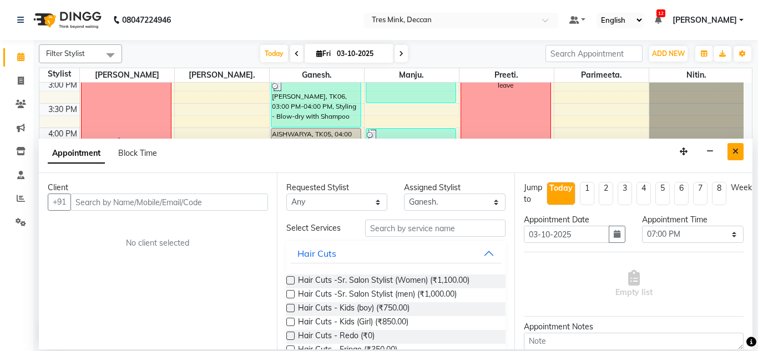
click at [741, 148] on button "Close" at bounding box center [736, 151] width 16 height 17
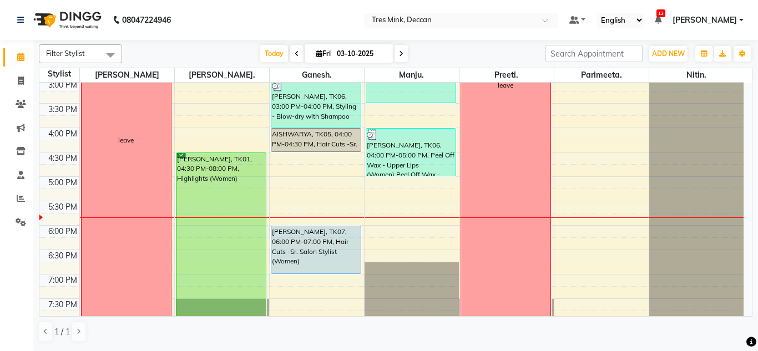
click at [322, 51] on span "Fri" at bounding box center [324, 53] width 20 height 8
select select "10"
select select "2025"
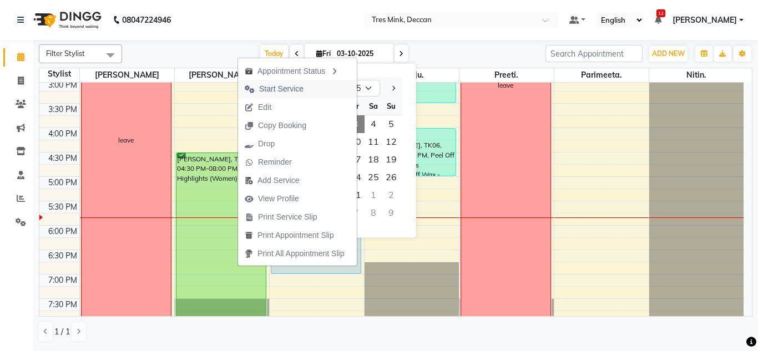
click at [264, 92] on span "Start Service" at bounding box center [281, 89] width 44 height 12
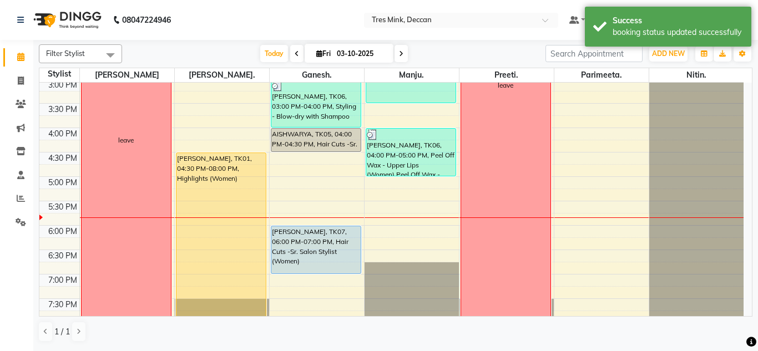
click at [324, 50] on span "Fri" at bounding box center [324, 53] width 20 height 8
select select "10"
select select "2025"
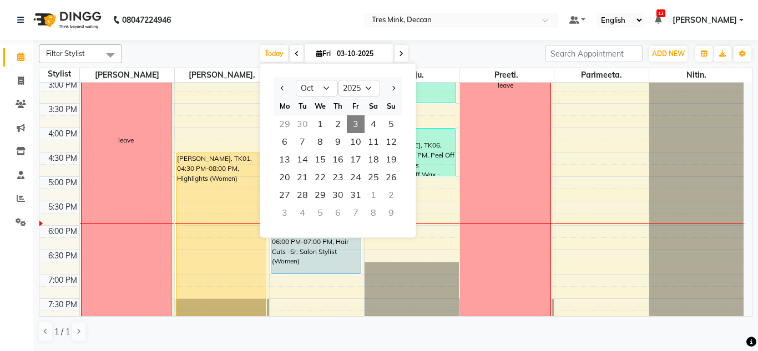
click at [213, 52] on div "Today Fri 03-10-2025 Jan Feb Mar Apr May Jun Jul Aug Sep Oct Nov Dec 2015 2016 …" at bounding box center [334, 54] width 413 height 17
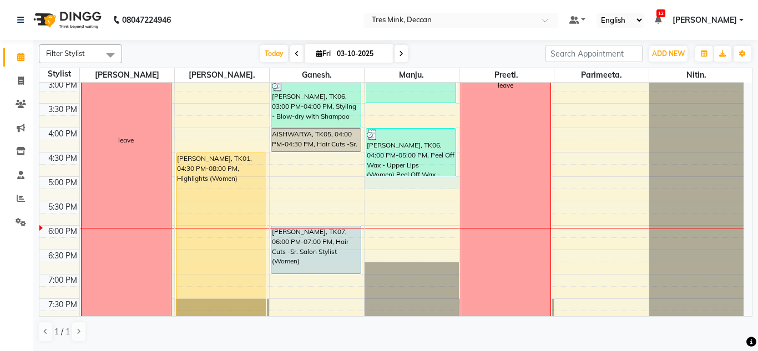
click at [334, 182] on td at bounding box center [411, 183] width 665 height 12
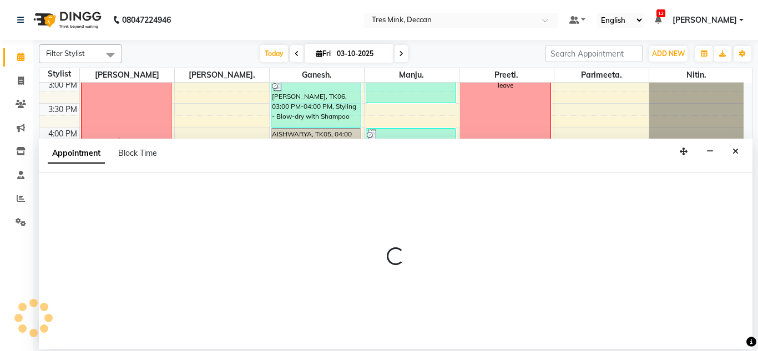
select select "61556"
select select "1020"
select select "tentative"
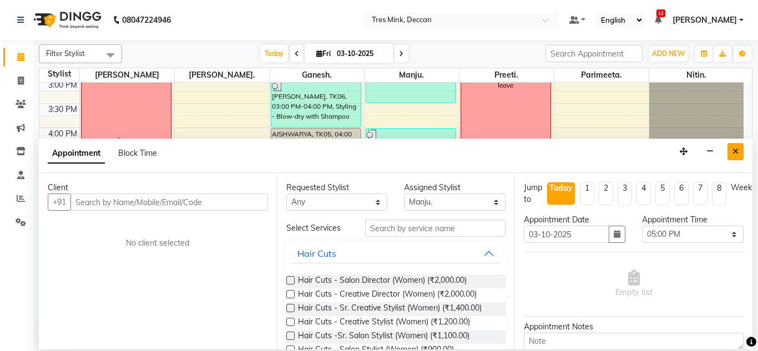
click at [738, 154] on icon "Close" at bounding box center [736, 152] width 6 height 8
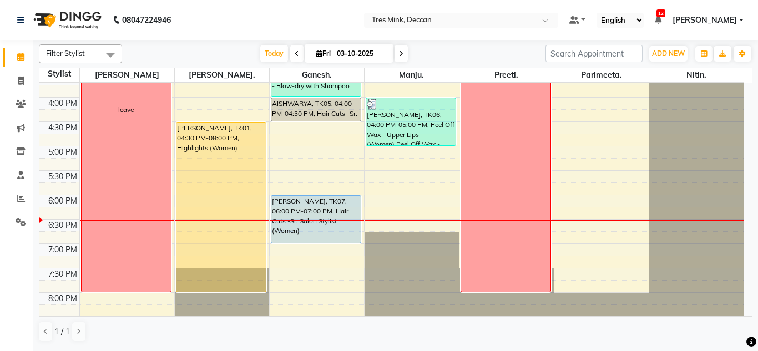
scroll to position [401, 0]
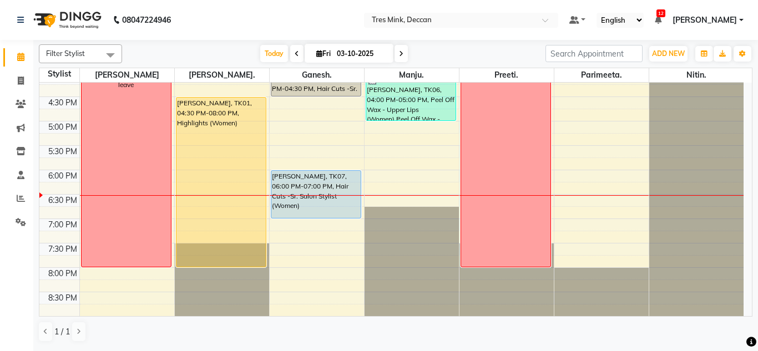
click at [400, 49] on span at bounding box center [401, 53] width 13 height 17
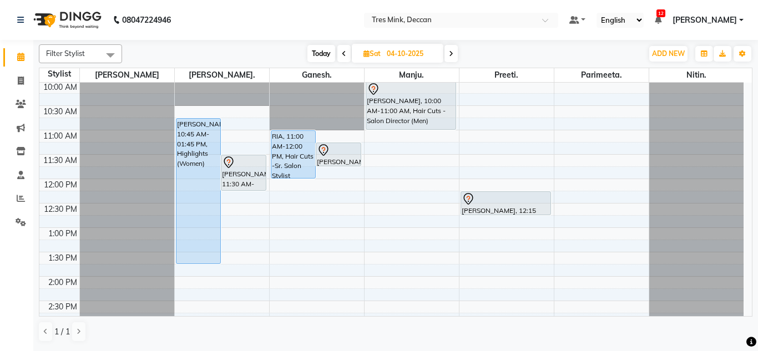
scroll to position [68, 0]
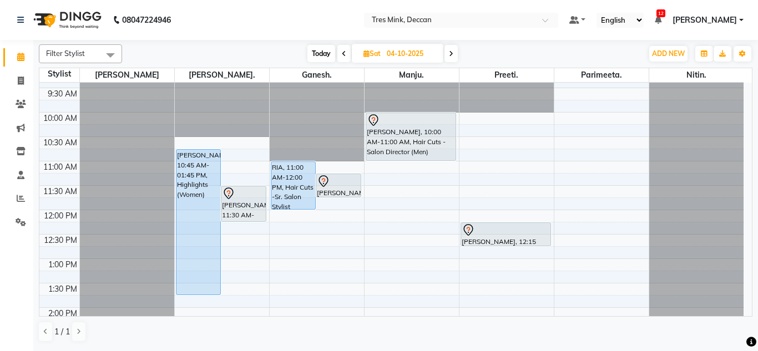
click at [315, 50] on span "Today" at bounding box center [322, 53] width 28 height 17
type input "03-10-2025"
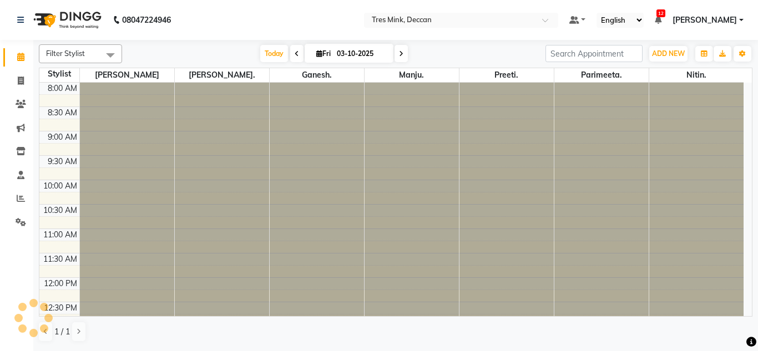
scroll to position [401, 0]
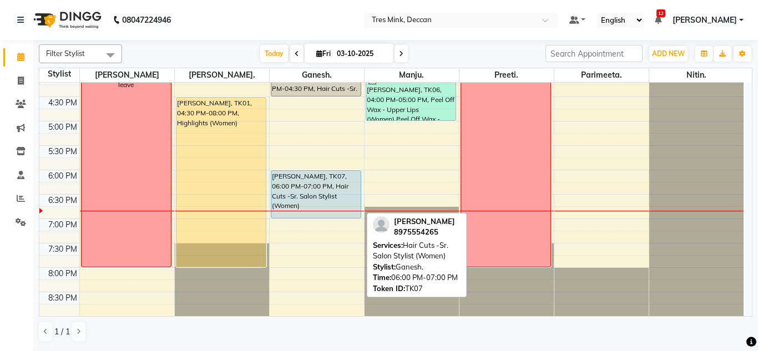
click at [314, 186] on div "Pooja Rande, TK07, 06:00 PM-07:00 PM, Hair Cuts -Sr. Salon Stylist (Women)" at bounding box center [316, 194] width 90 height 47
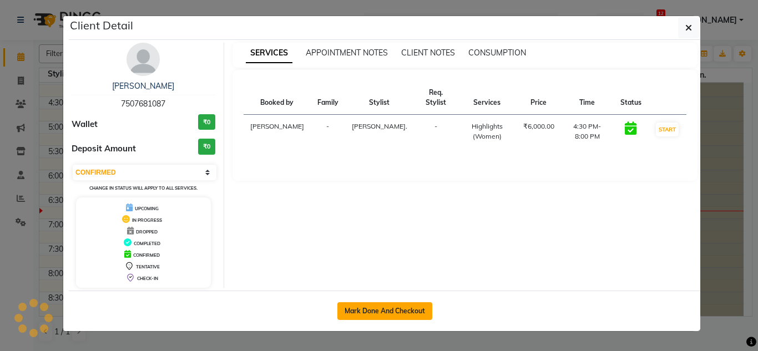
click at [351, 308] on button "Mark Done And Checkout" at bounding box center [385, 312] width 95 height 18
select select "5"
select select "service"
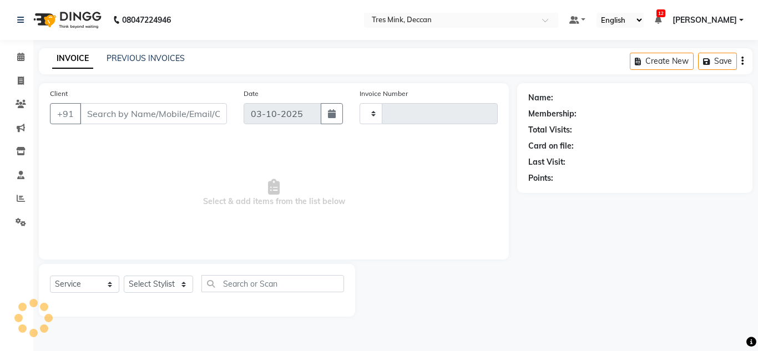
type input "1147"
select select "8055"
type input "7507681087"
select select "59499"
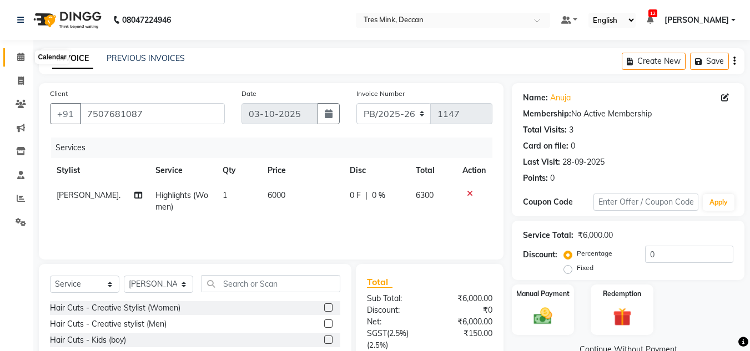
click at [23, 58] on icon at bounding box center [20, 57] width 7 height 8
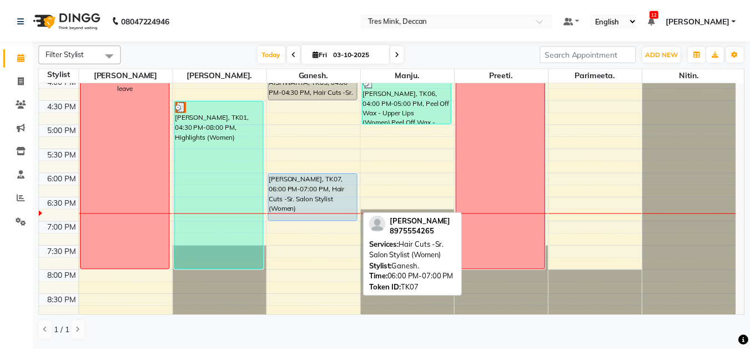
scroll to position [401, 0]
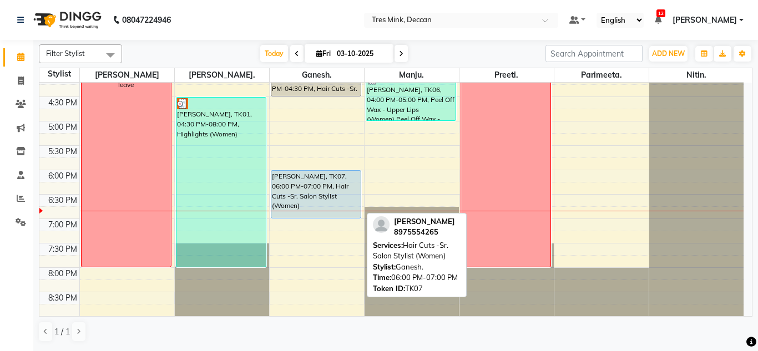
click at [315, 185] on div "Pooja Rande, TK07, 06:00 PM-07:00 PM, Hair Cuts -Sr. Salon Stylist (Women)" at bounding box center [316, 194] width 90 height 47
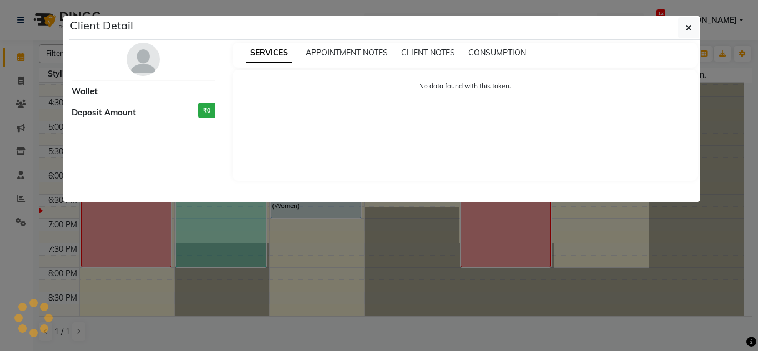
select select "5"
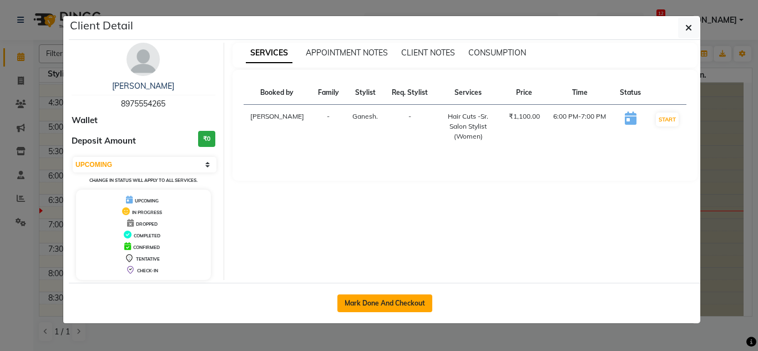
click at [349, 299] on button "Mark Done And Checkout" at bounding box center [385, 304] width 95 height 18
select select "service"
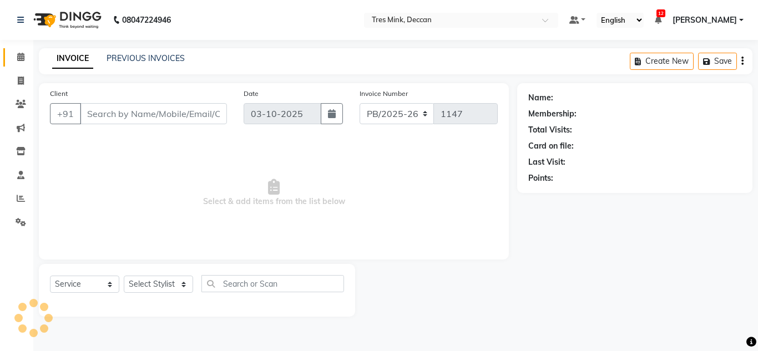
select select "3"
type input "8975554265"
select select "59501"
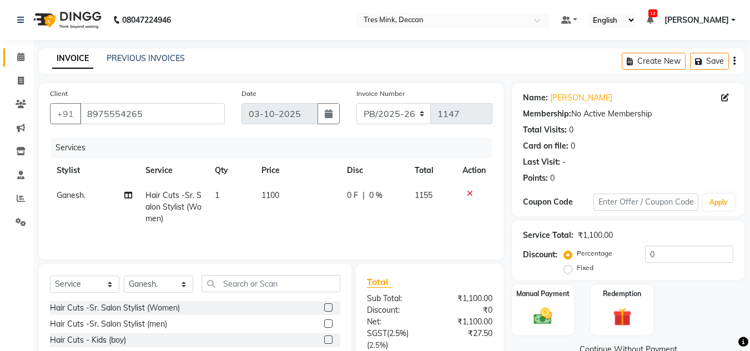
scroll to position [116, 0]
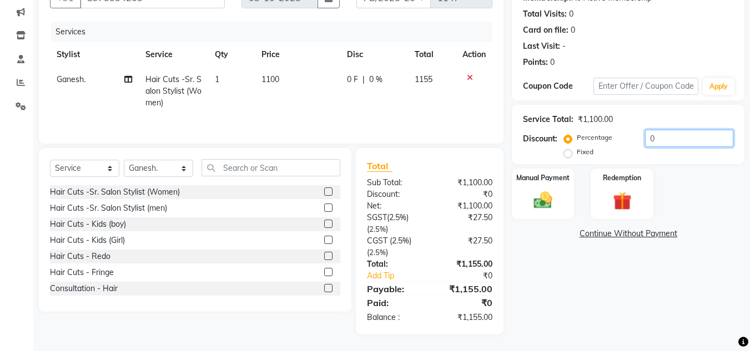
click at [655, 137] on input "0" at bounding box center [689, 138] width 88 height 17
type input "20"
click at [559, 210] on img at bounding box center [542, 200] width 31 height 22
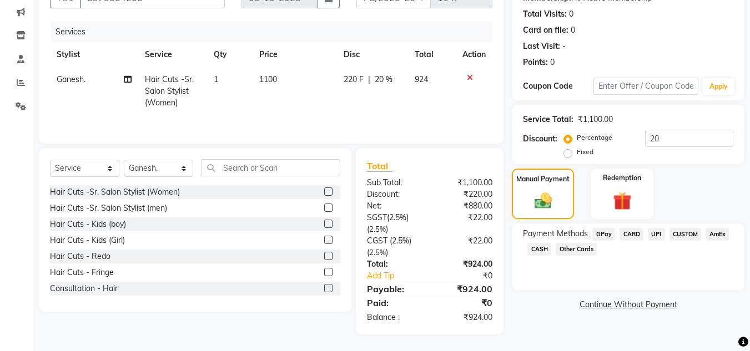
click at [686, 235] on span "CUSTOM" at bounding box center [686, 234] width 32 height 13
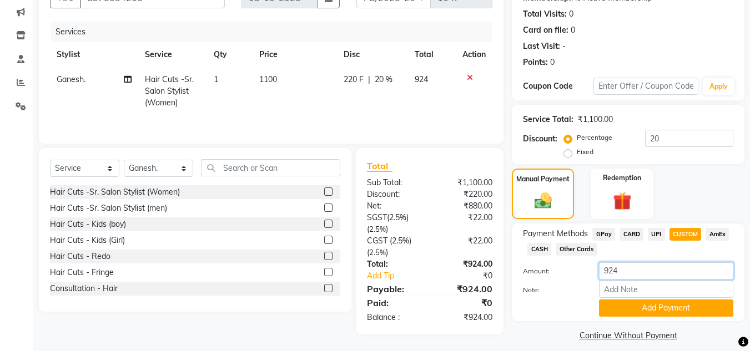
drag, startPoint x: 621, startPoint y: 270, endPoint x: 586, endPoint y: 265, distance: 35.3
click at [586, 265] on div "Amount: 924" at bounding box center [628, 272] width 227 height 19
type input "930"
click at [636, 312] on button "Add Payment" at bounding box center [666, 308] width 134 height 17
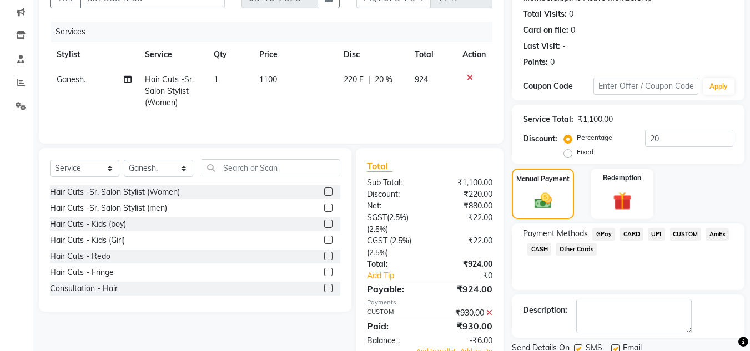
scroll to position [157, 0]
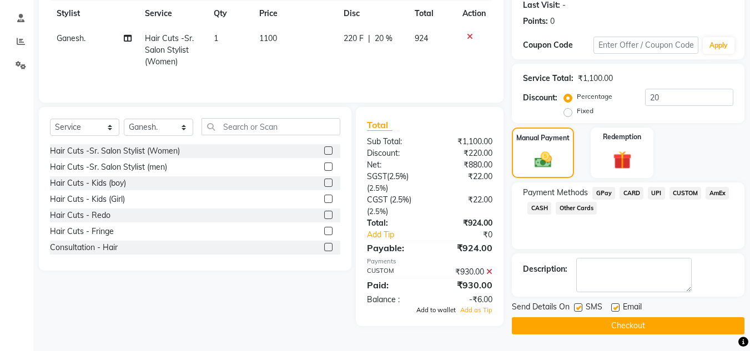
click at [439, 311] on span "Add to wallet" at bounding box center [435, 310] width 39 height 8
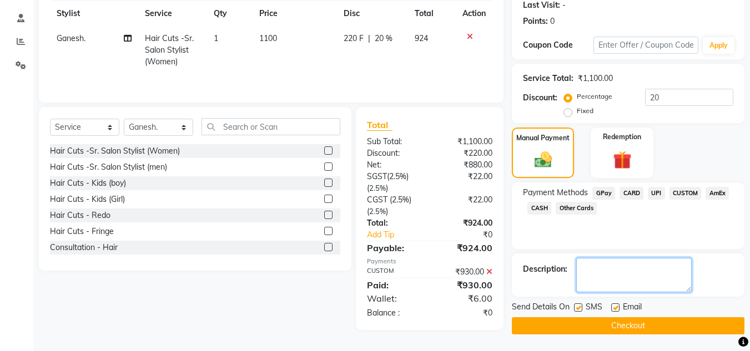
click at [593, 275] on textarea at bounding box center [633, 275] width 115 height 34
type textarea "ganesh"
click at [586, 323] on button "Checkout" at bounding box center [628, 326] width 233 height 17
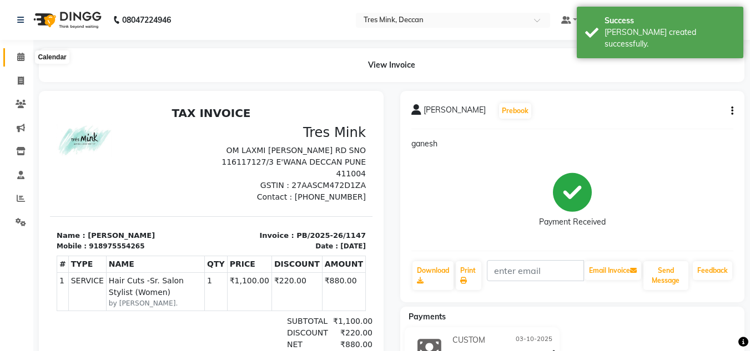
click at [16, 61] on span at bounding box center [20, 57] width 19 height 13
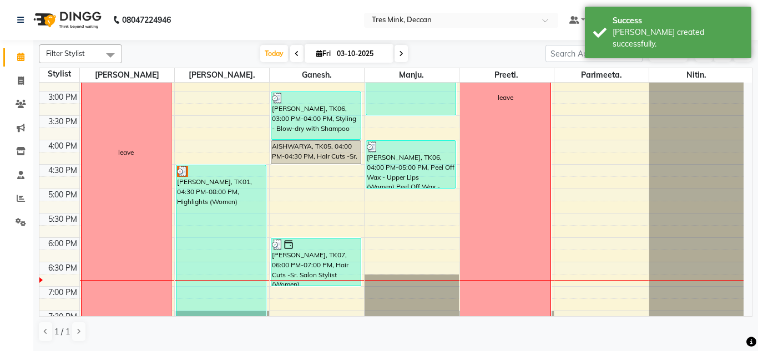
scroll to position [401, 0]
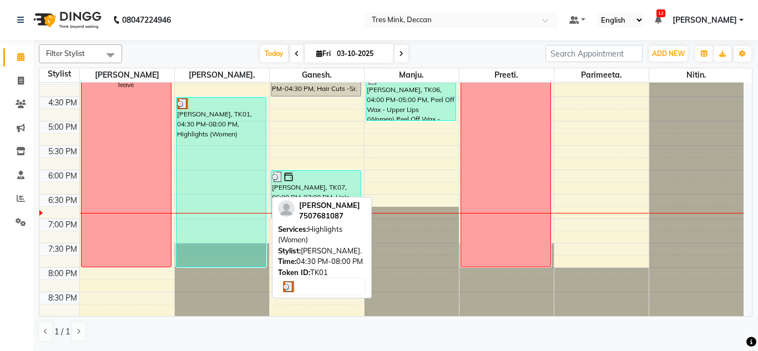
click at [191, 106] on div at bounding box center [221, 103] width 89 height 11
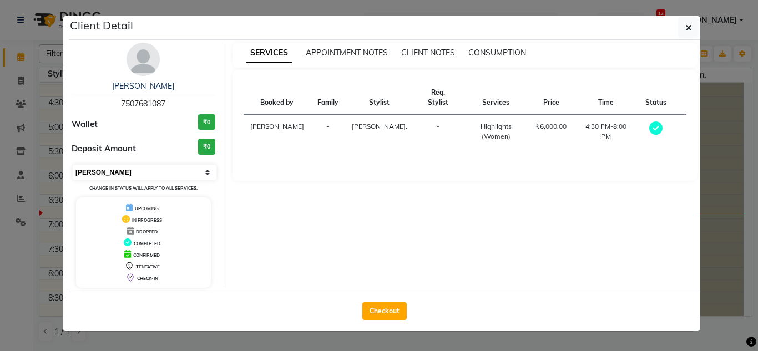
click at [157, 169] on select "Select MARK DONE UPCOMING" at bounding box center [145, 173] width 144 height 16
click at [73, 165] on select "Select MARK DONE UPCOMING" at bounding box center [145, 173] width 144 height 16
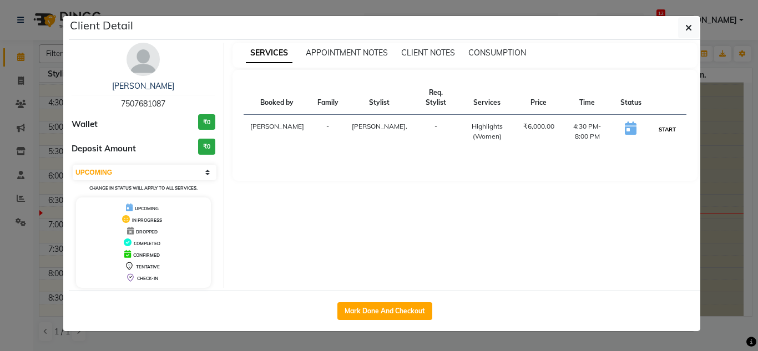
click at [670, 123] on button "START" at bounding box center [667, 130] width 23 height 14
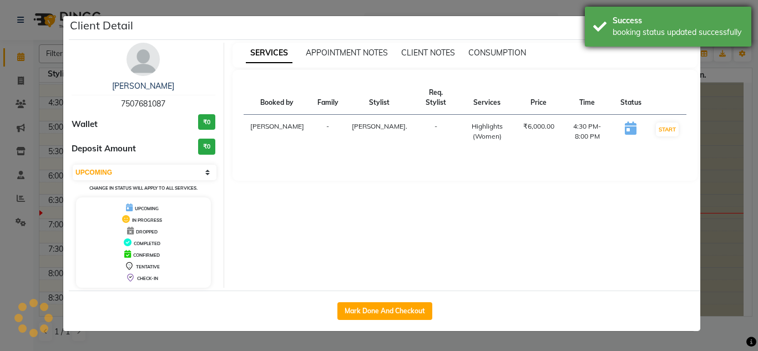
select select "1"
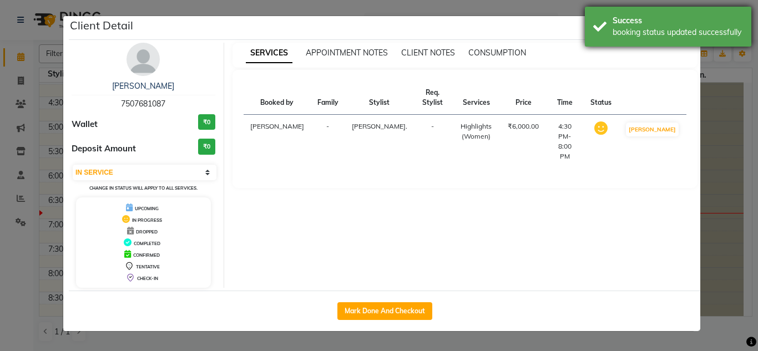
click at [691, 21] on div "Success" at bounding box center [678, 21] width 130 height 12
click at [687, 26] on icon "button" at bounding box center [689, 27] width 7 height 9
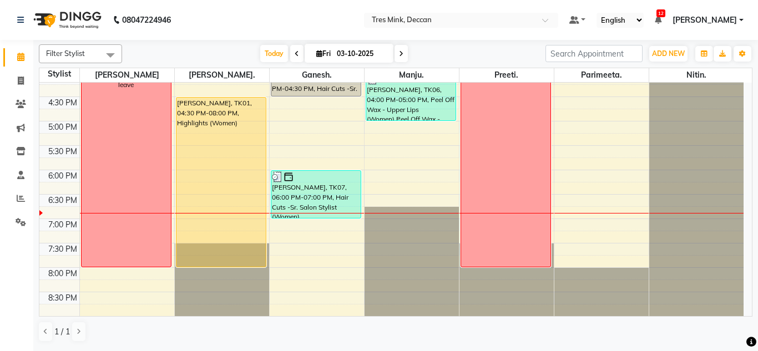
click at [396, 49] on span at bounding box center [401, 53] width 13 height 17
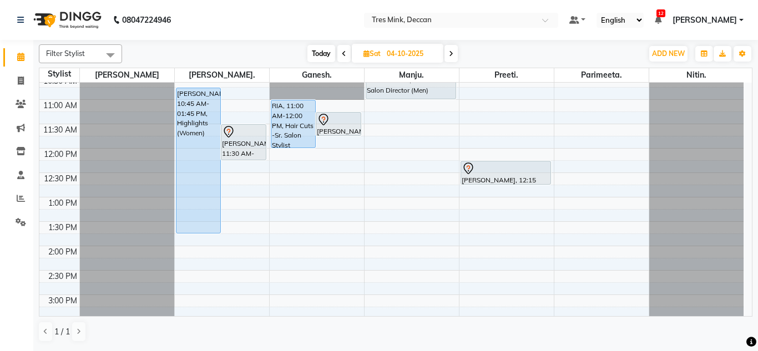
scroll to position [123, 0]
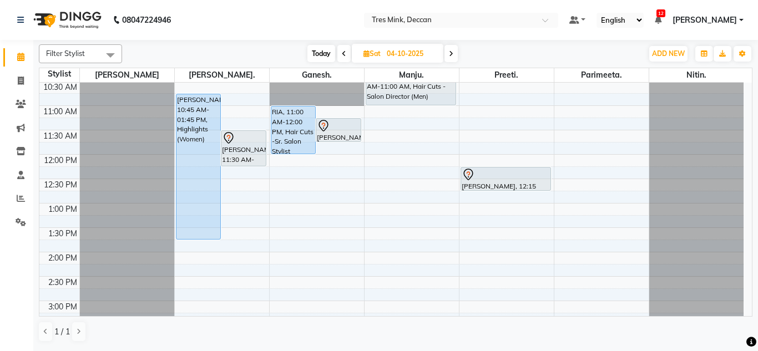
click at [321, 48] on span "Today" at bounding box center [322, 53] width 28 height 17
type input "03-10-2025"
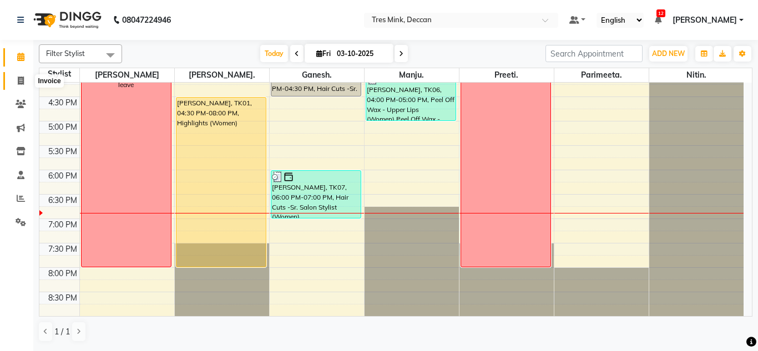
click at [14, 75] on span at bounding box center [20, 81] width 19 height 13
select select "service"
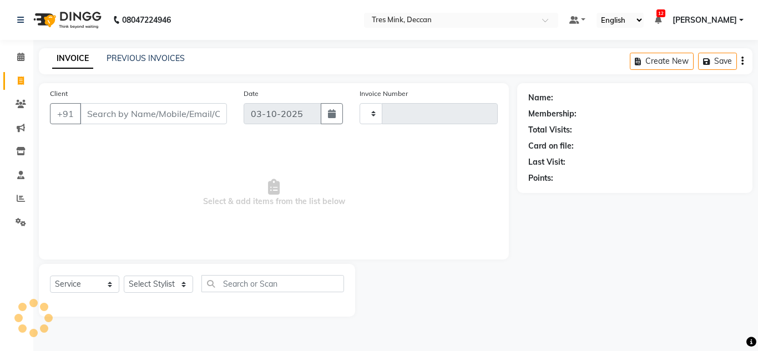
type input "1148"
select select "8055"
click at [120, 53] on link "PREVIOUS INVOICES" at bounding box center [146, 58] width 78 height 10
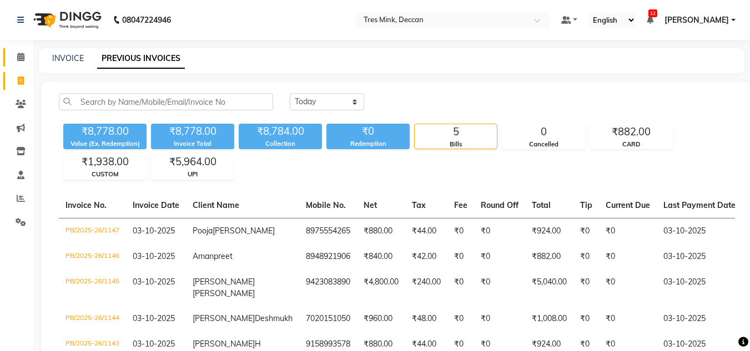
click at [20, 51] on link "Calendar" at bounding box center [16, 57] width 27 height 18
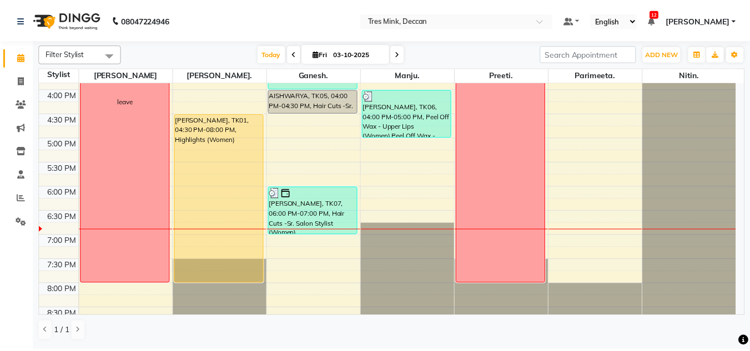
scroll to position [389, 0]
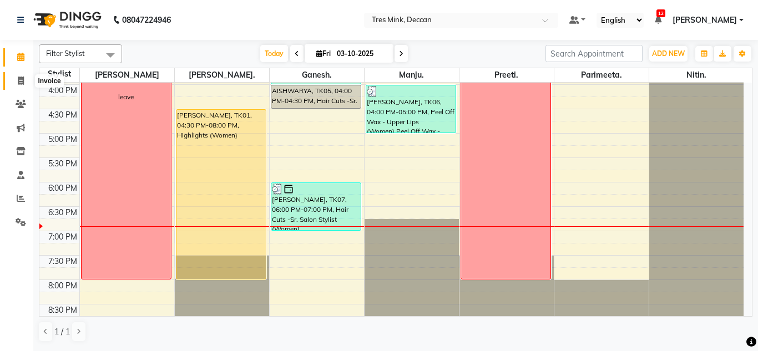
click at [16, 76] on span at bounding box center [20, 81] width 19 height 13
select select "service"
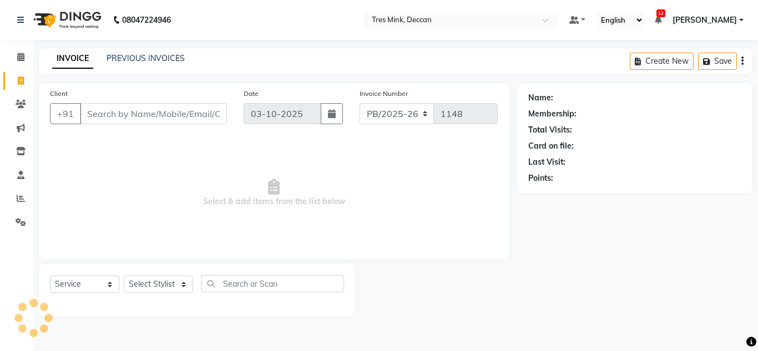
click at [112, 63] on div "PREVIOUS INVOICES" at bounding box center [146, 59] width 78 height 12
click at [119, 59] on link "PREVIOUS INVOICES" at bounding box center [146, 58] width 78 height 10
